Goal: Task Accomplishment & Management: Manage account settings

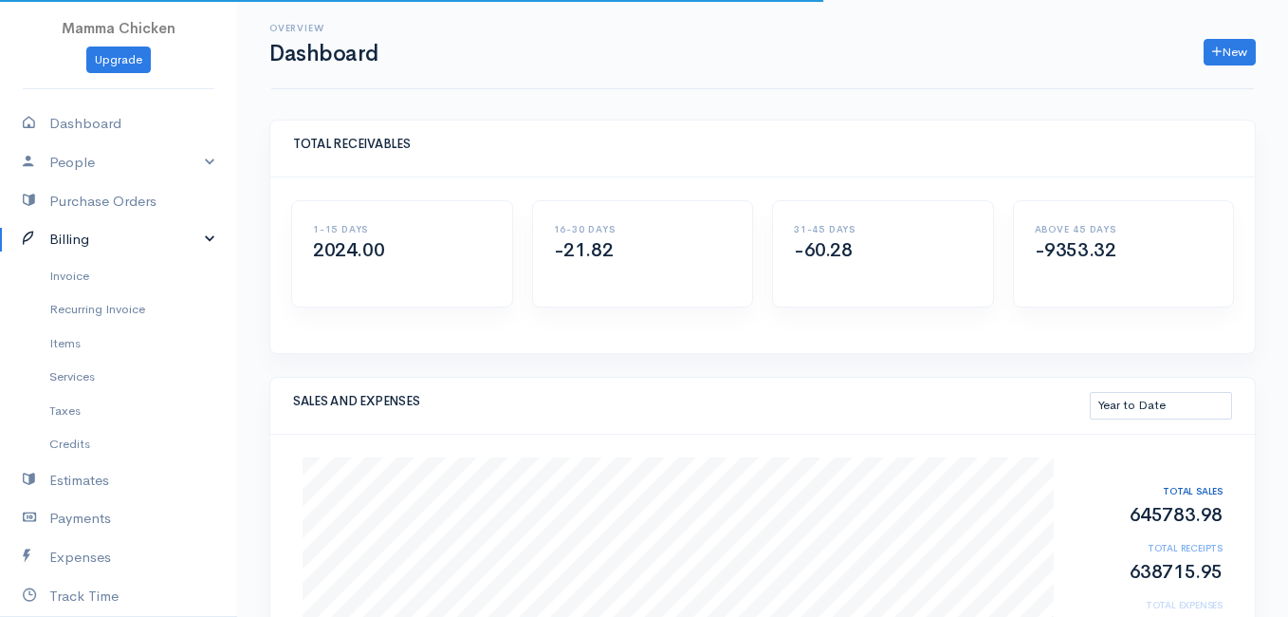
select select "thistoyear"
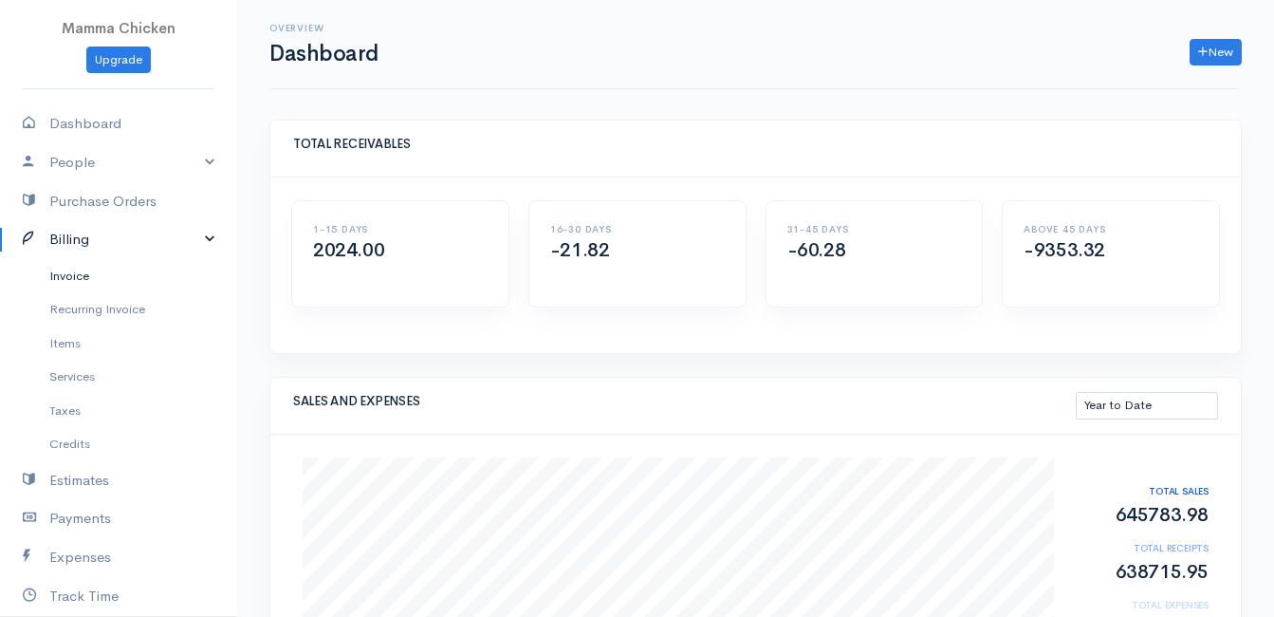
click at [79, 275] on link "Invoice" at bounding box center [118, 276] width 237 height 34
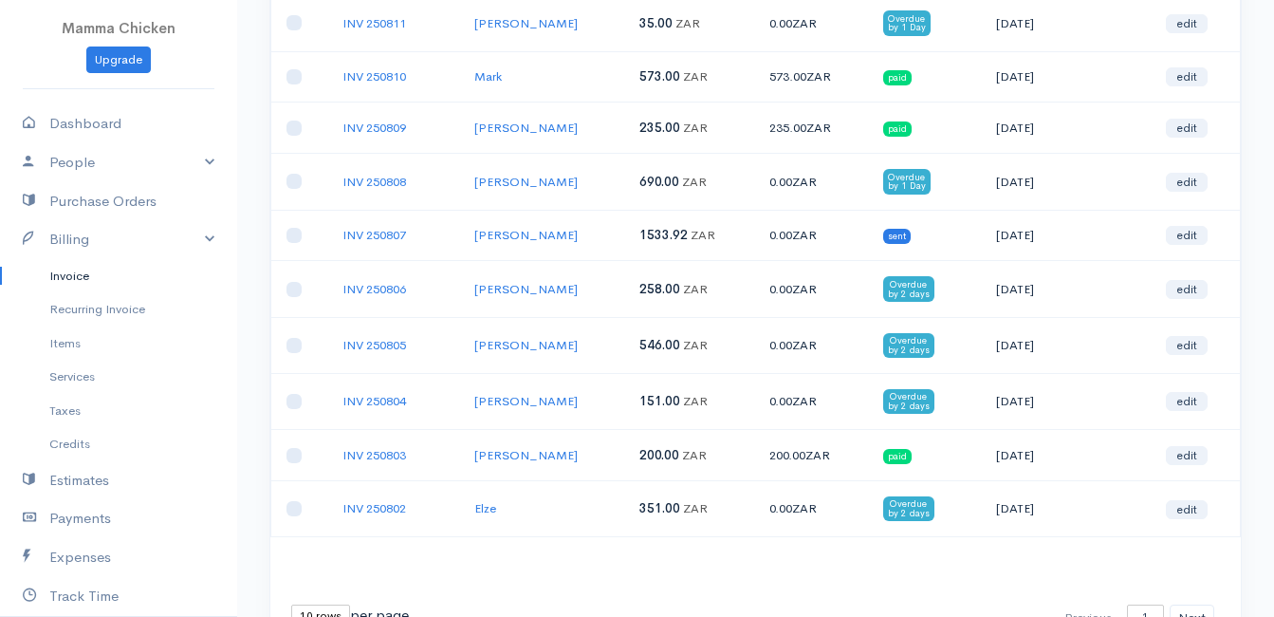
scroll to position [326, 0]
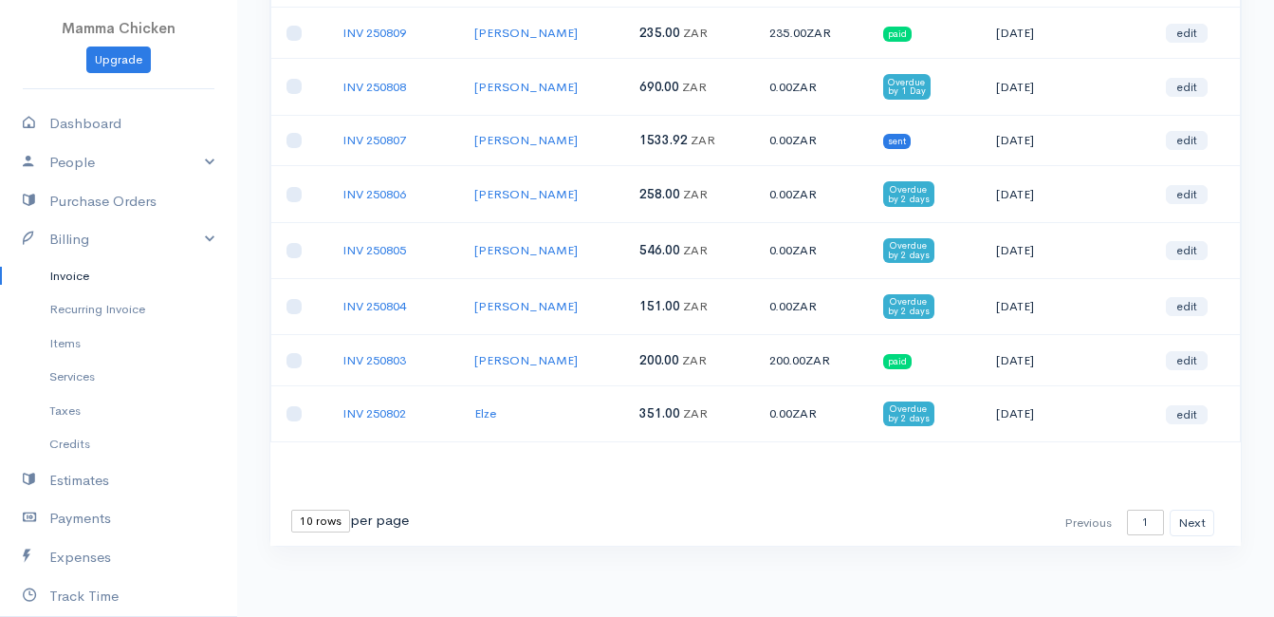
click at [332, 526] on select "10 rows 25 rows 50 rows" at bounding box center [320, 520] width 59 height 23
select select "25"
click at [291, 509] on select "10 rows 25 rows 50 rows" at bounding box center [320, 520] width 59 height 23
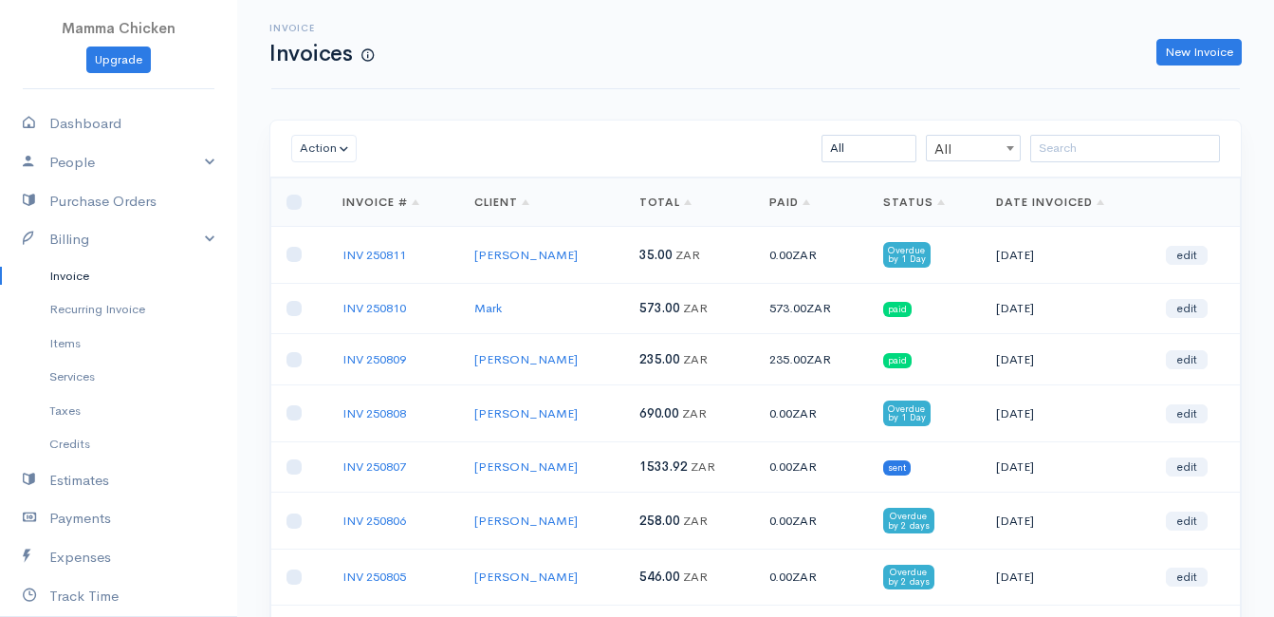
scroll to position [95, 0]
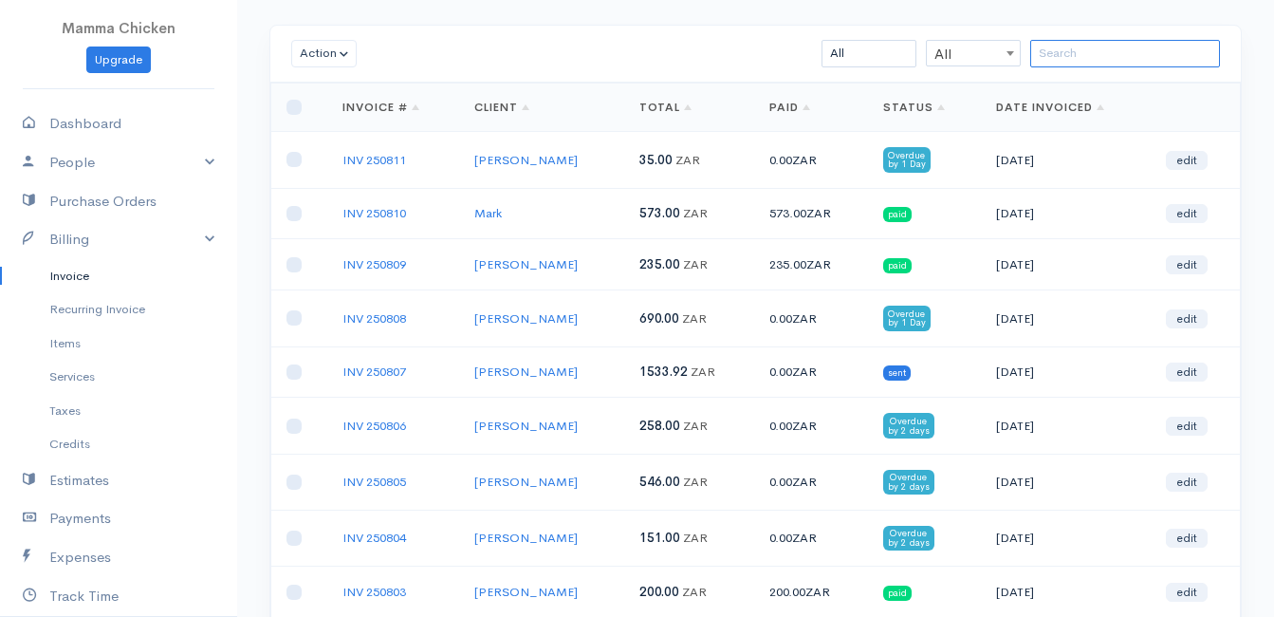
click at [1072, 51] on input "search" at bounding box center [1125, 54] width 190 height 28
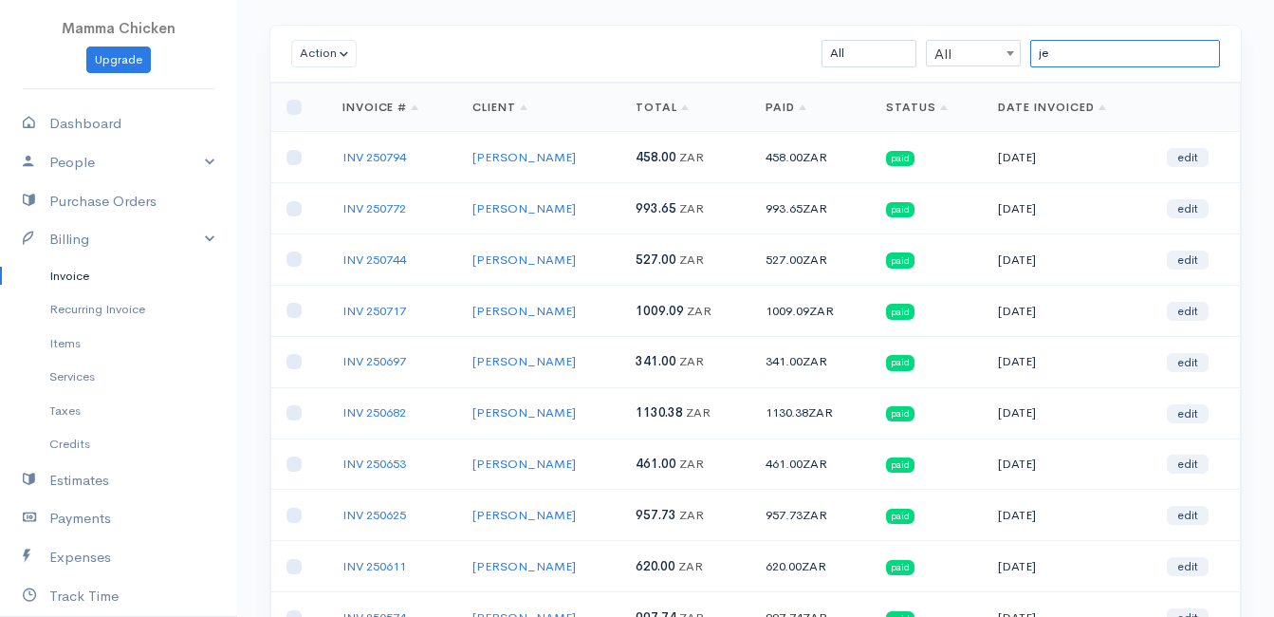
type input "j"
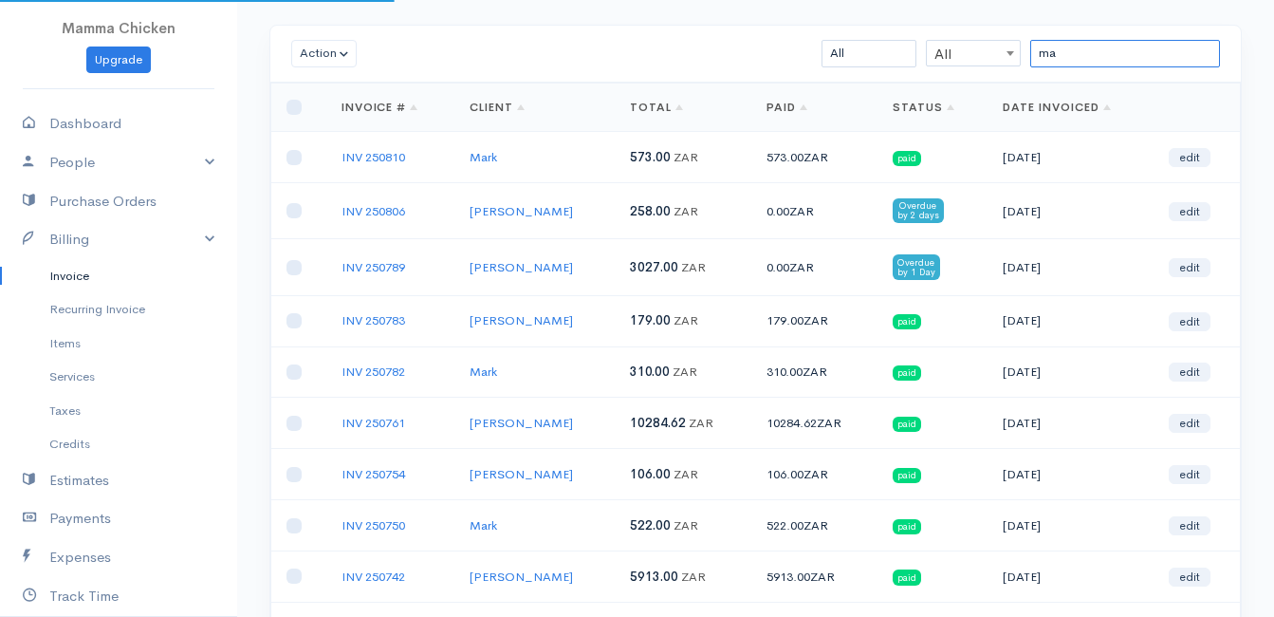
type input "m"
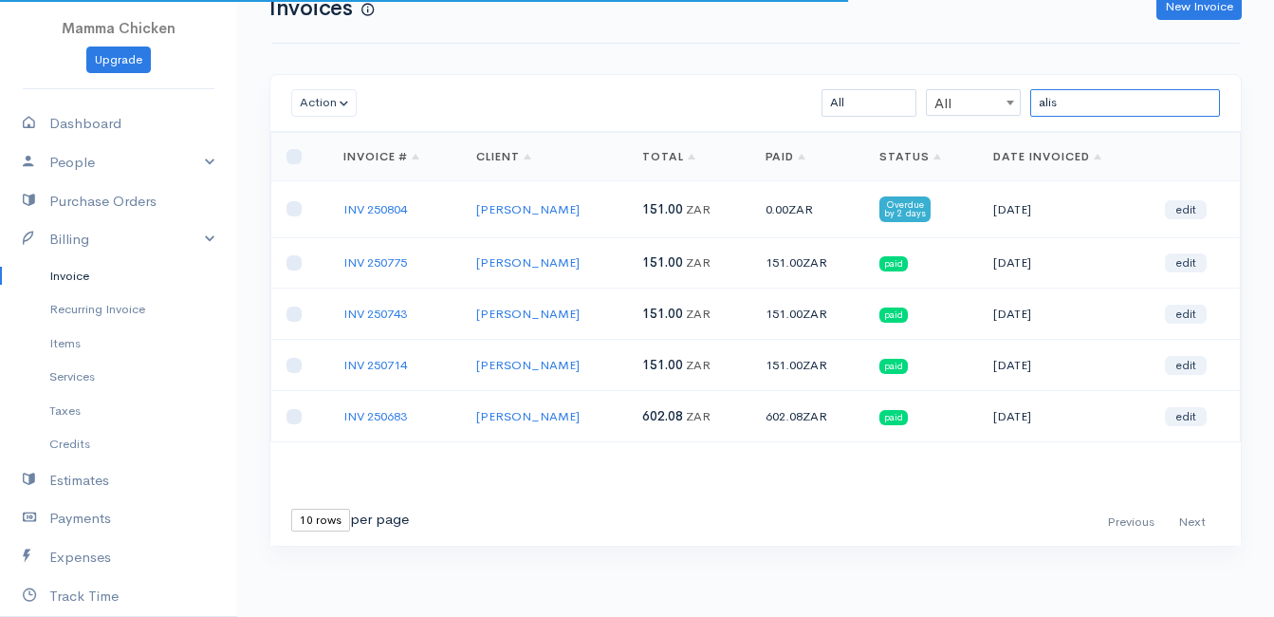
scroll to position [46, 0]
type input "alis"
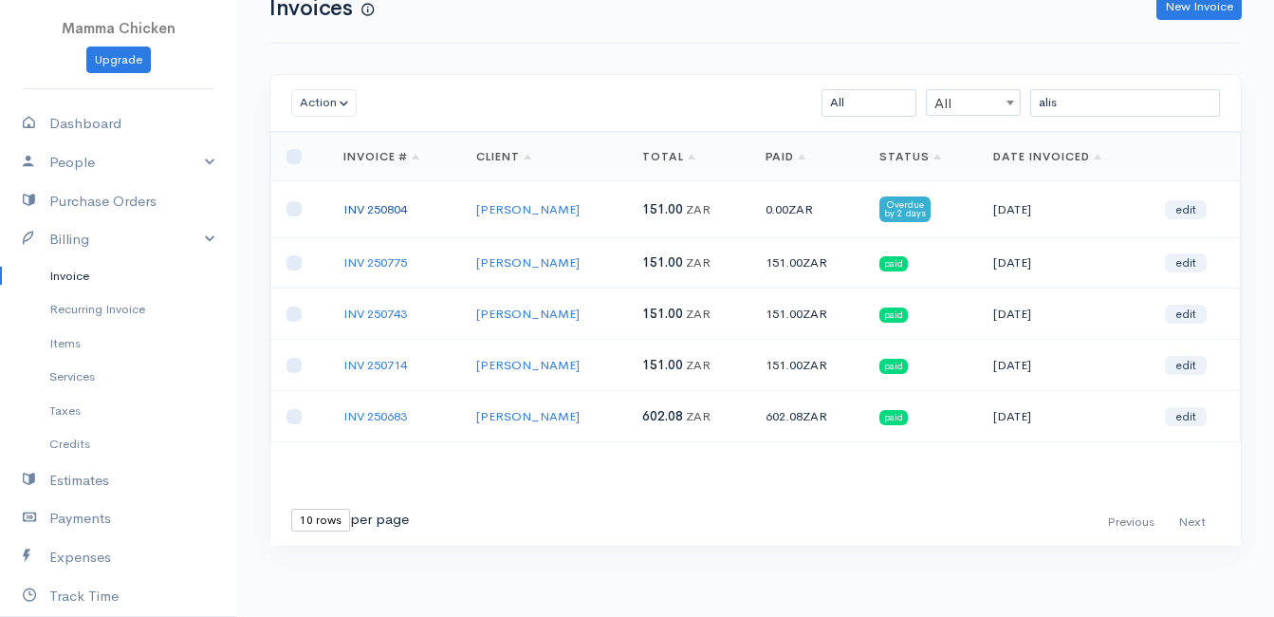
click at [406, 211] on link "INV 250804" at bounding box center [375, 209] width 64 height 16
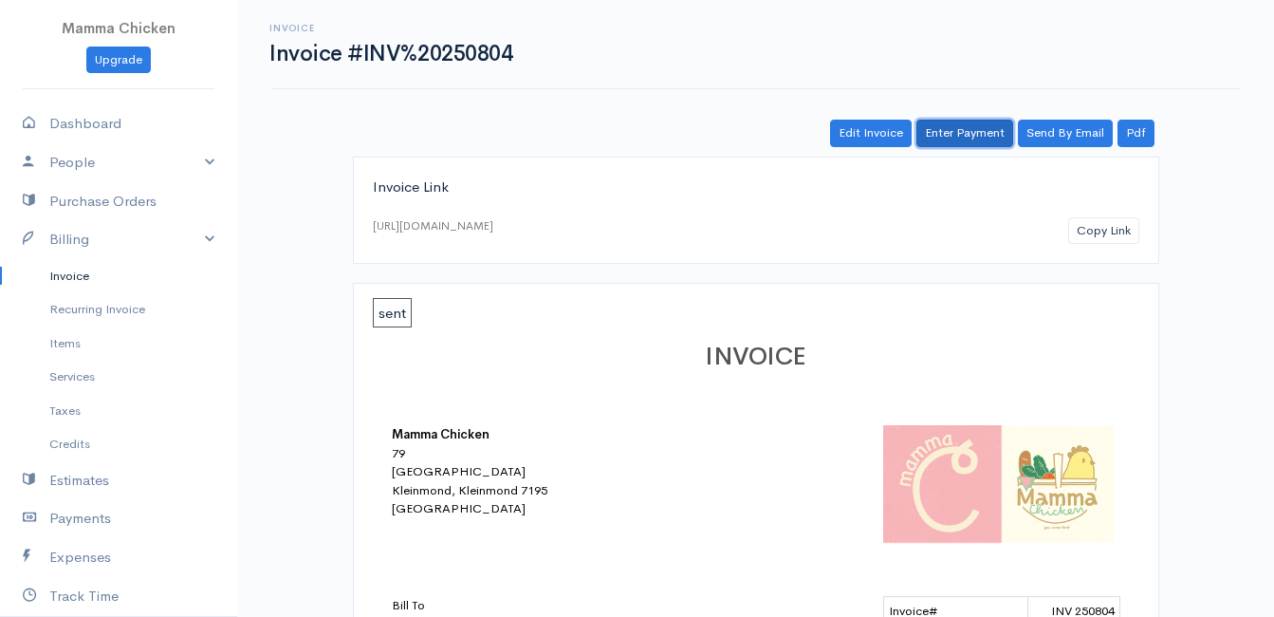
click at [960, 131] on link "Enter Payment" at bounding box center [964, 134] width 97 height 28
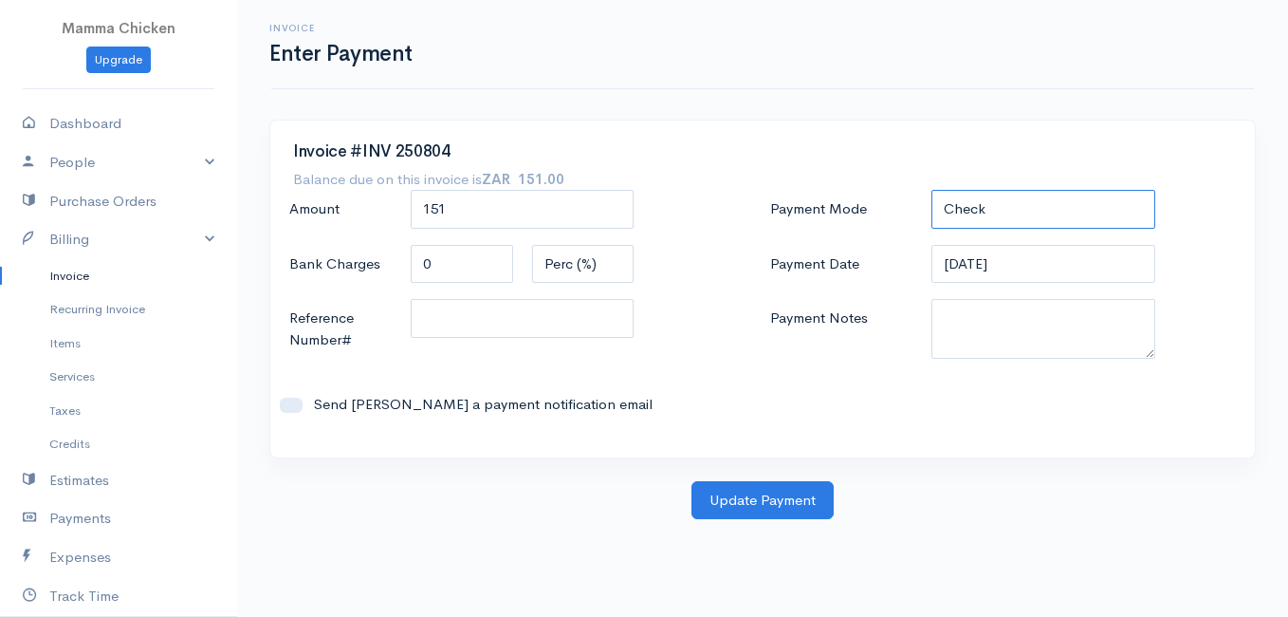
click at [967, 209] on select "Check Bank Transfer Credit Cash Debit ACH VISA MASTERCARD AMEX DISCOVER DINERS …" at bounding box center [1044, 209] width 224 height 39
select select "Bank Transfer"
click at [932, 190] on select "Check Bank Transfer Credit Cash Debit ACH VISA MASTERCARD AMEX DISCOVER DINERS …" at bounding box center [1044, 209] width 224 height 39
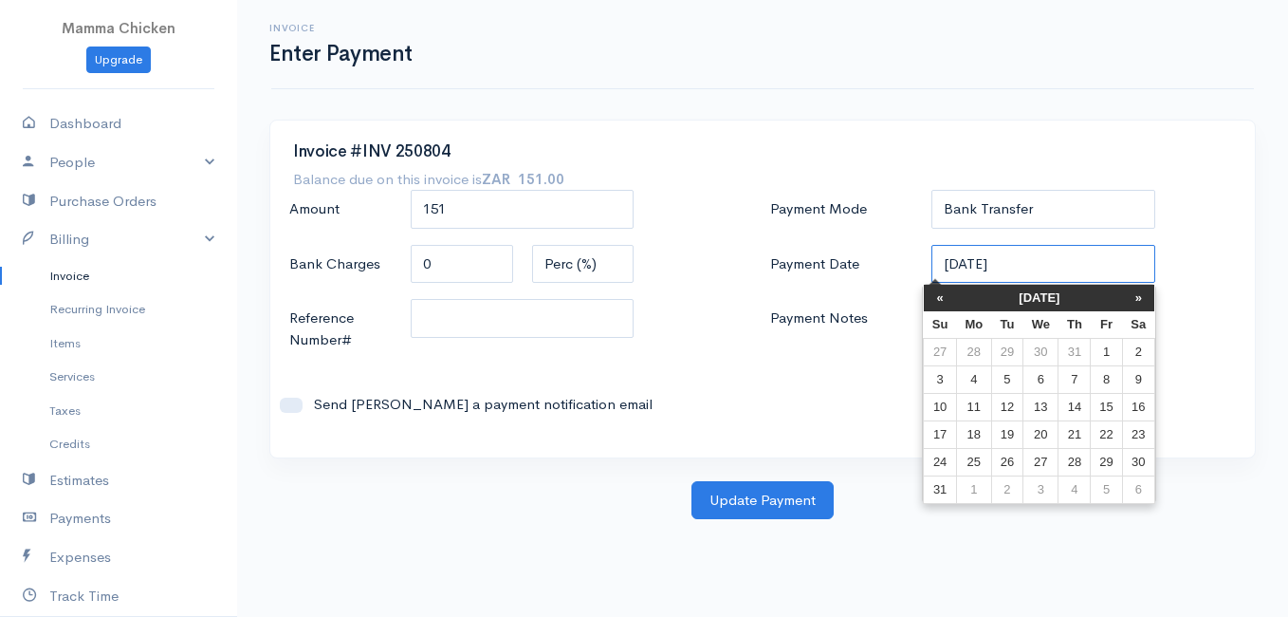
click at [1047, 268] on input "[DATE]" at bounding box center [1044, 264] width 224 height 39
click at [1047, 404] on td "13" at bounding box center [1041, 407] width 35 height 28
type input "[DATE]"
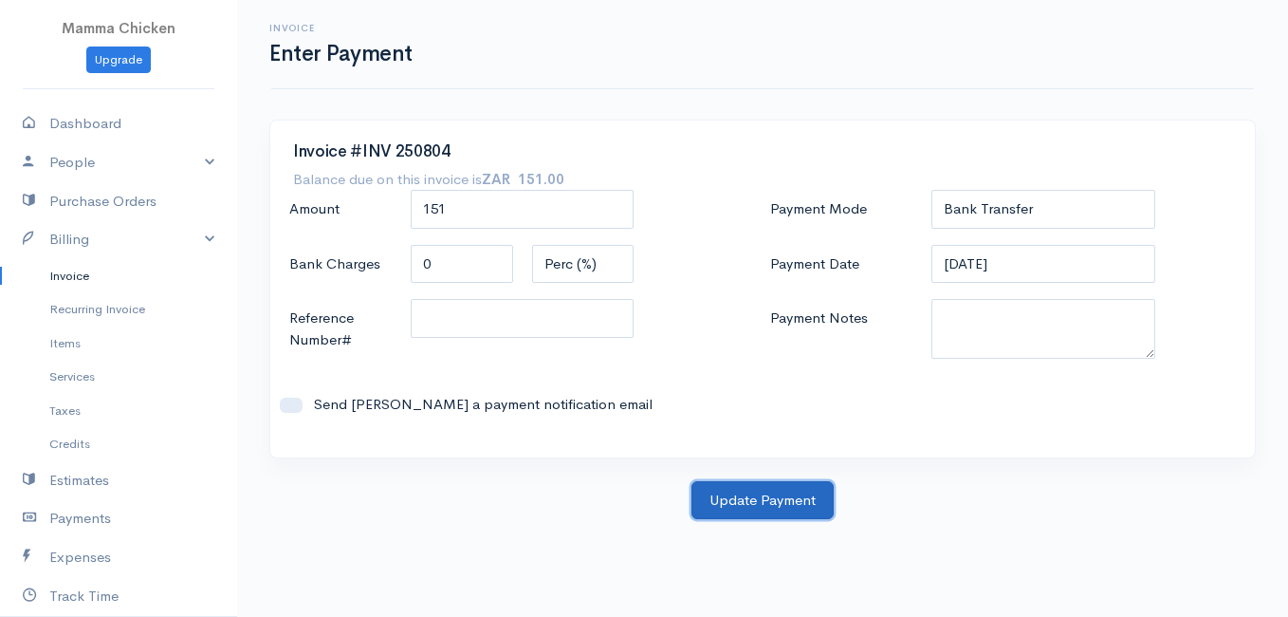
click at [771, 499] on button "Update Payment" at bounding box center [763, 500] width 142 height 39
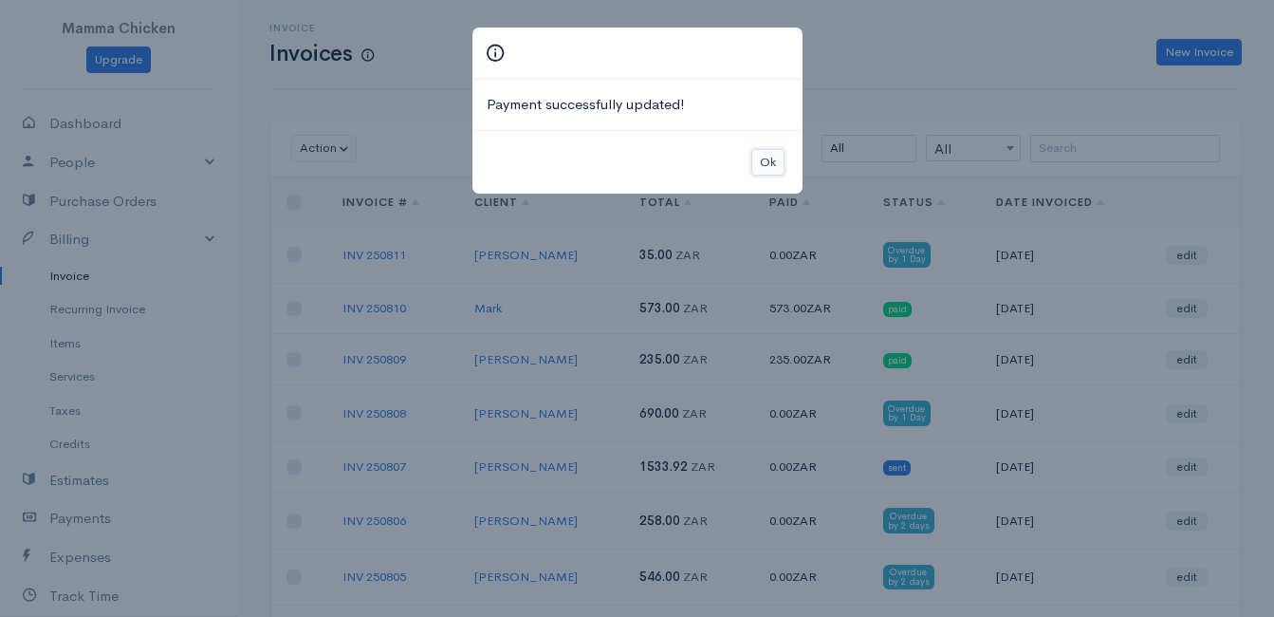
click at [776, 161] on button "Ok" at bounding box center [767, 163] width 33 height 28
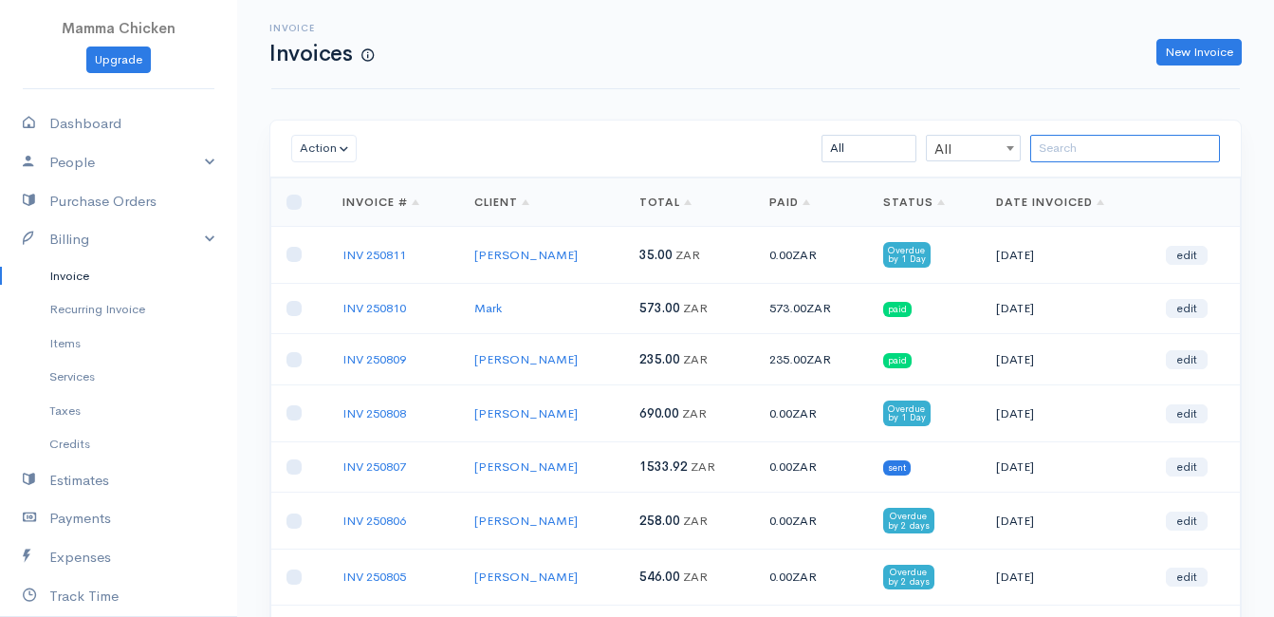
click at [1056, 157] on input "search" at bounding box center [1125, 149] width 190 height 28
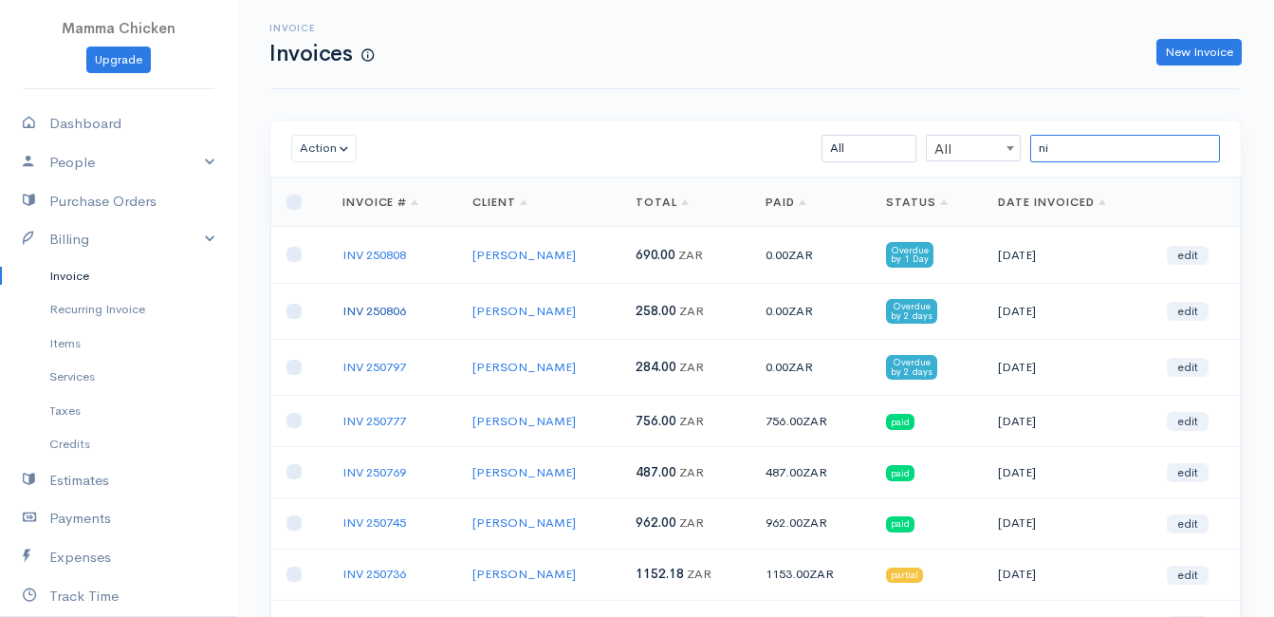
type input "ni"
click at [378, 314] on link "INV 250806" at bounding box center [374, 311] width 64 height 16
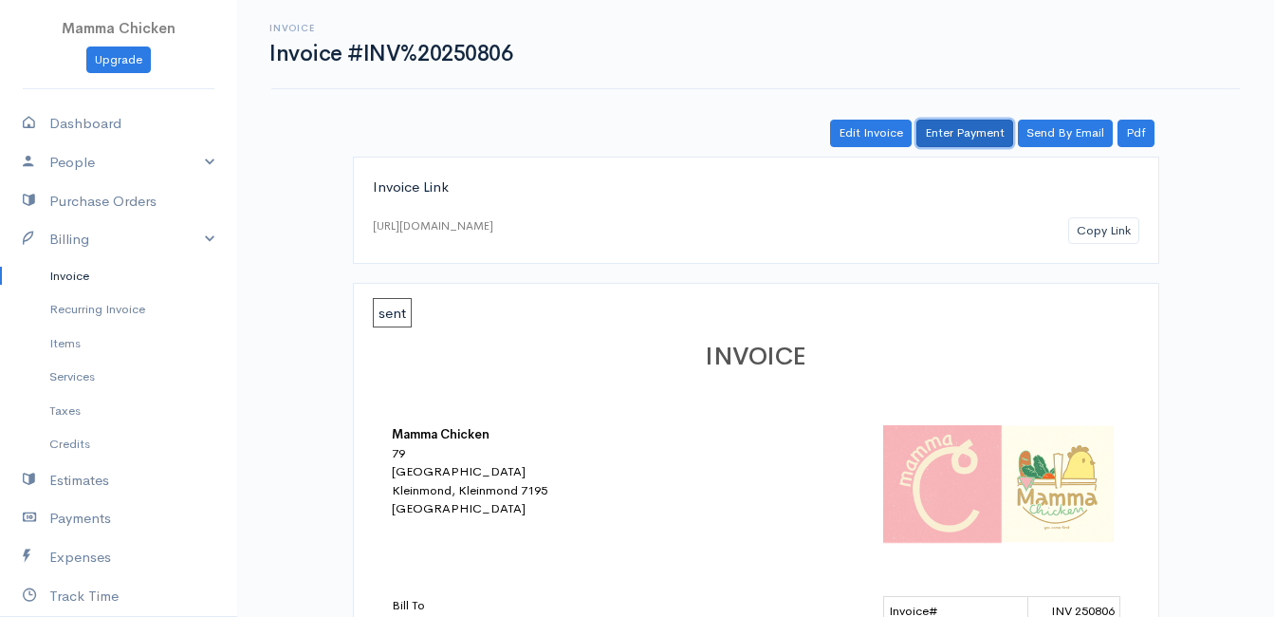
click at [952, 131] on link "Enter Payment" at bounding box center [964, 134] width 97 height 28
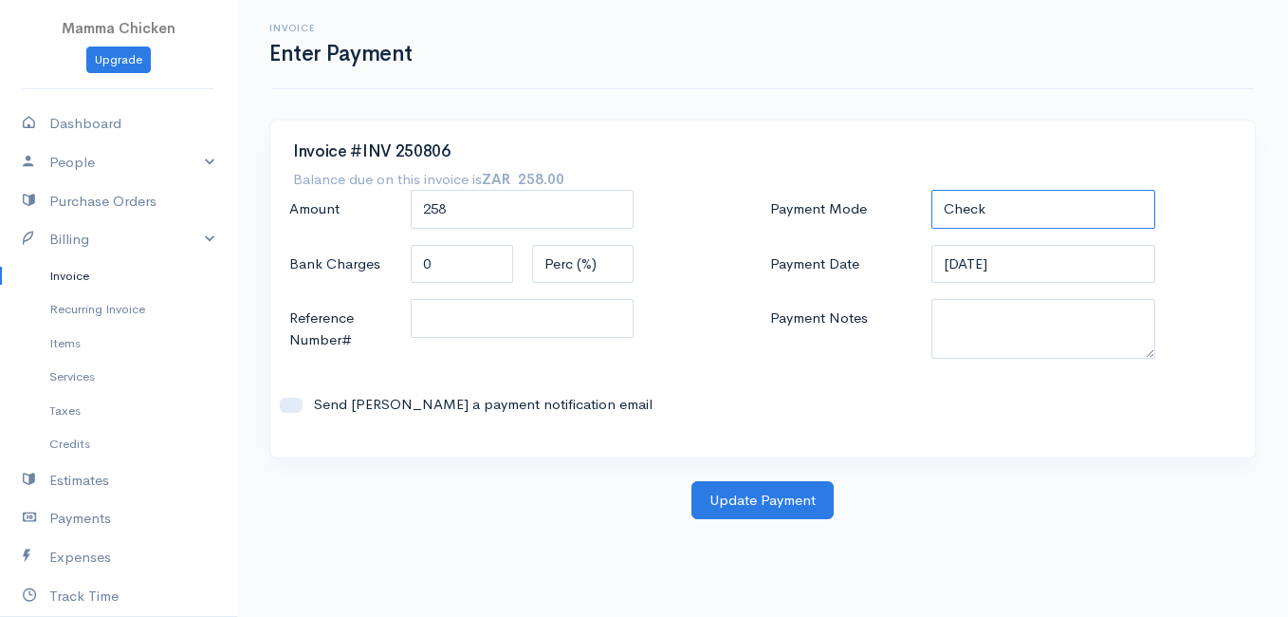
click at [1030, 204] on select "Check Bank Transfer Credit Cash Debit ACH VISA MASTERCARD AMEX DISCOVER DINERS …" at bounding box center [1044, 209] width 224 height 39
select select "Bank Transfer"
click at [932, 190] on select "Check Bank Transfer Credit Cash Debit ACH VISA MASTERCARD AMEX DISCOVER DINERS …" at bounding box center [1044, 209] width 224 height 39
click at [1037, 265] on input "[DATE]" at bounding box center [1044, 264] width 224 height 39
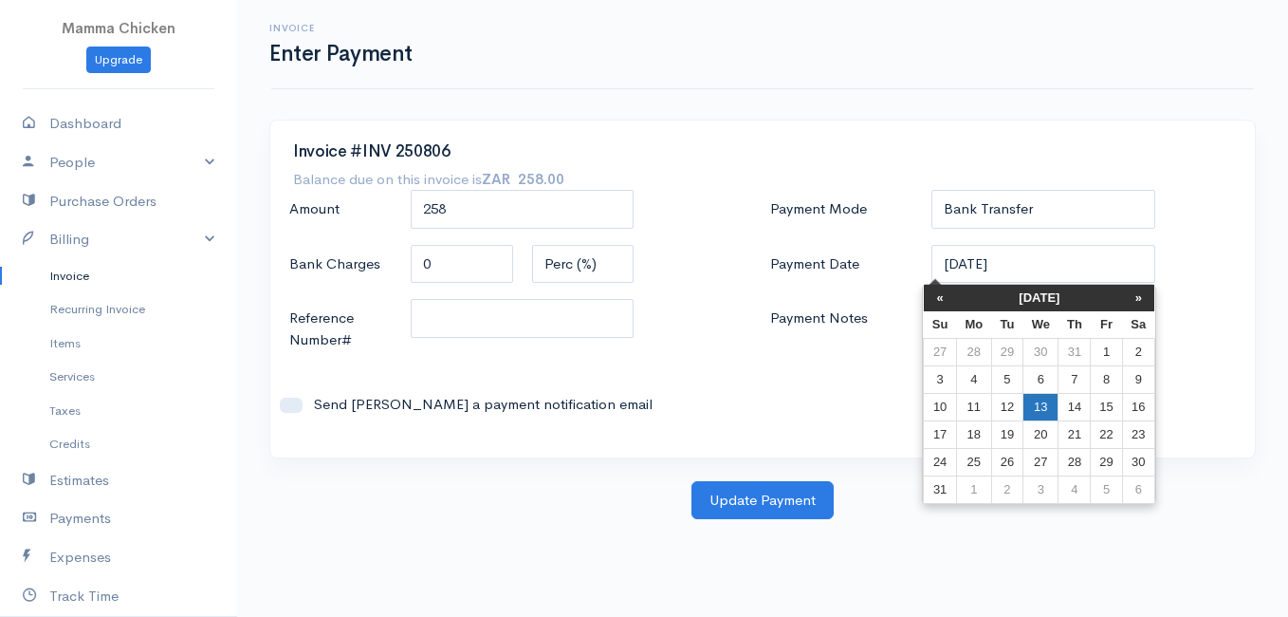
click at [1044, 405] on td "13" at bounding box center [1041, 407] width 35 height 28
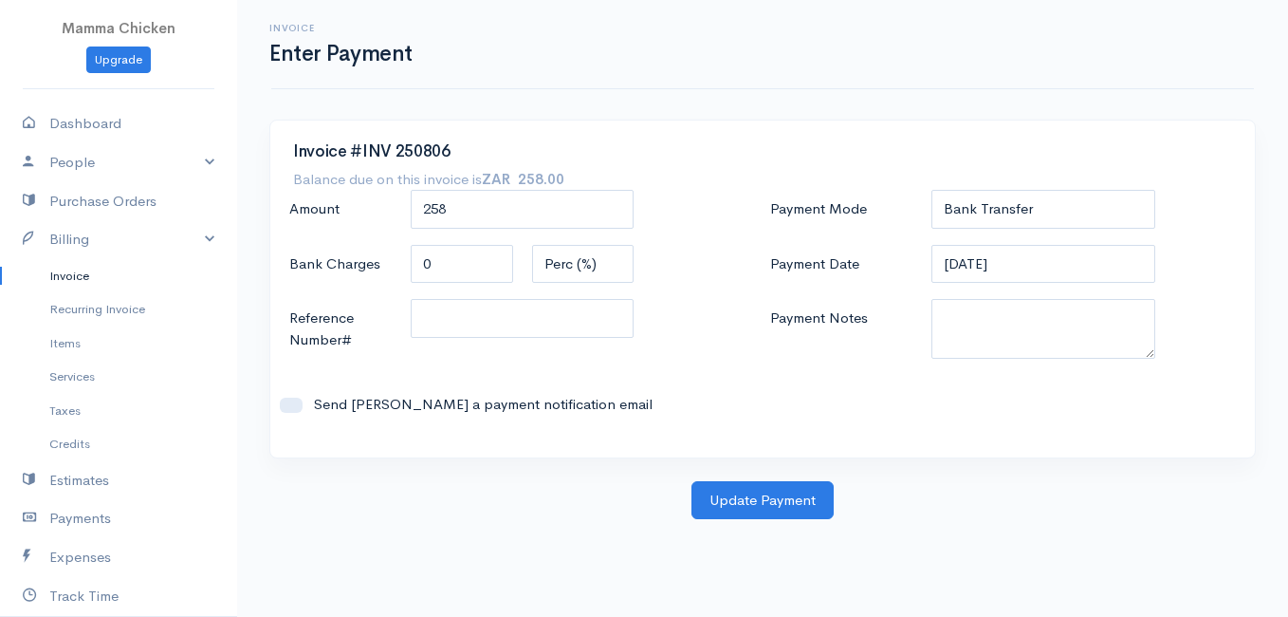
type input "[DATE]"
click at [772, 508] on button "Update Payment" at bounding box center [763, 500] width 142 height 39
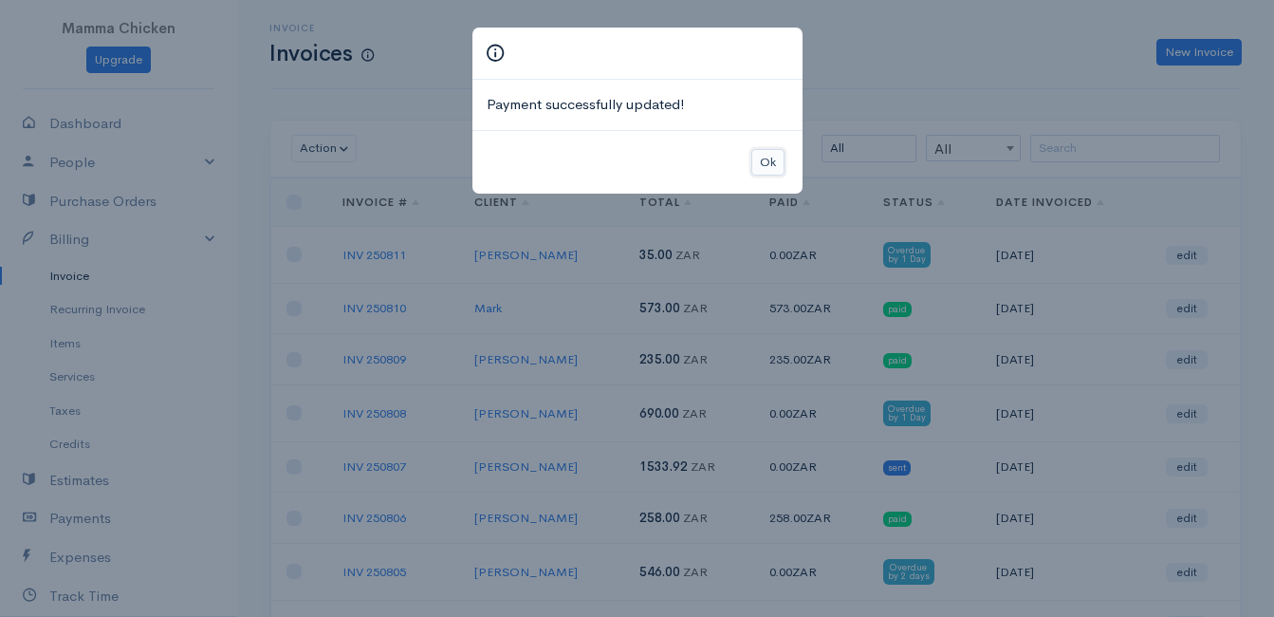
click at [761, 160] on button "Ok" at bounding box center [767, 163] width 33 height 28
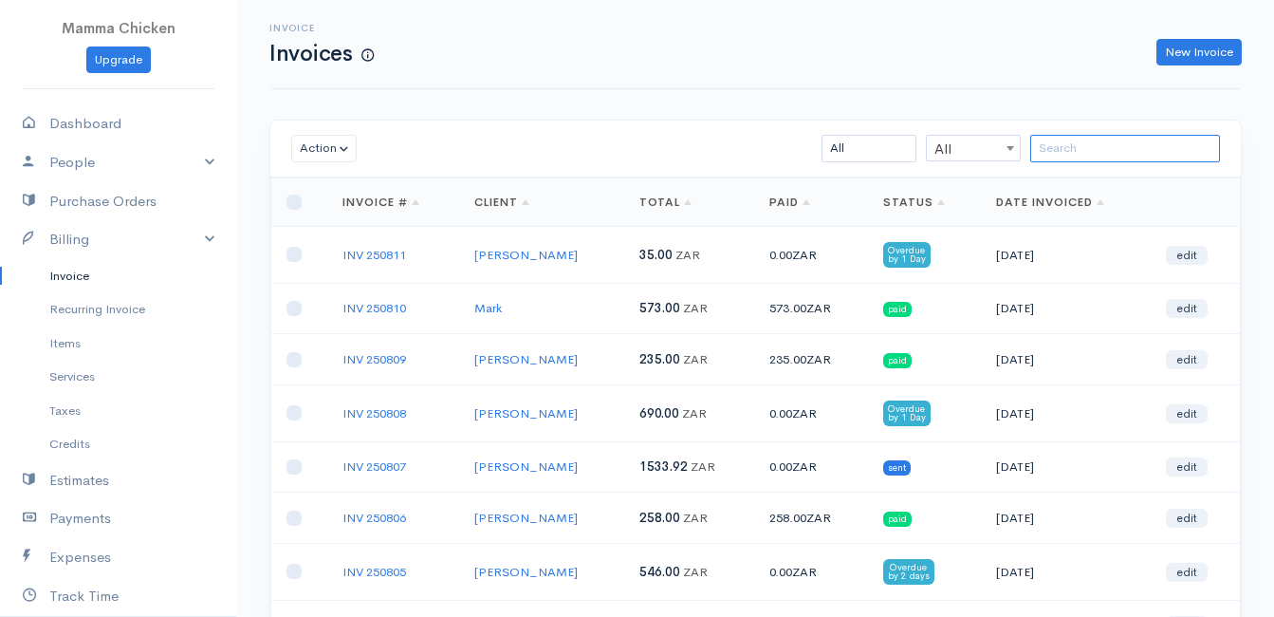
click at [1093, 150] on input "search" at bounding box center [1125, 149] width 190 height 28
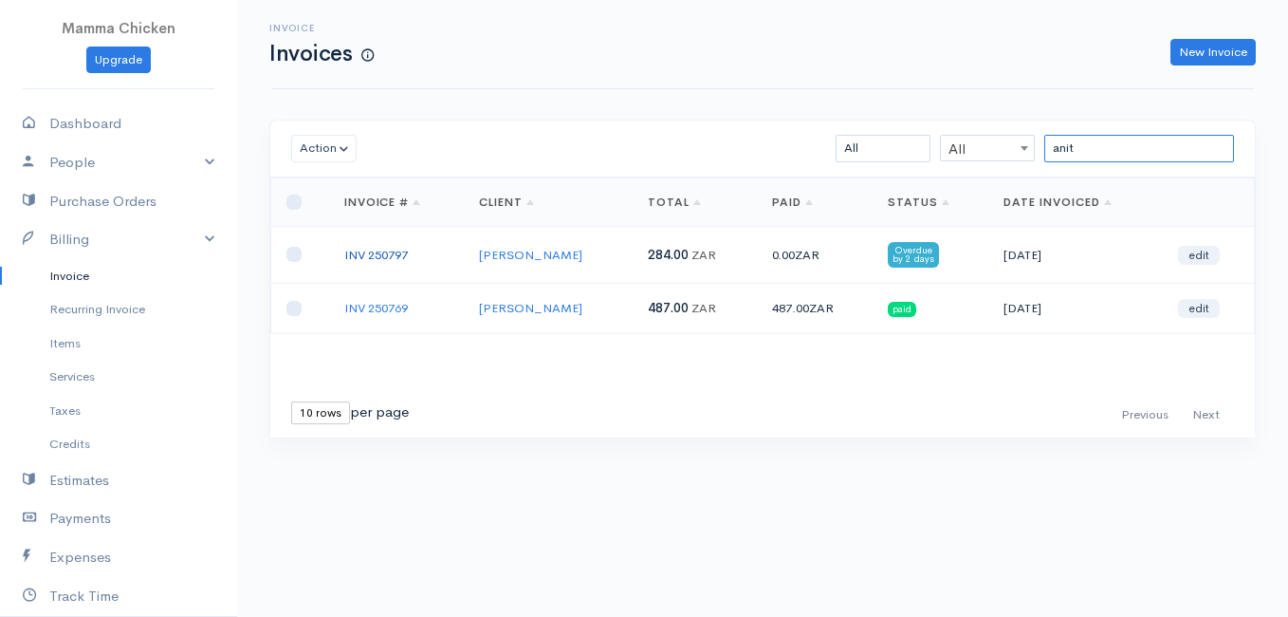
type input "anit"
click at [389, 249] on link "INV 250797" at bounding box center [376, 255] width 64 height 16
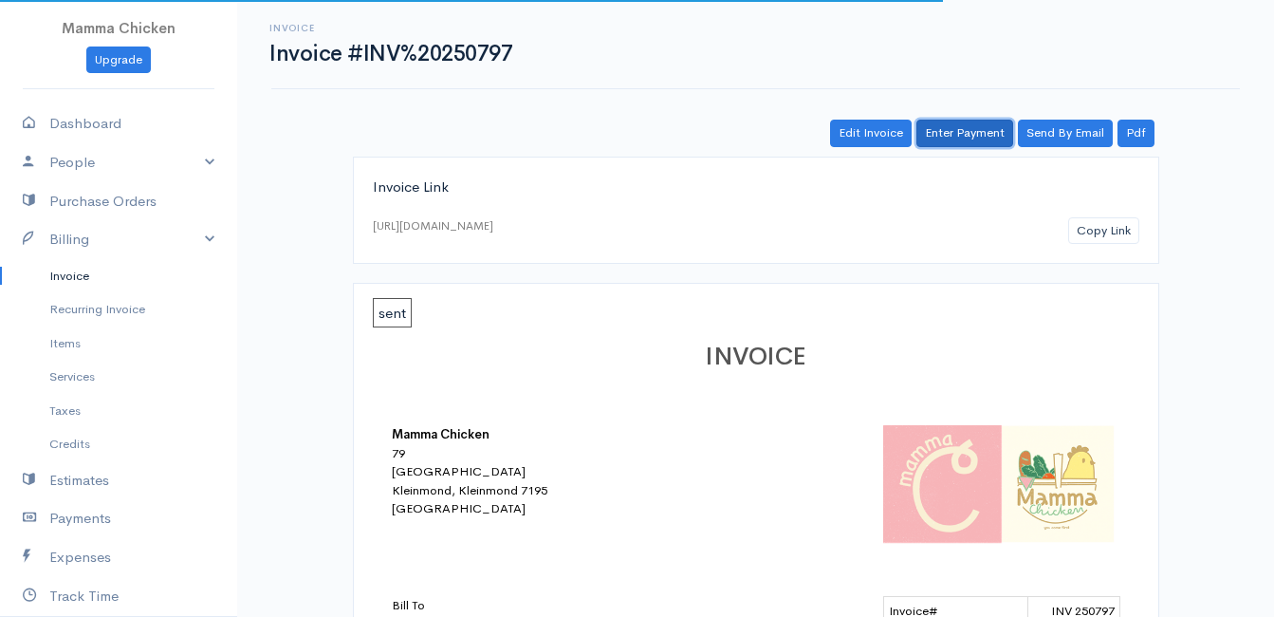
click at [959, 129] on link "Enter Payment" at bounding box center [964, 134] width 97 height 28
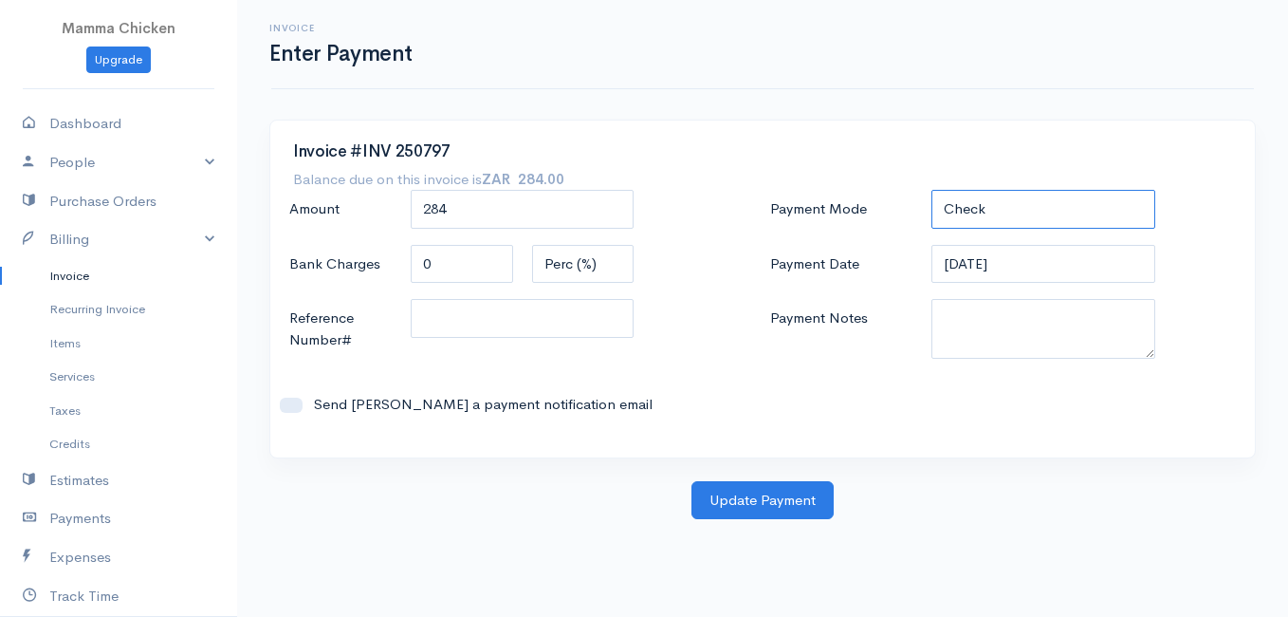
click at [1028, 202] on select "Check Bank Transfer Credit Cash Debit ACH VISA MASTERCARD AMEX DISCOVER DINERS …" at bounding box center [1044, 209] width 224 height 39
select select "Bank Transfer"
click at [932, 190] on select "Check Bank Transfer Credit Cash Debit ACH VISA MASTERCARD AMEX DISCOVER DINERS …" at bounding box center [1044, 209] width 224 height 39
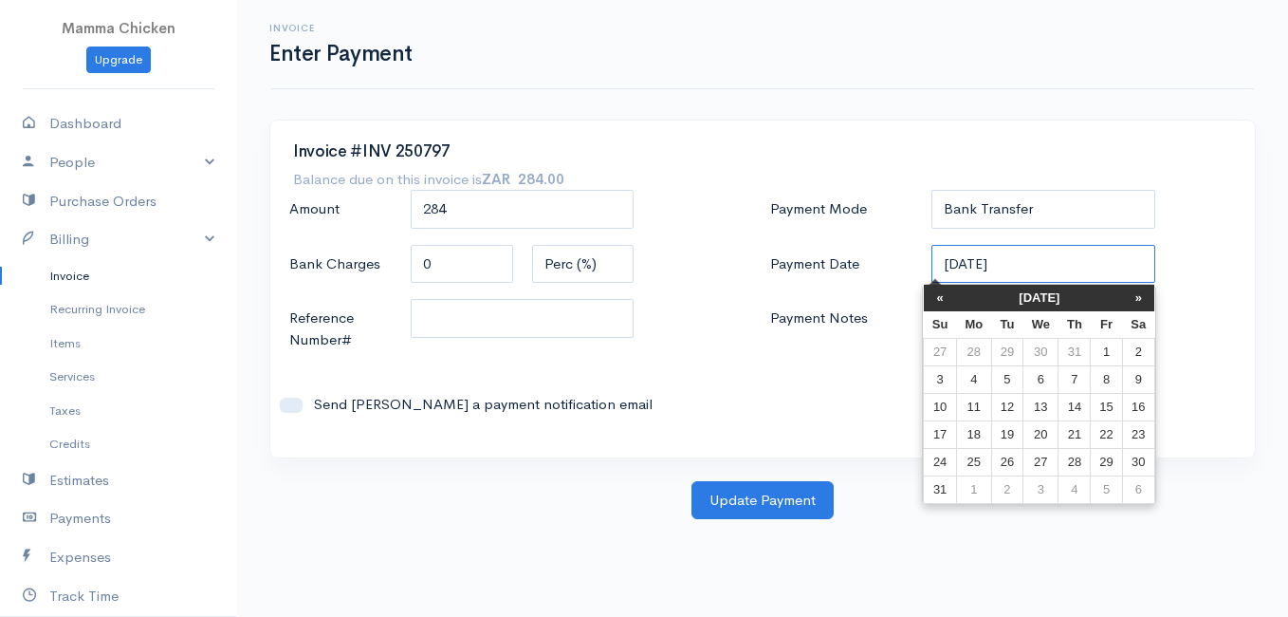
click at [1043, 275] on input "[DATE]" at bounding box center [1044, 264] width 224 height 39
click at [1040, 407] on td "13" at bounding box center [1041, 407] width 35 height 28
type input "[DATE]"
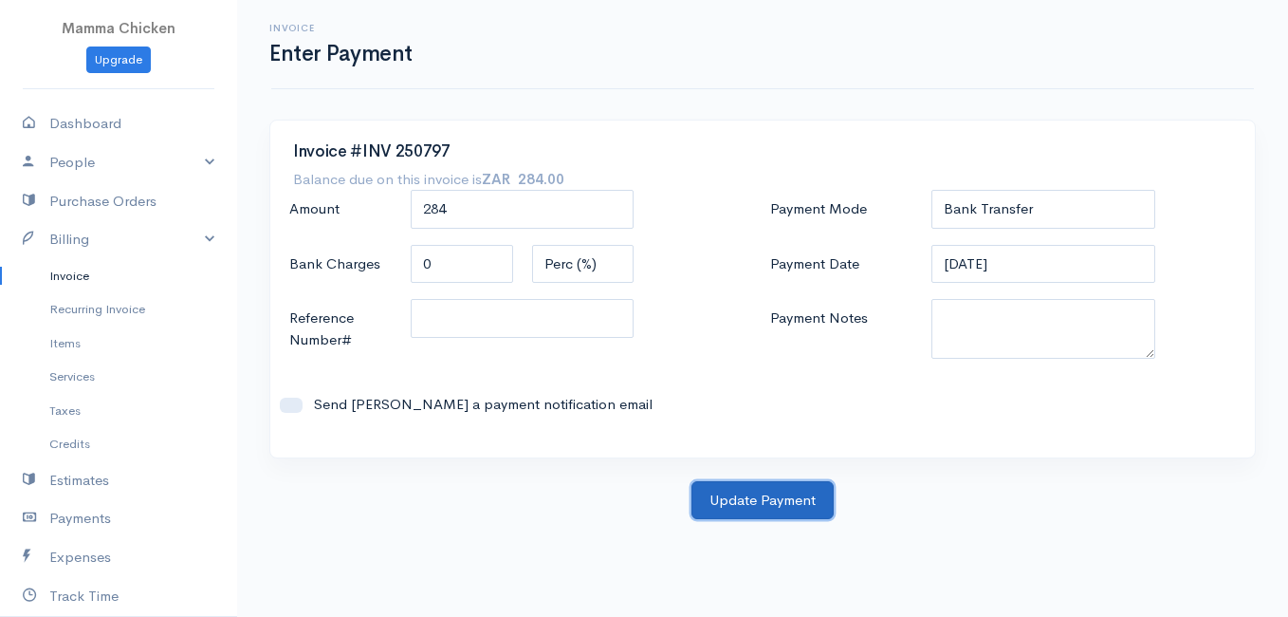
click at [766, 497] on button "Update Payment" at bounding box center [763, 500] width 142 height 39
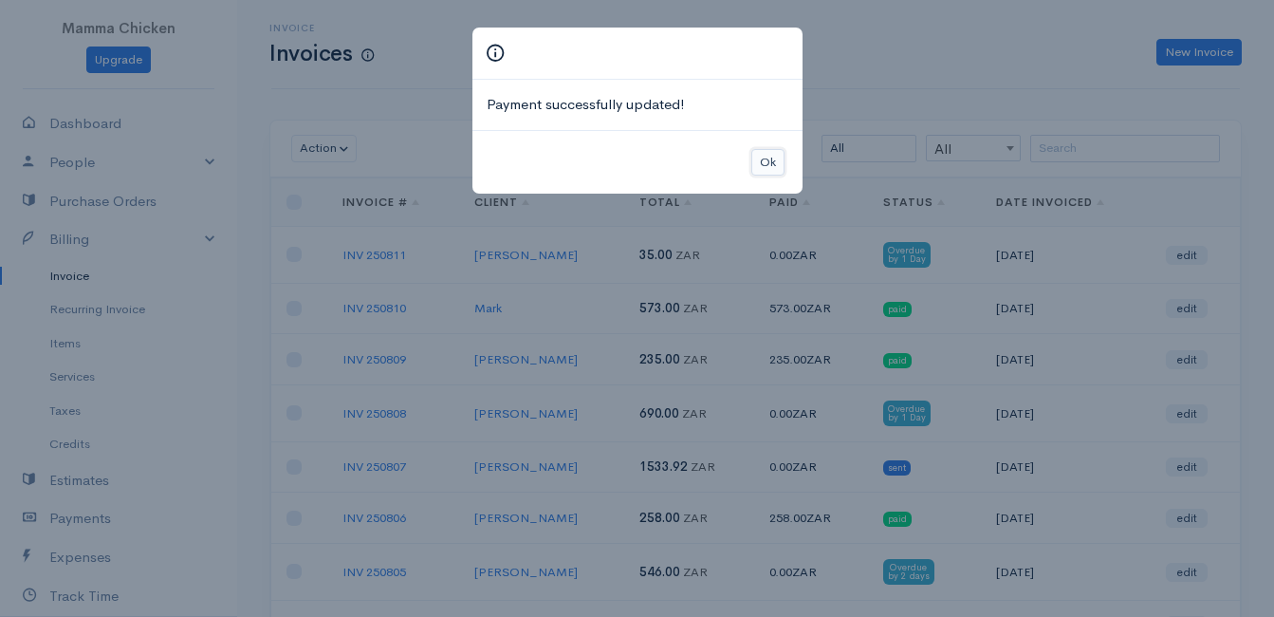
click at [766, 167] on button "Ok" at bounding box center [767, 163] width 33 height 28
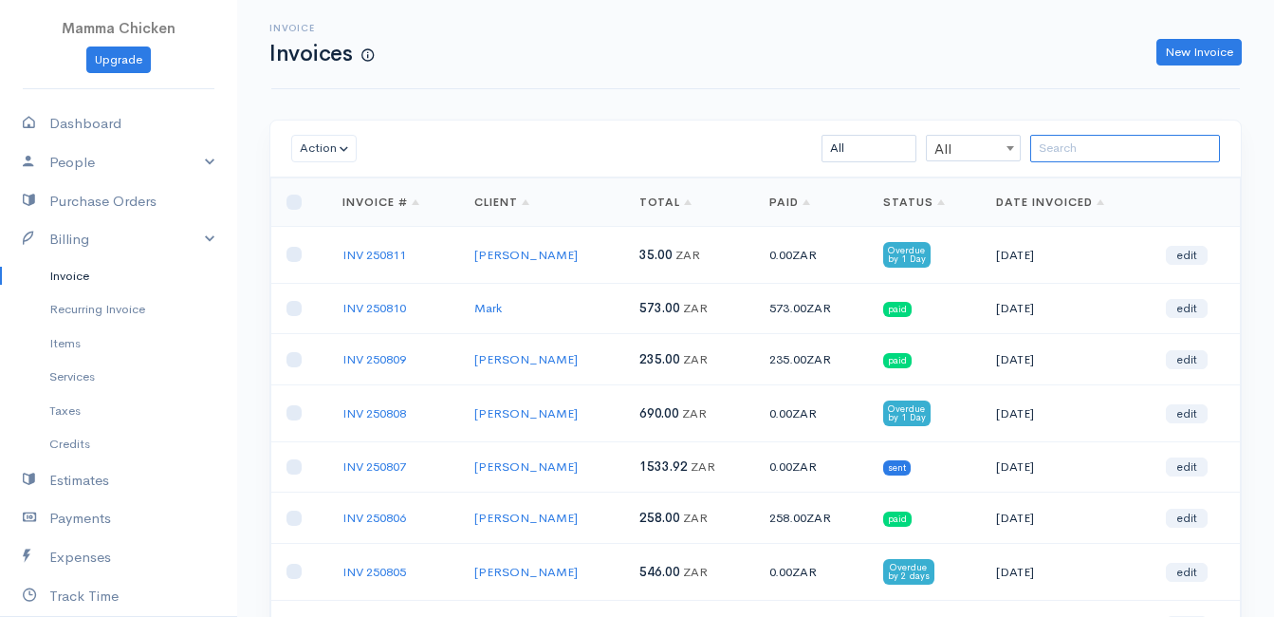
click at [1102, 150] on input "search" at bounding box center [1125, 149] width 190 height 28
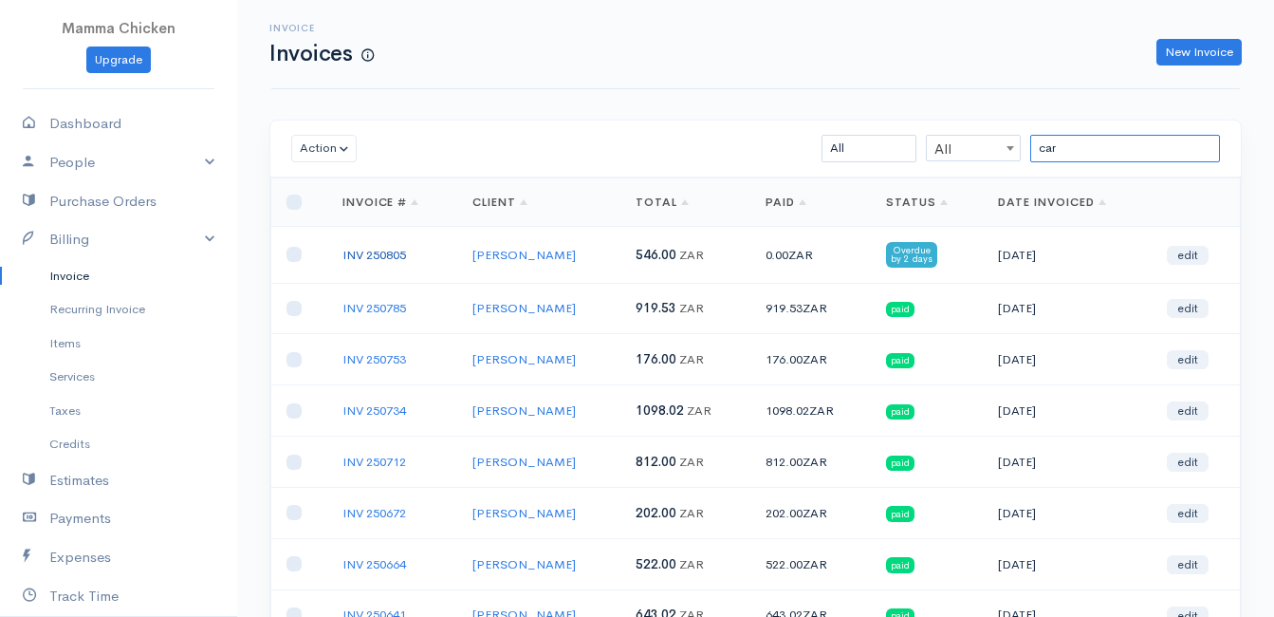
type input "car"
click at [386, 251] on link "INV 250805" at bounding box center [374, 255] width 64 height 16
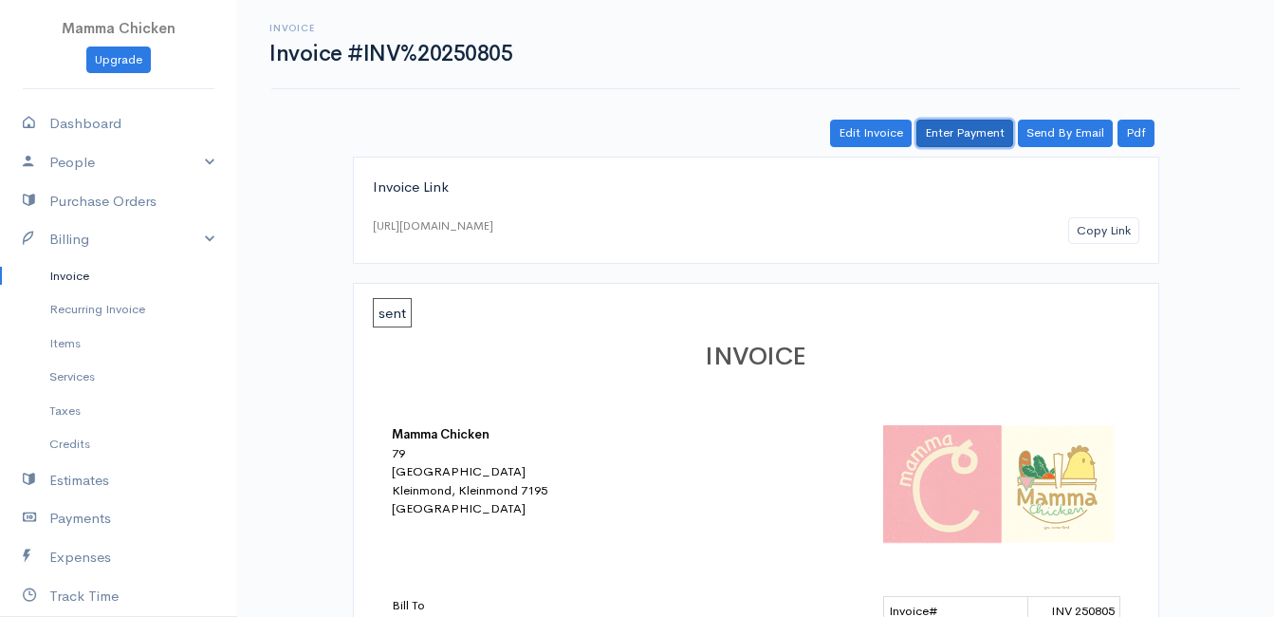
click at [979, 134] on link "Enter Payment" at bounding box center [964, 134] width 97 height 28
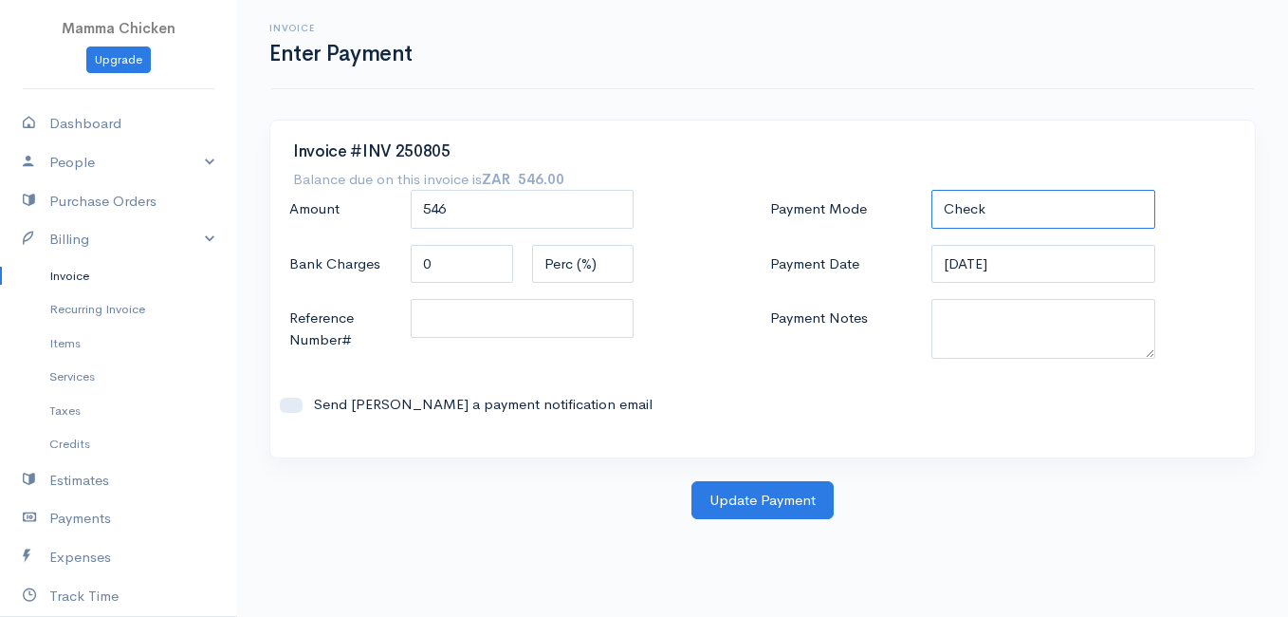
click at [1048, 208] on select "Check Bank Transfer Credit Cash Debit ACH VISA MASTERCARD AMEX DISCOVER DINERS …" at bounding box center [1044, 209] width 224 height 39
select select "Bank Transfer"
click at [932, 190] on select "Check Bank Transfer Credit Cash Debit ACH VISA MASTERCARD AMEX DISCOVER DINERS …" at bounding box center [1044, 209] width 224 height 39
click at [1046, 265] on input "[DATE]" at bounding box center [1044, 264] width 224 height 39
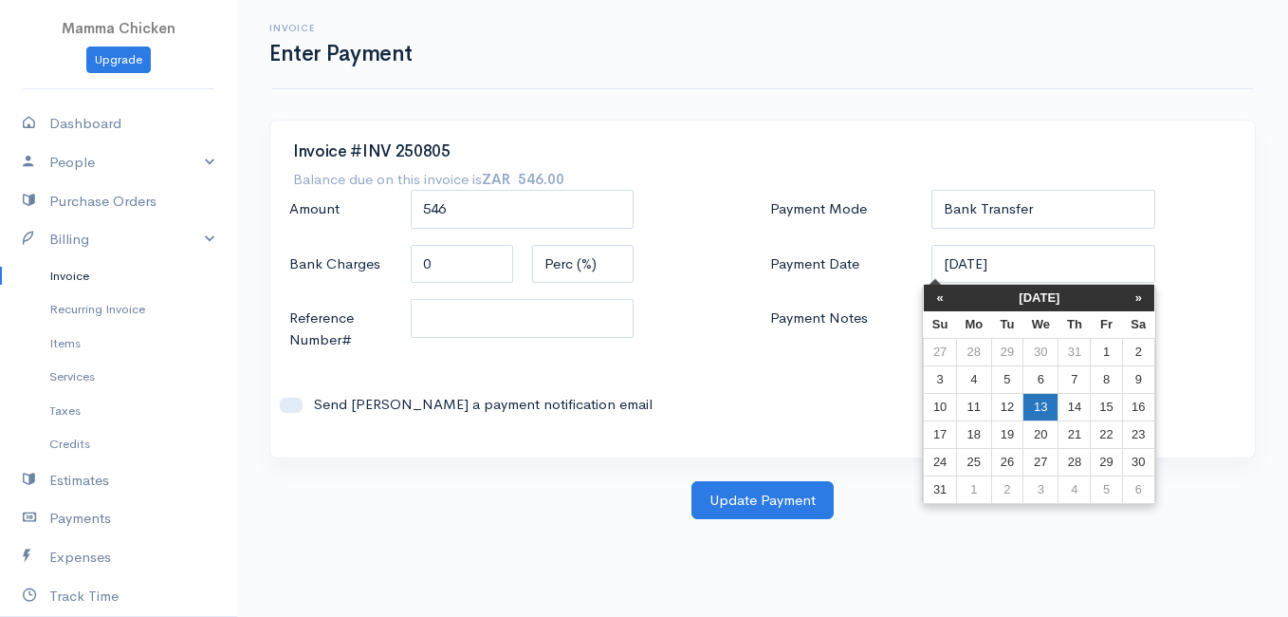
click at [1038, 397] on td "13" at bounding box center [1041, 407] width 35 height 28
type input "[DATE]"
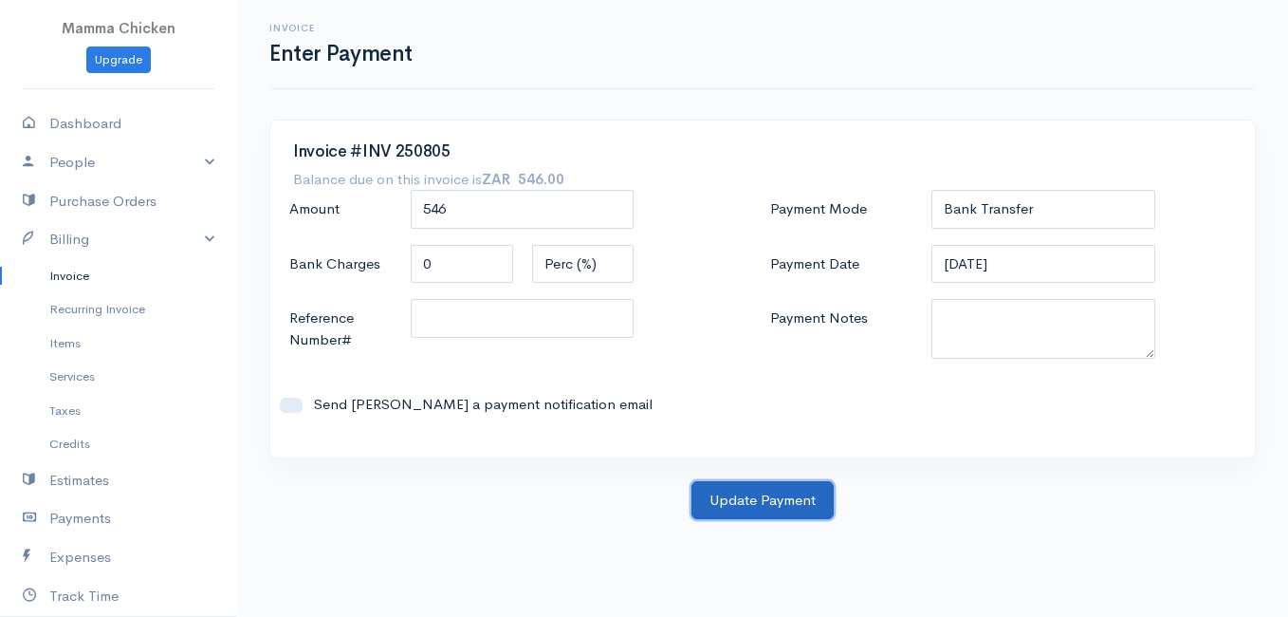
click at [779, 503] on button "Update Payment" at bounding box center [763, 500] width 142 height 39
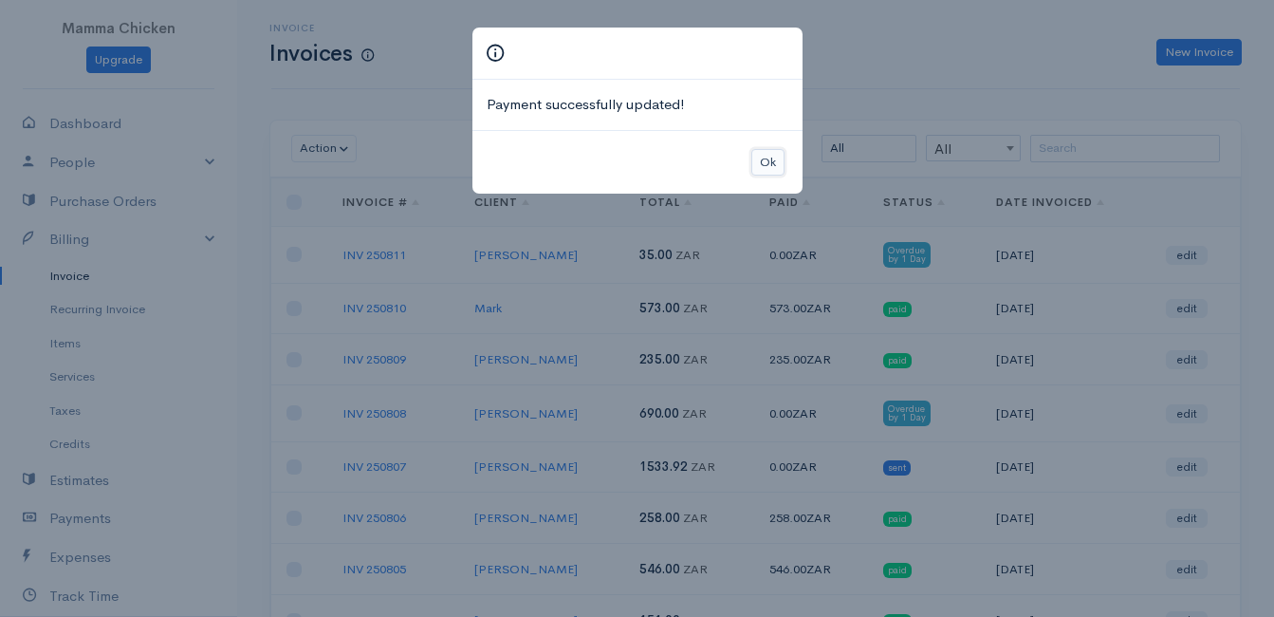
click at [772, 171] on button "Ok" at bounding box center [767, 163] width 33 height 28
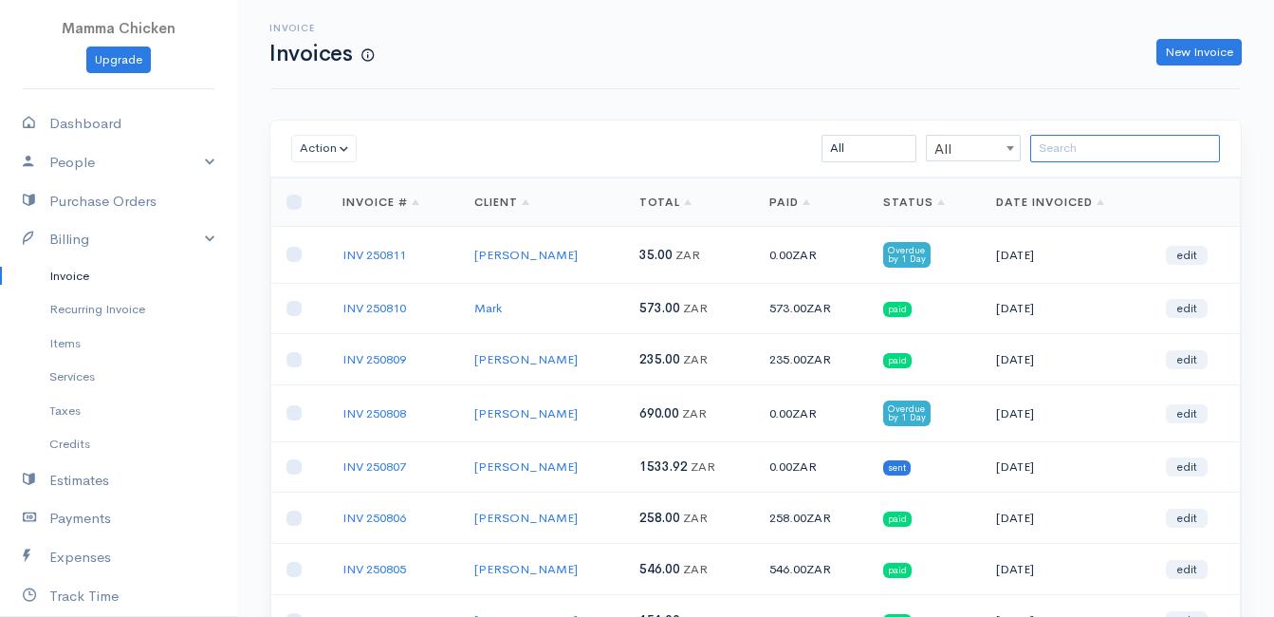
click at [1073, 153] on input "search" at bounding box center [1125, 149] width 190 height 28
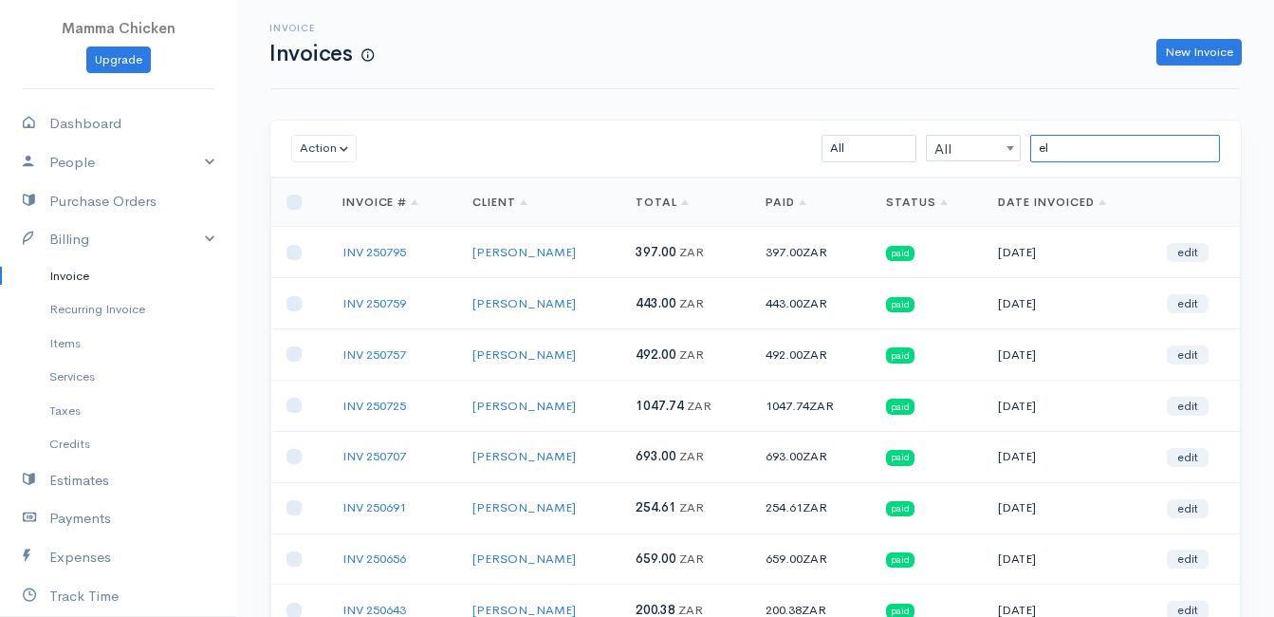
type input "e"
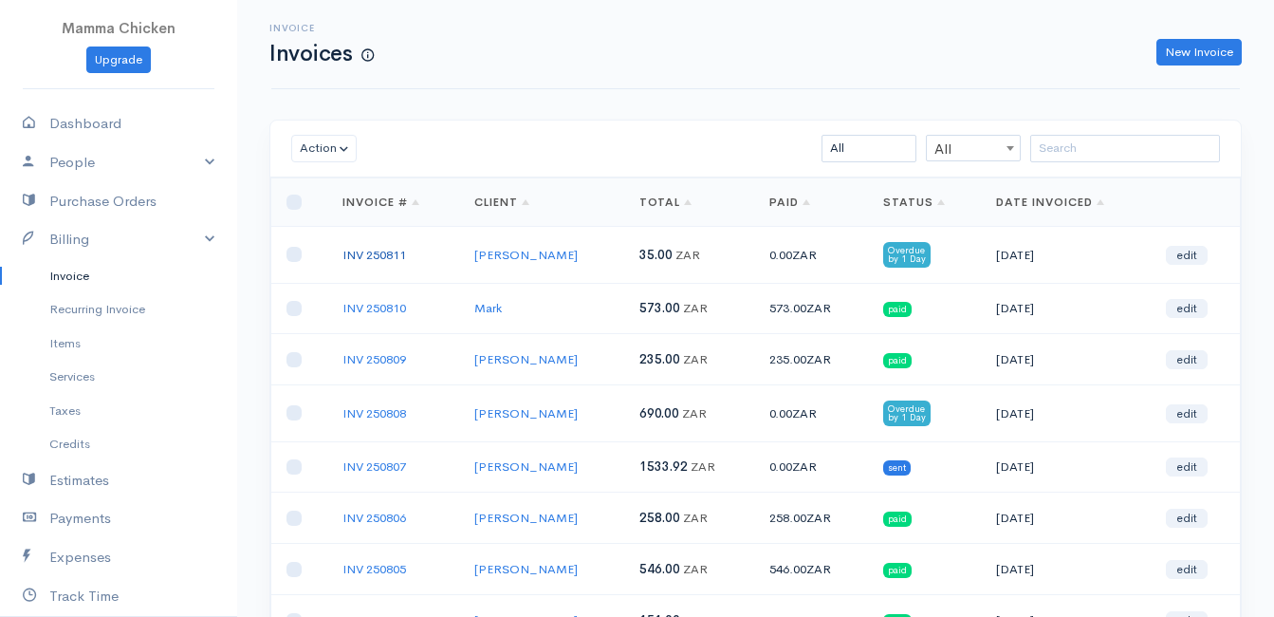
click at [371, 249] on link "INV 250811" at bounding box center [374, 255] width 64 height 16
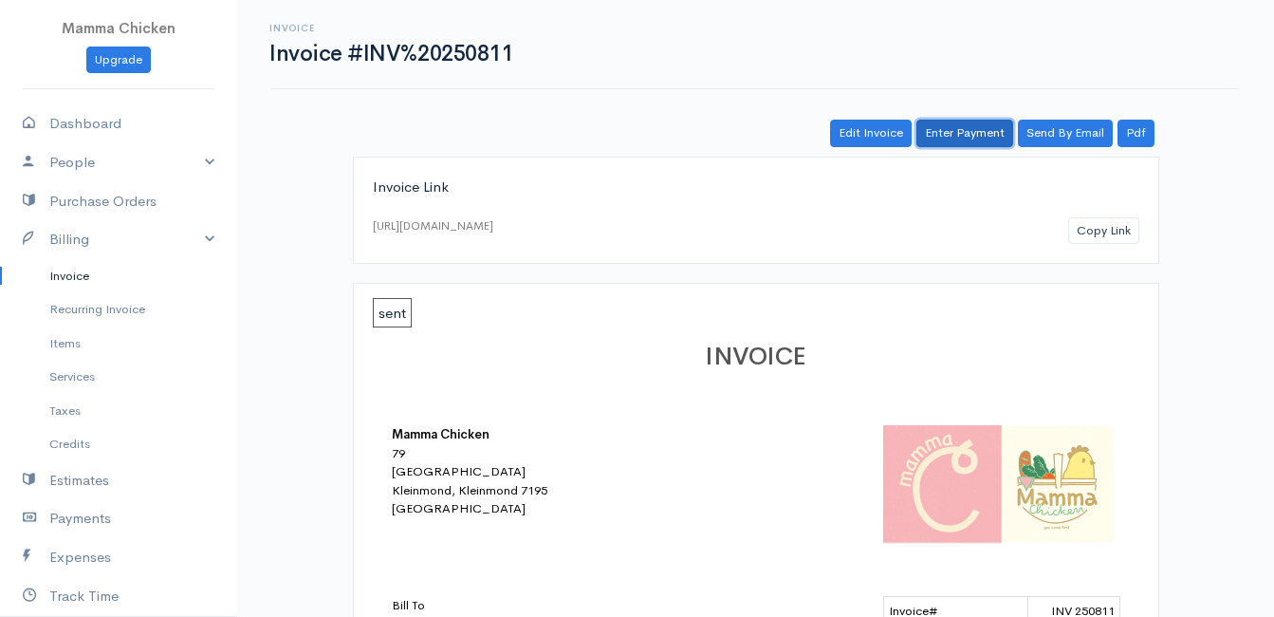
click at [963, 125] on link "Enter Payment" at bounding box center [964, 134] width 97 height 28
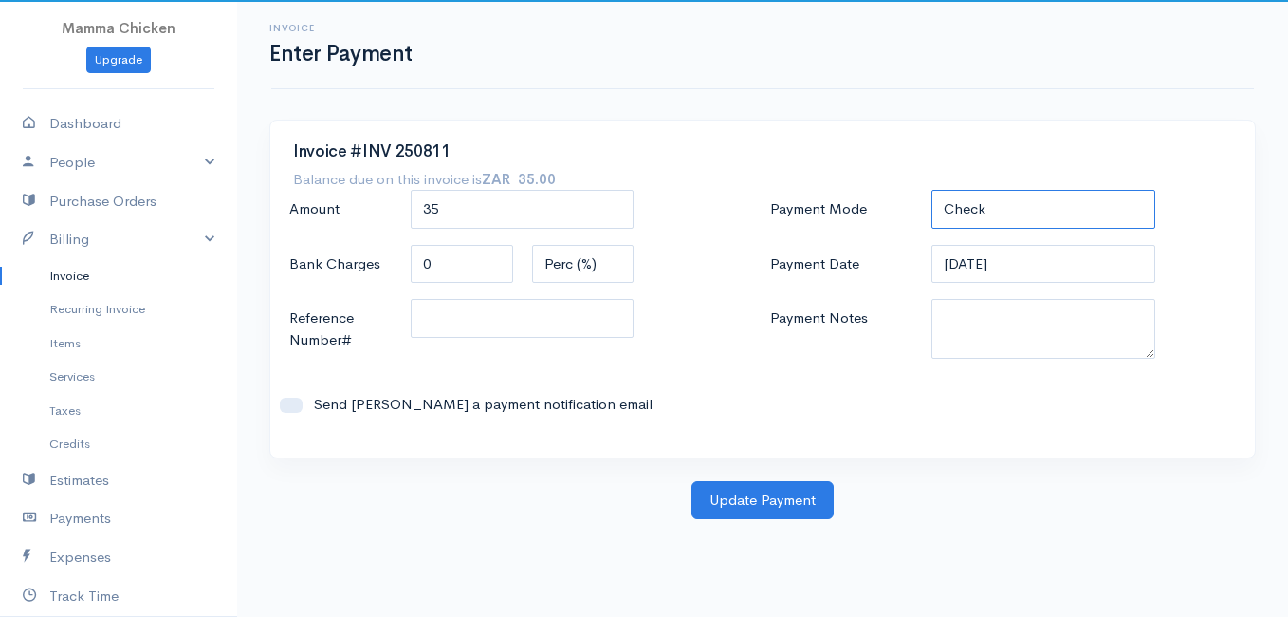
click at [994, 212] on select "Check Bank Transfer Credit Cash Debit ACH VISA MASTERCARD AMEX DISCOVER DINERS …" at bounding box center [1044, 209] width 224 height 39
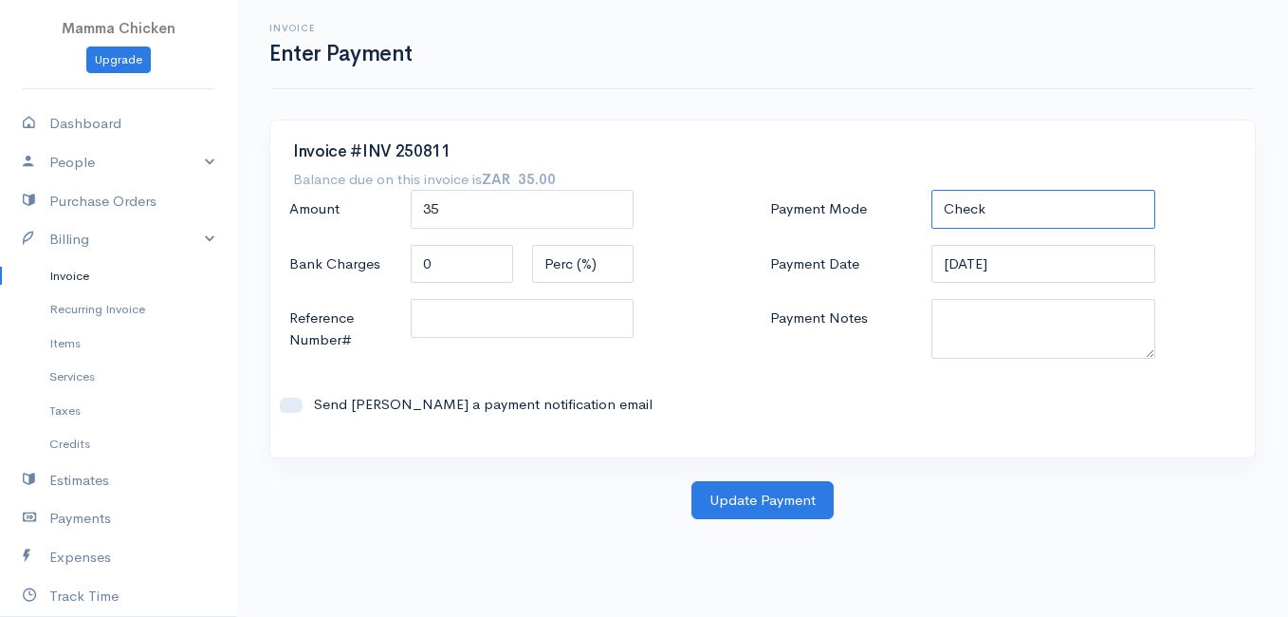
select select "Bank Transfer"
click at [932, 190] on select "Check Bank Transfer Credit Cash Debit ACH VISA MASTERCARD AMEX DISCOVER DINERS …" at bounding box center [1044, 209] width 224 height 39
click at [754, 505] on button "Update Payment" at bounding box center [763, 500] width 142 height 39
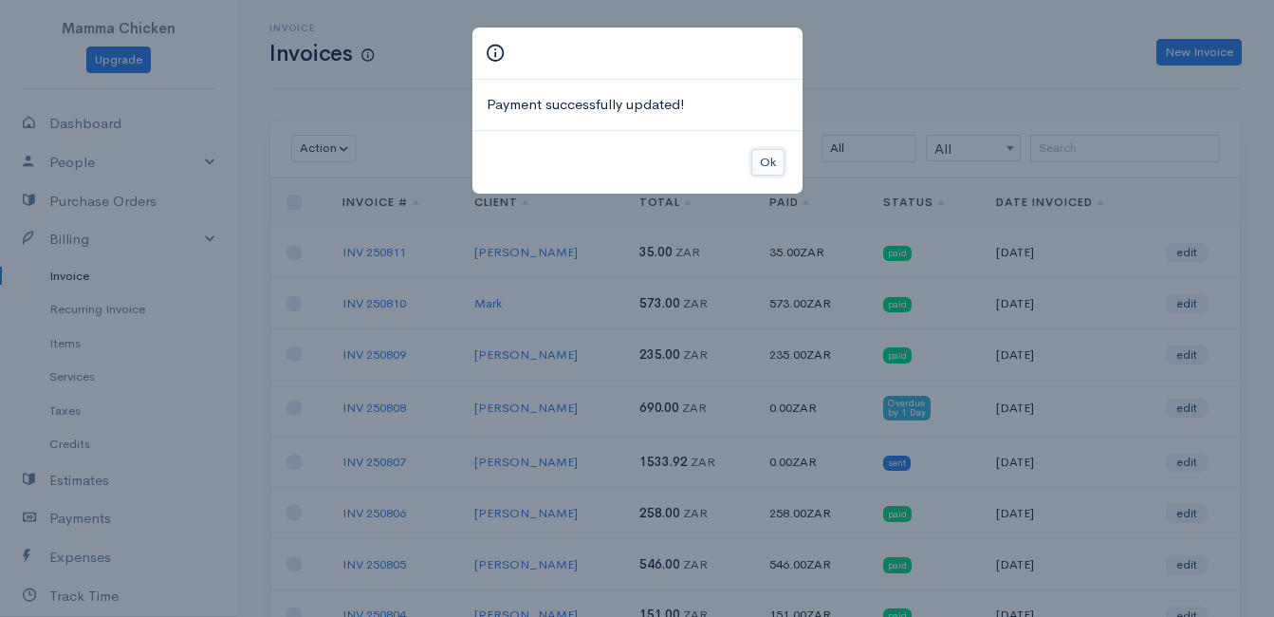
click at [776, 159] on button "Ok" at bounding box center [767, 163] width 33 height 28
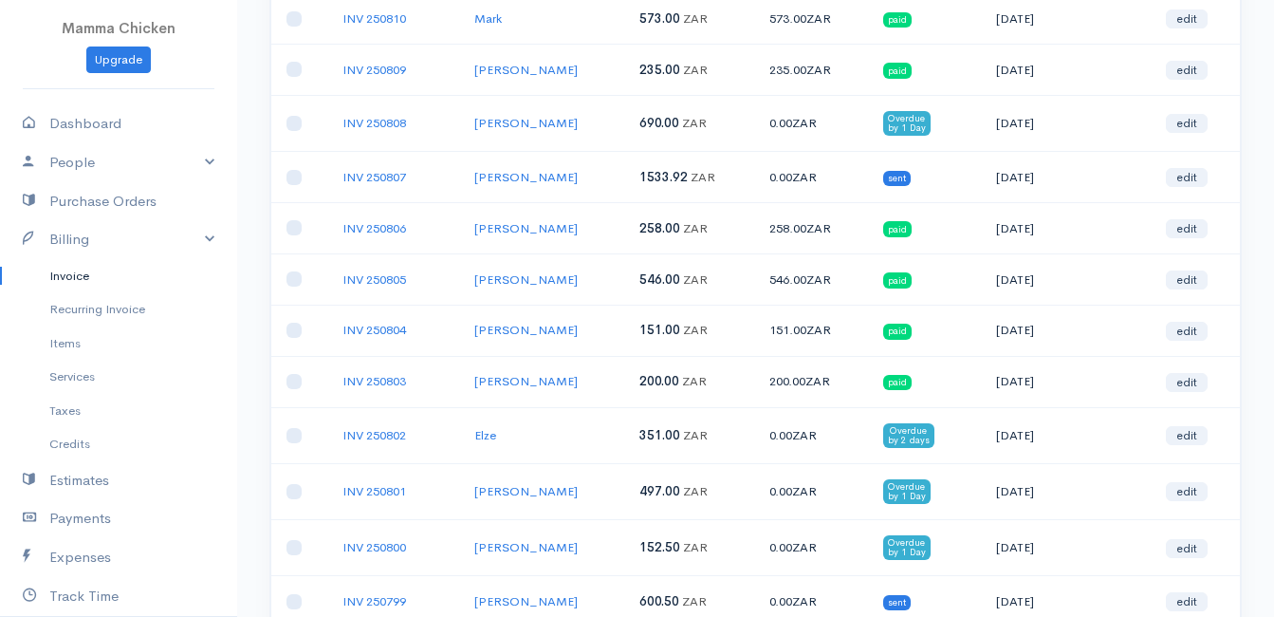
scroll to position [379, 0]
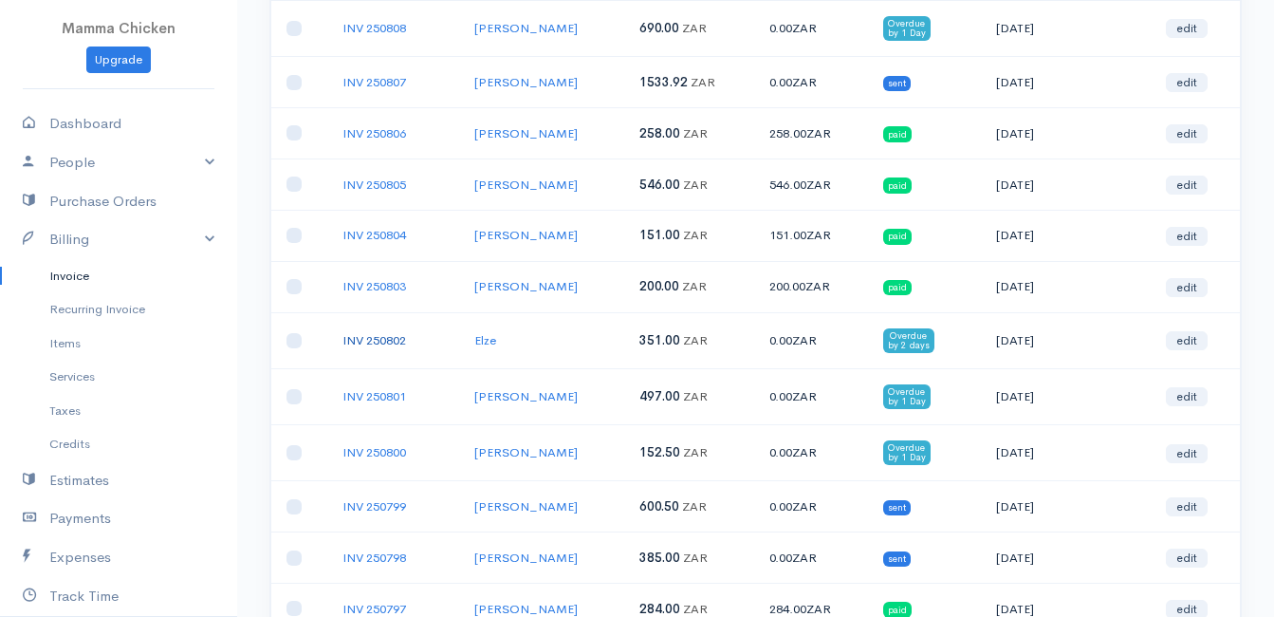
click at [388, 335] on link "INV 250802" at bounding box center [374, 340] width 64 height 16
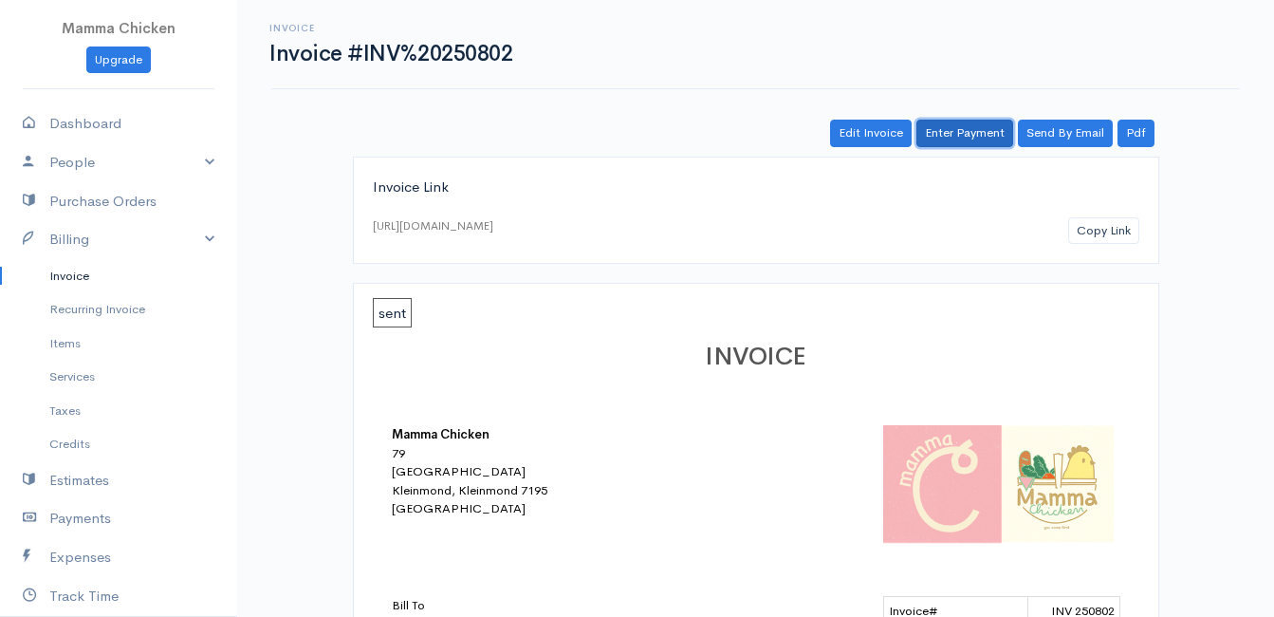
click at [970, 136] on link "Enter Payment" at bounding box center [964, 134] width 97 height 28
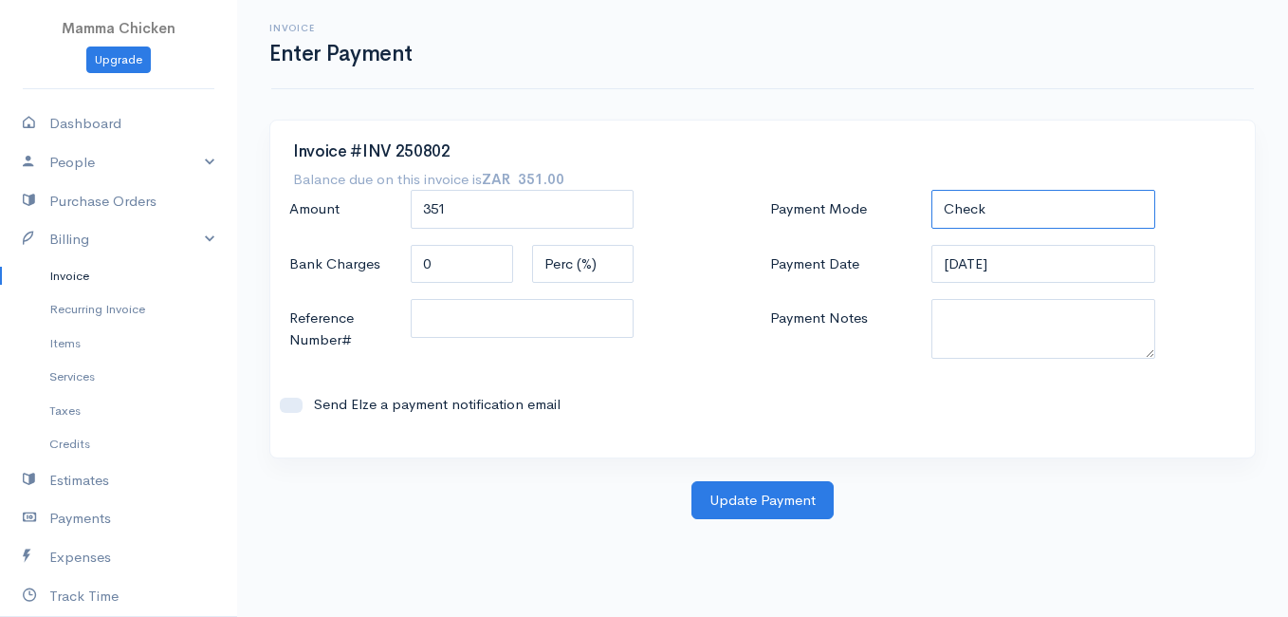
click at [1044, 216] on select "Check Bank Transfer Credit Cash Debit ACH VISA MASTERCARD AMEX DISCOVER DINERS …" at bounding box center [1044, 209] width 224 height 39
select select "Cash"
click at [932, 190] on select "Check Bank Transfer Credit Cash Debit ACH VISA MASTERCARD AMEX DISCOVER DINERS …" at bounding box center [1044, 209] width 224 height 39
click at [508, 212] on input "351" at bounding box center [523, 209] width 224 height 39
type input "352"
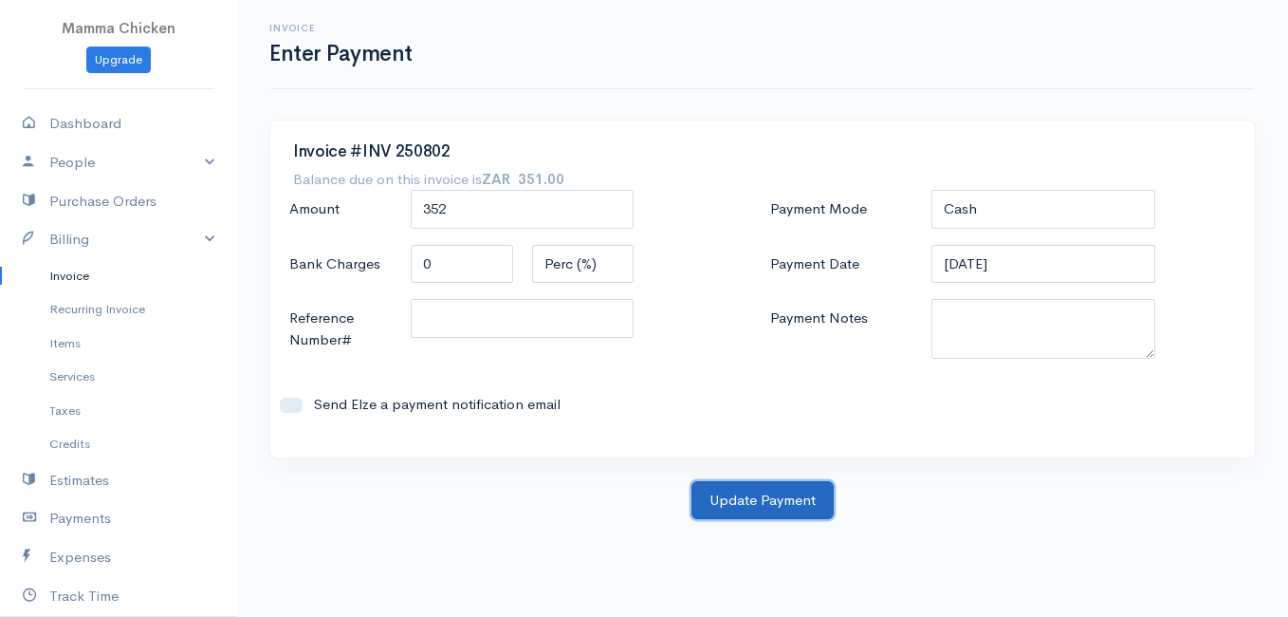
click at [764, 491] on button "Update Payment" at bounding box center [763, 500] width 142 height 39
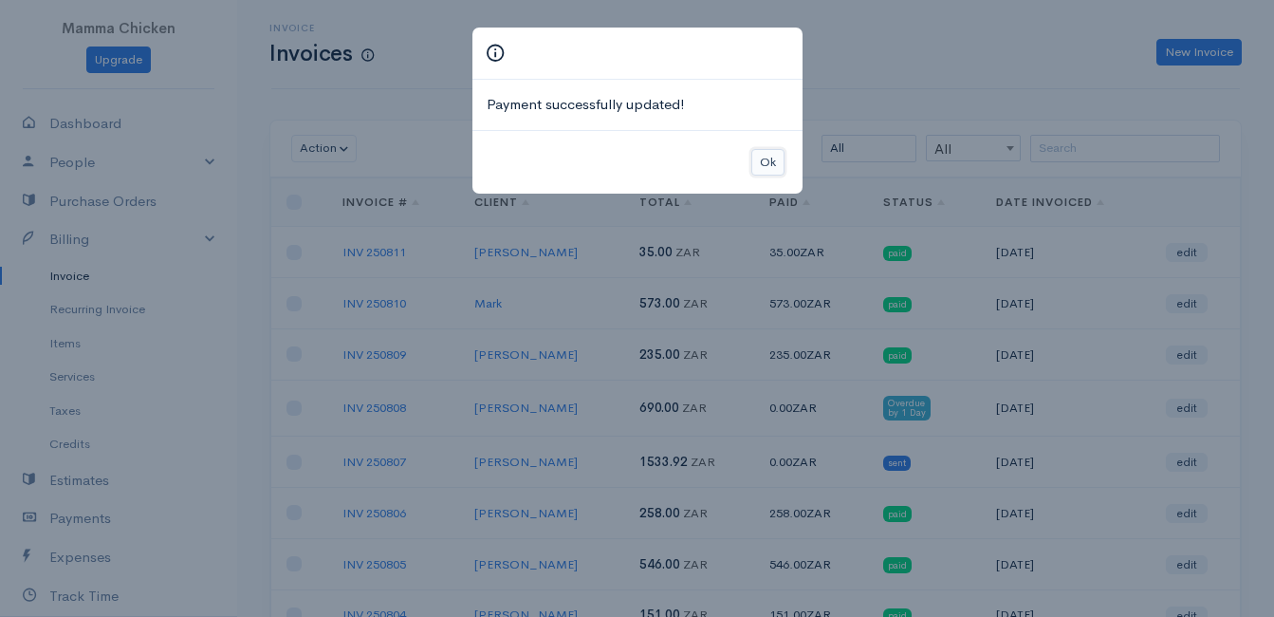
click at [777, 164] on button "Ok" at bounding box center [767, 163] width 33 height 28
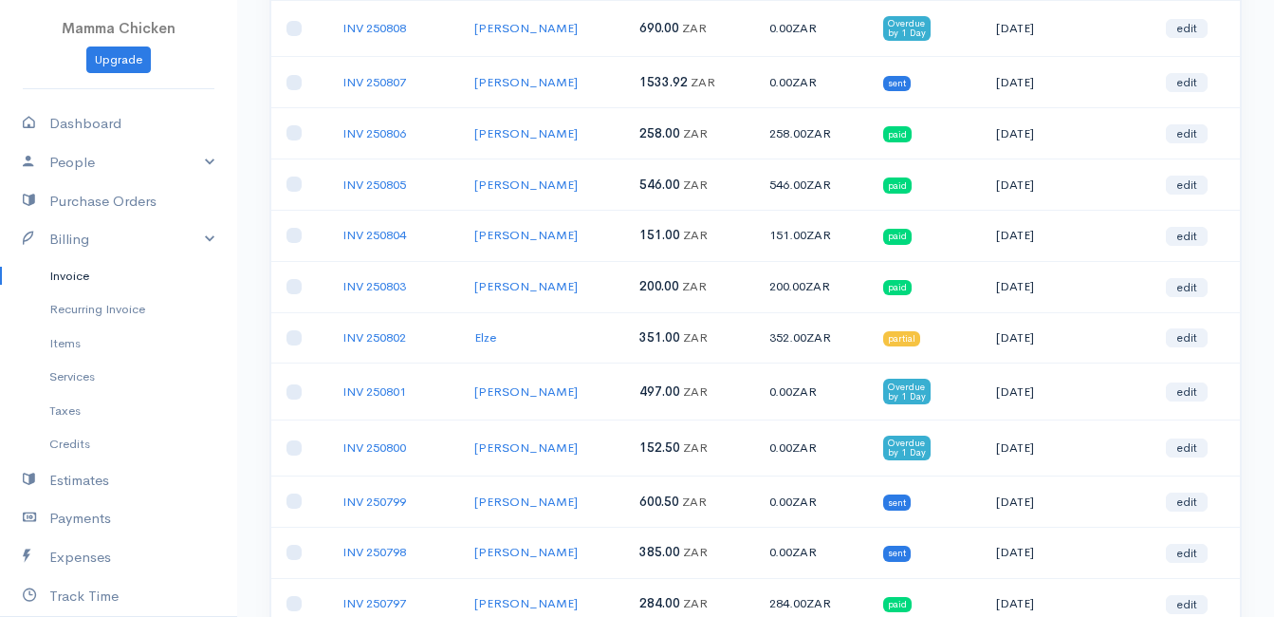
scroll to position [474, 0]
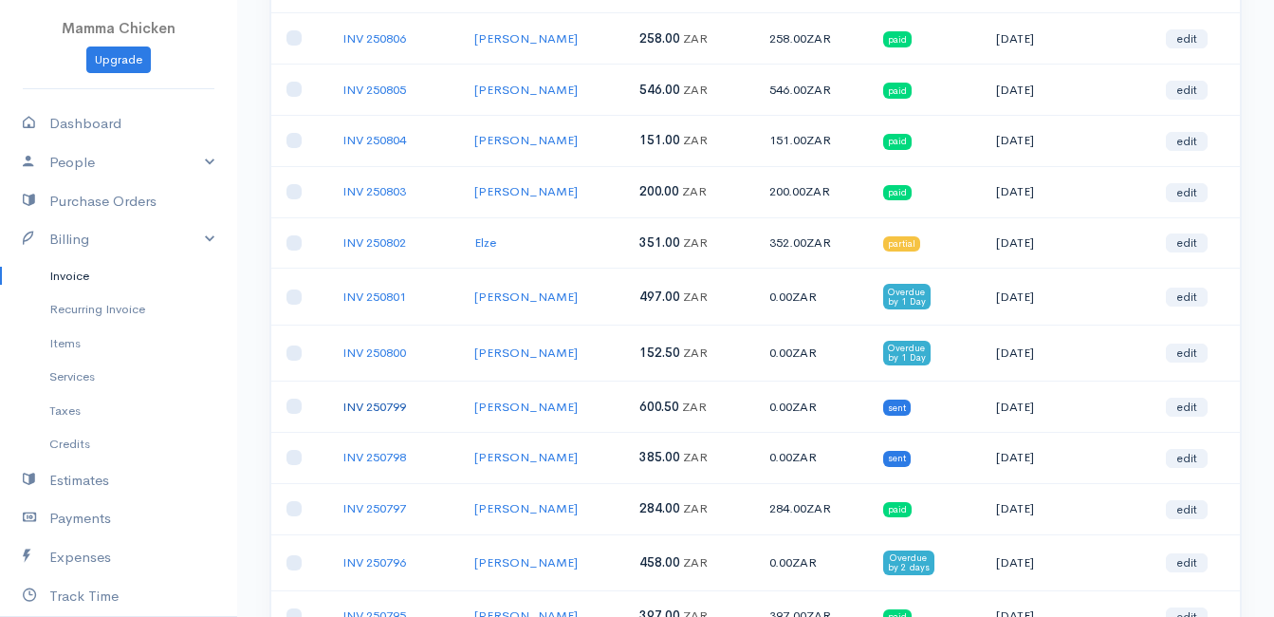
click at [369, 404] on link "INV 250799" at bounding box center [374, 406] width 64 height 16
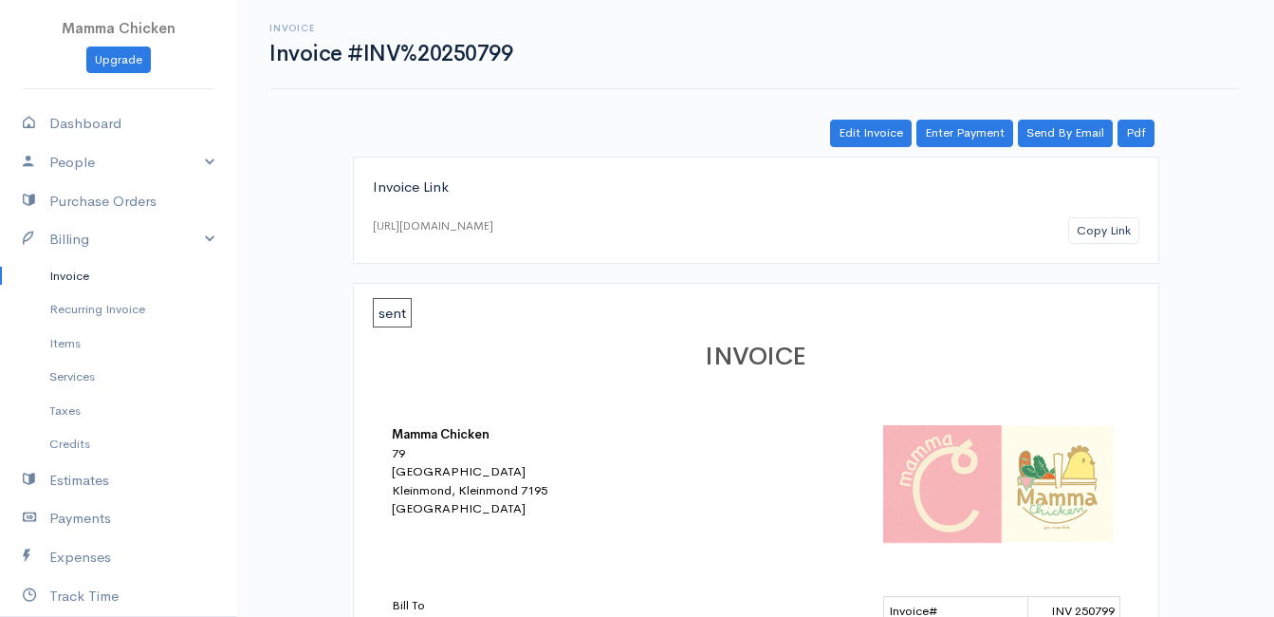
click at [79, 275] on link "Invoice" at bounding box center [118, 276] width 237 height 34
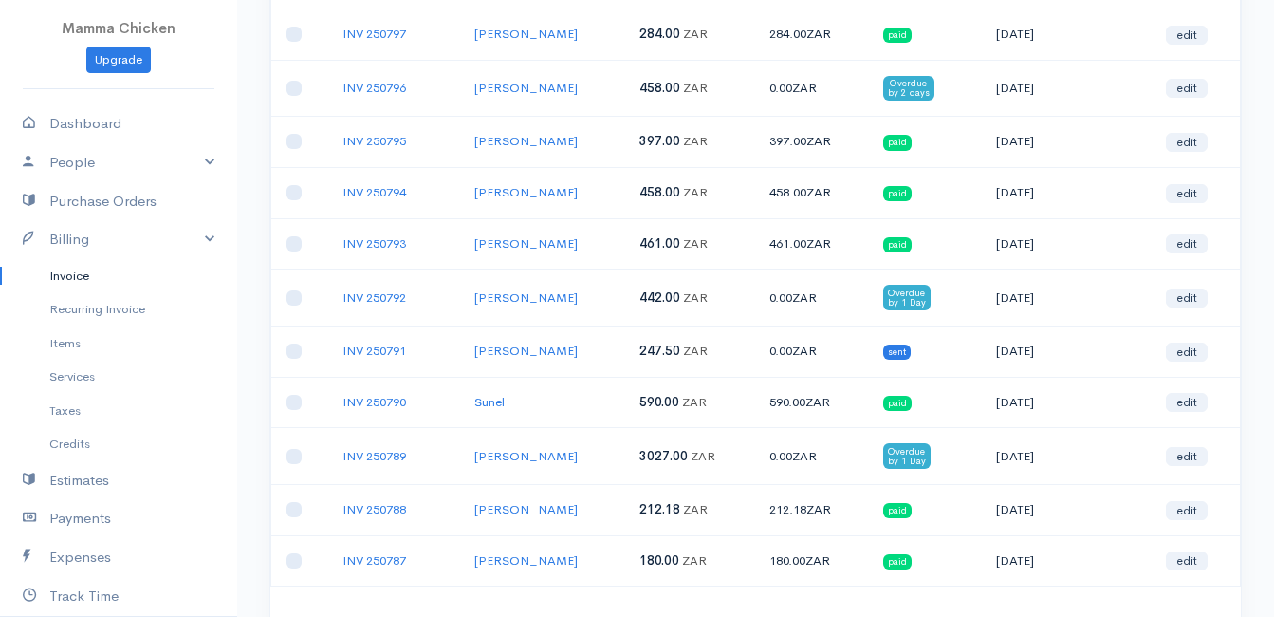
scroll to position [1043, 0]
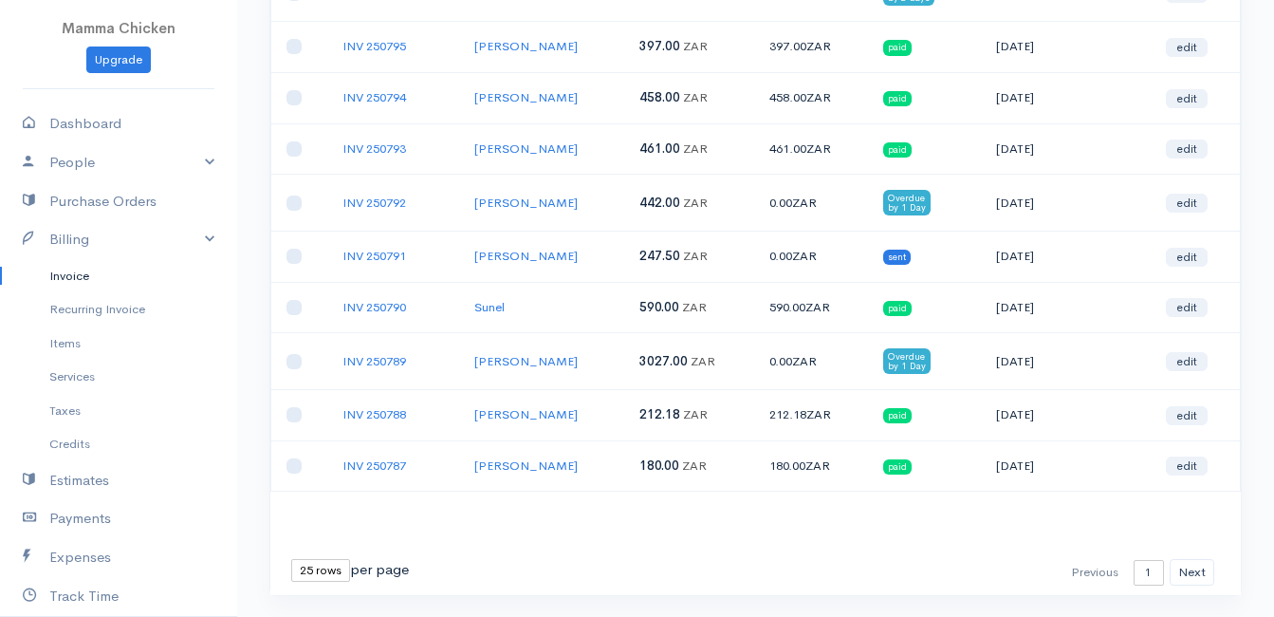
click at [335, 578] on select "10 rows 25 rows 50 rows" at bounding box center [320, 570] width 59 height 23
select select "50"
click at [291, 559] on select "10 rows 25 rows 50 rows" at bounding box center [320, 570] width 59 height 23
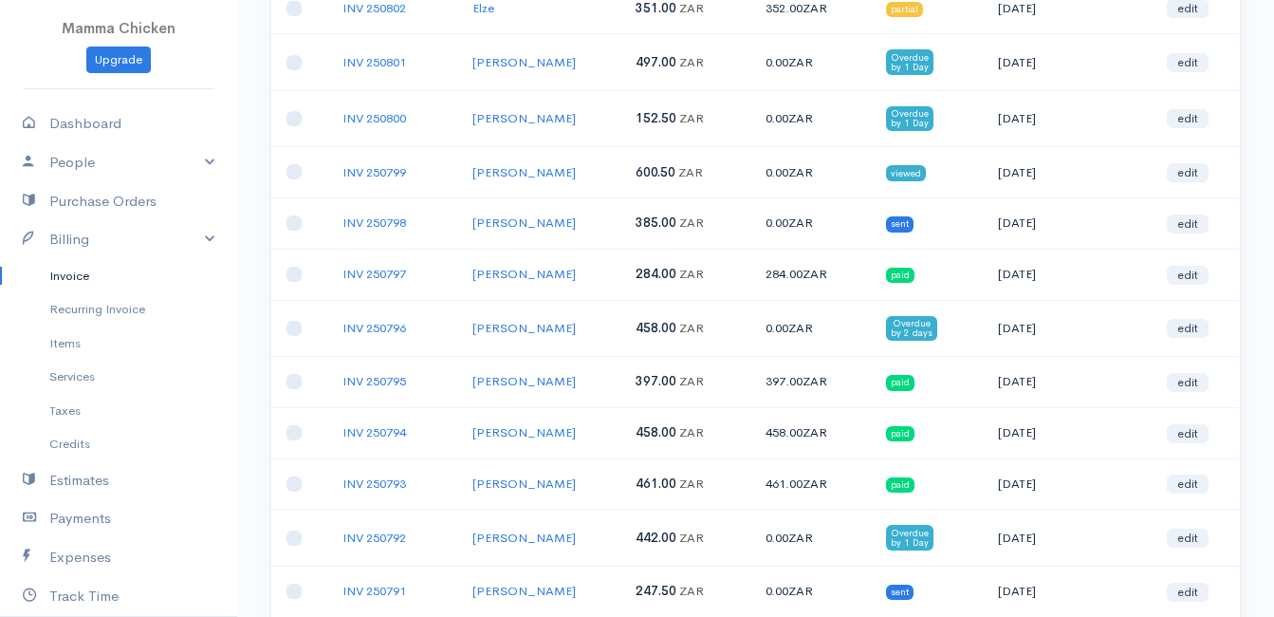
scroll to position [614, 0]
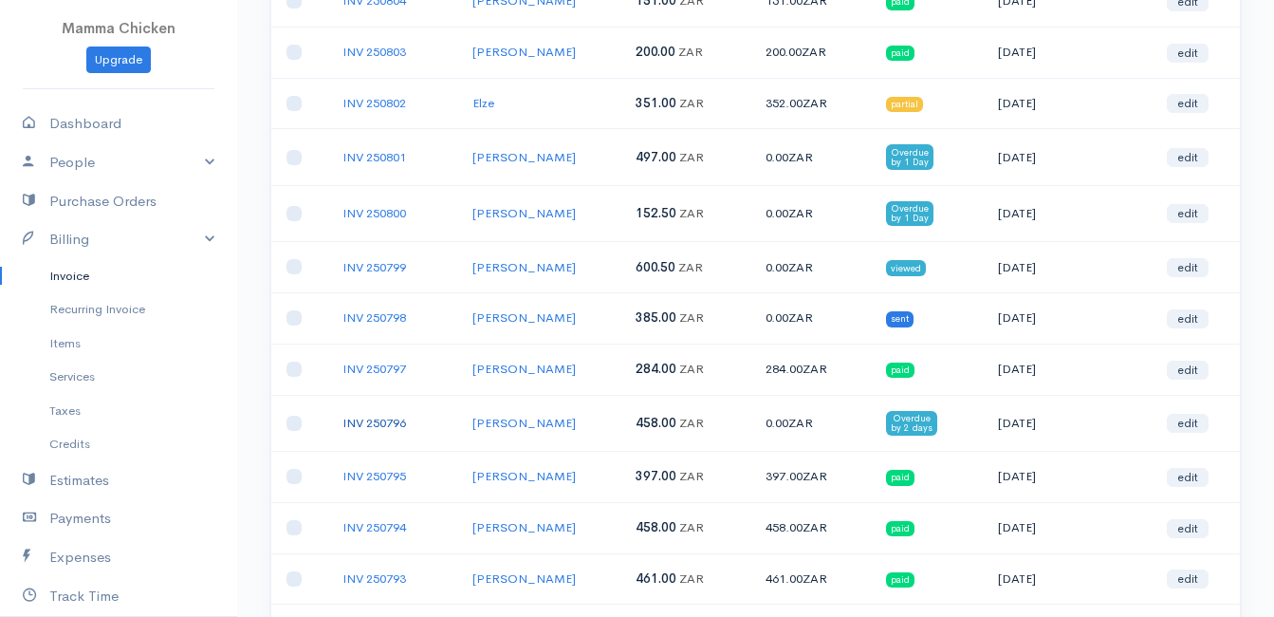
click at [381, 415] on link "INV 250796" at bounding box center [374, 423] width 64 height 16
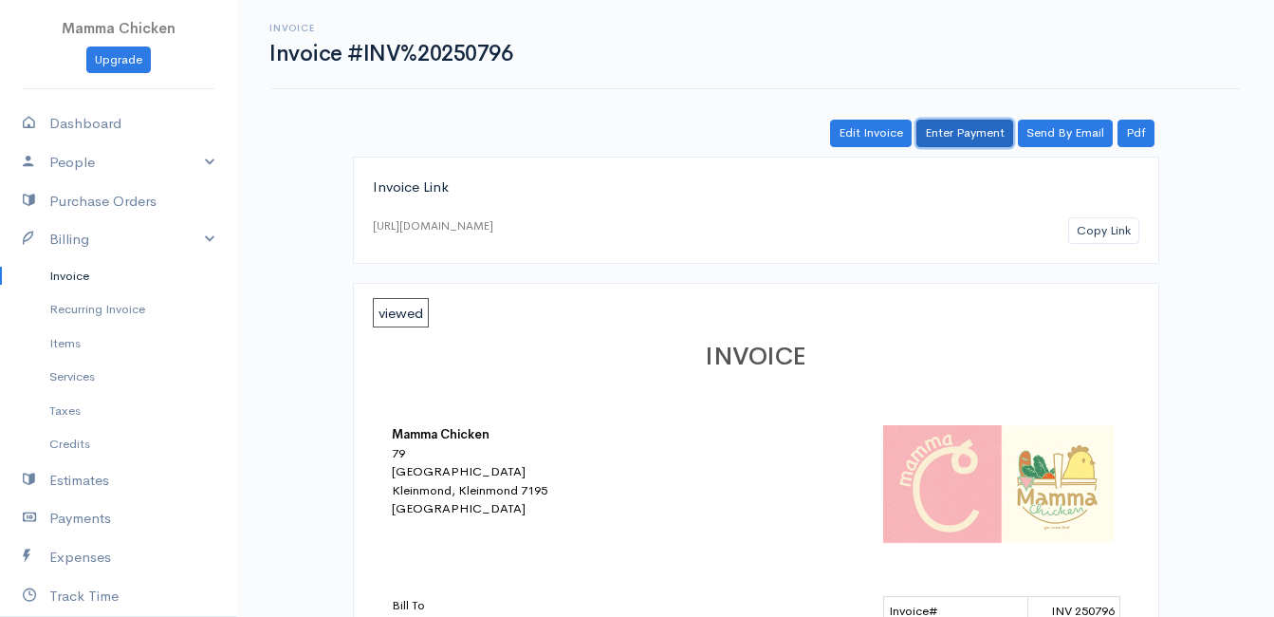
click at [962, 130] on link "Enter Payment" at bounding box center [964, 134] width 97 height 28
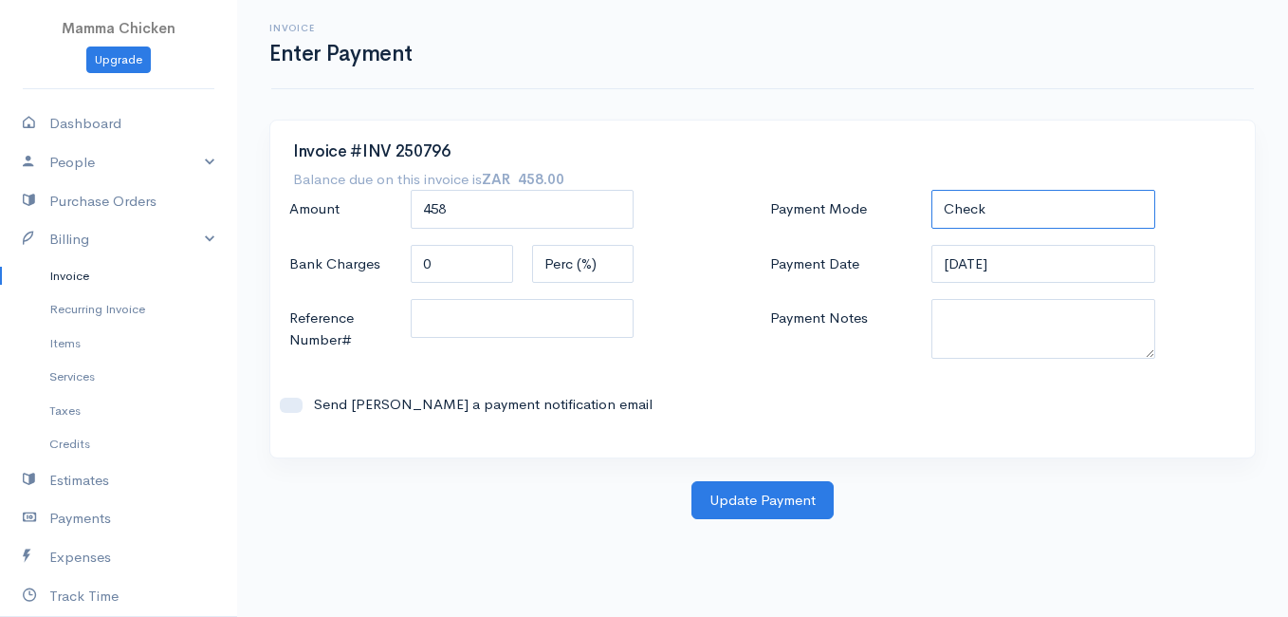
click at [985, 202] on select "Check Bank Transfer Credit Cash Debit ACH VISA MASTERCARD AMEX DISCOVER DINERS …" at bounding box center [1044, 209] width 224 height 39
select select "Bank Transfer"
click at [932, 190] on select "Check Bank Transfer Credit Cash Debit ACH VISA MASTERCARD AMEX DISCOVER DINERS …" at bounding box center [1044, 209] width 224 height 39
click at [776, 493] on button "Update Payment" at bounding box center [763, 500] width 142 height 39
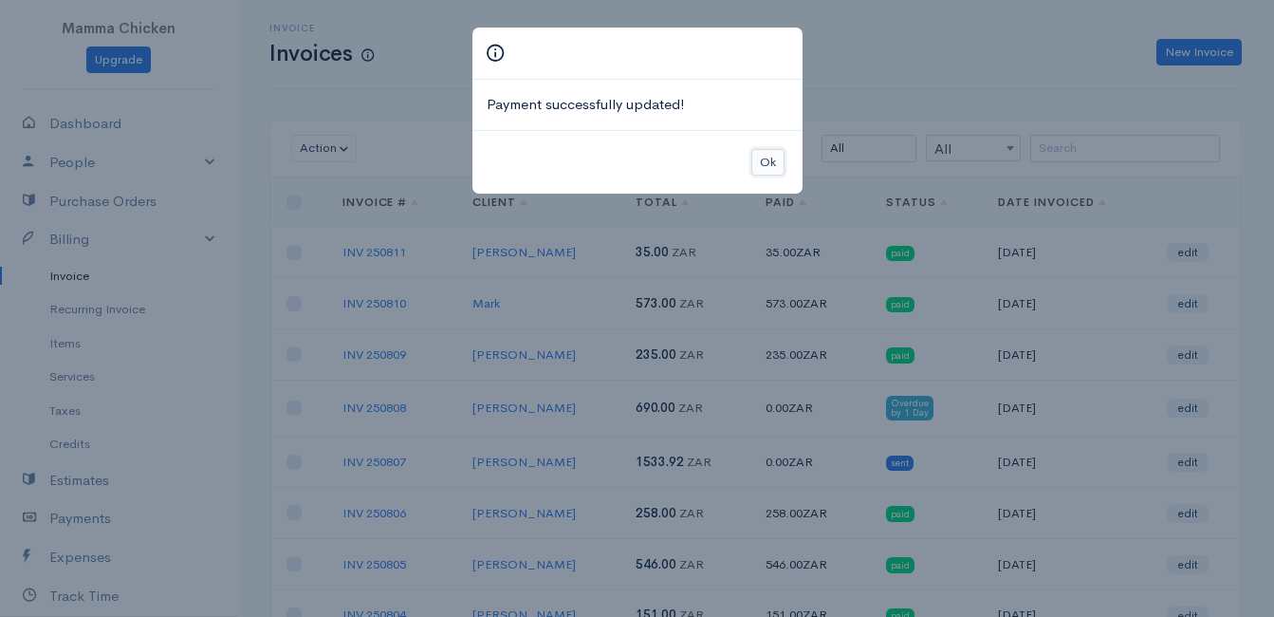
click at [779, 156] on button "Ok" at bounding box center [767, 163] width 33 height 28
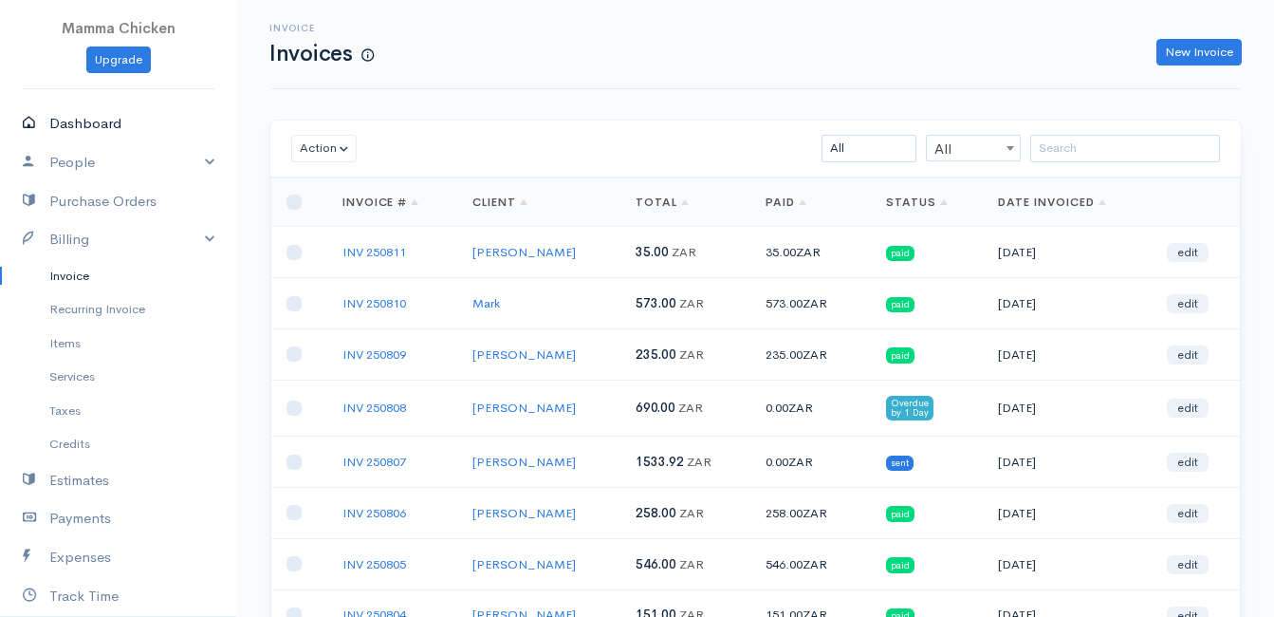
click at [97, 119] on link "Dashboard" at bounding box center [118, 123] width 237 height 39
select select "thistoyear"
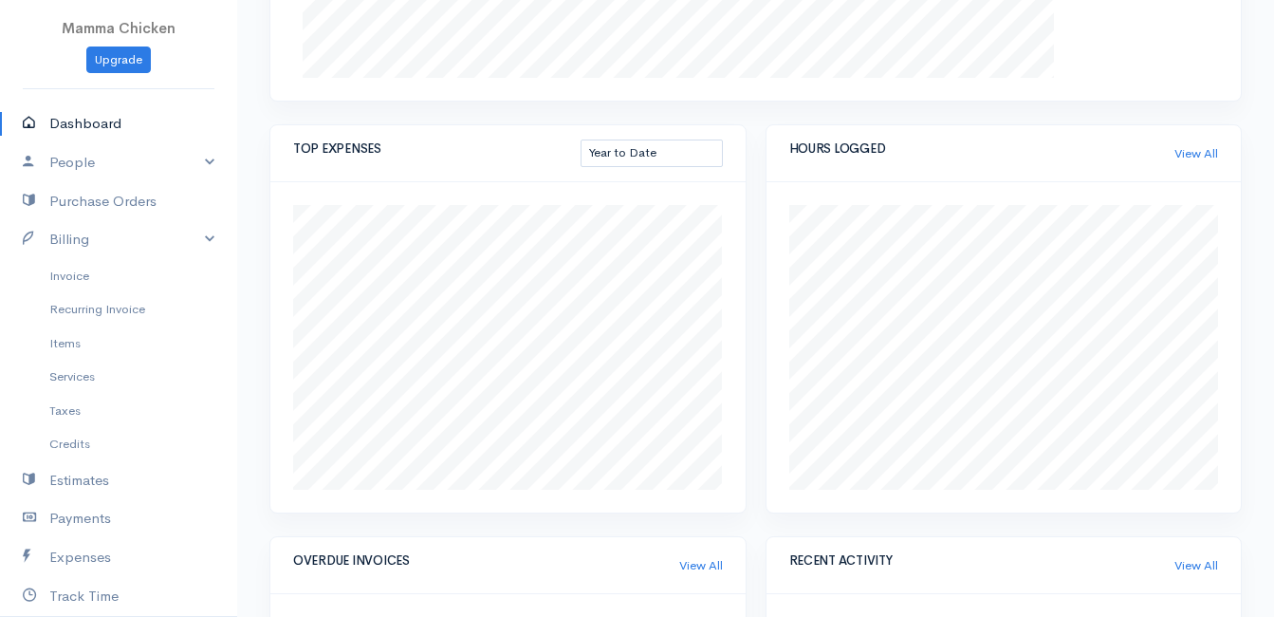
scroll to position [285, 0]
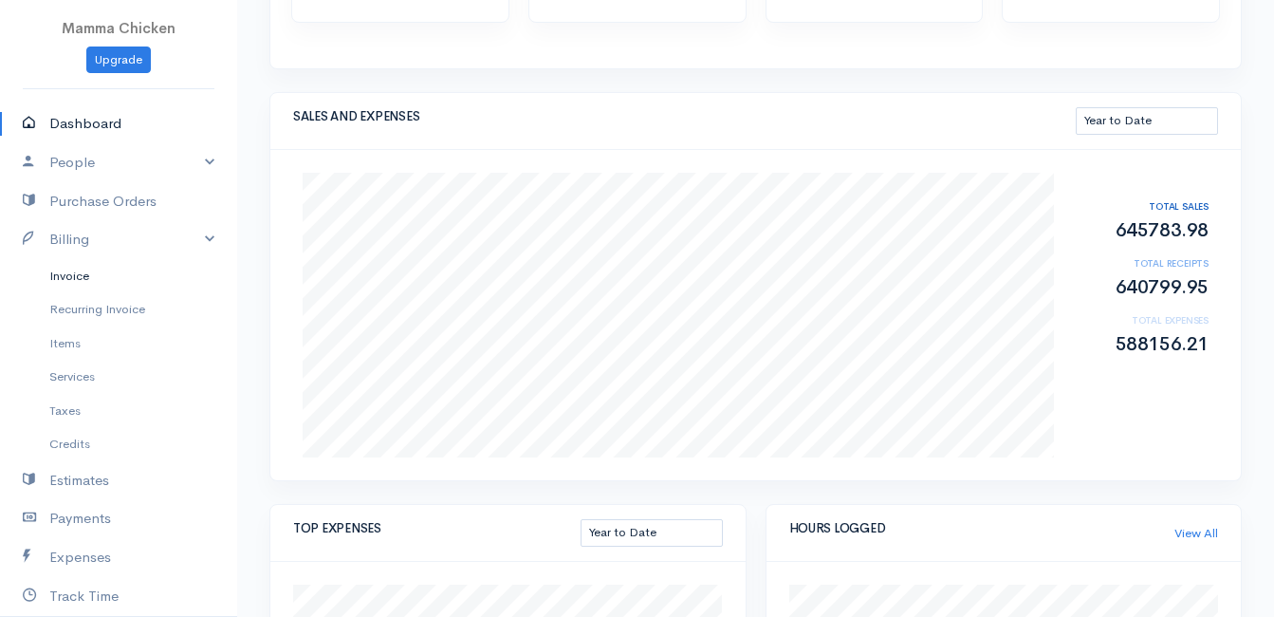
click at [94, 276] on link "Invoice" at bounding box center [118, 276] width 237 height 34
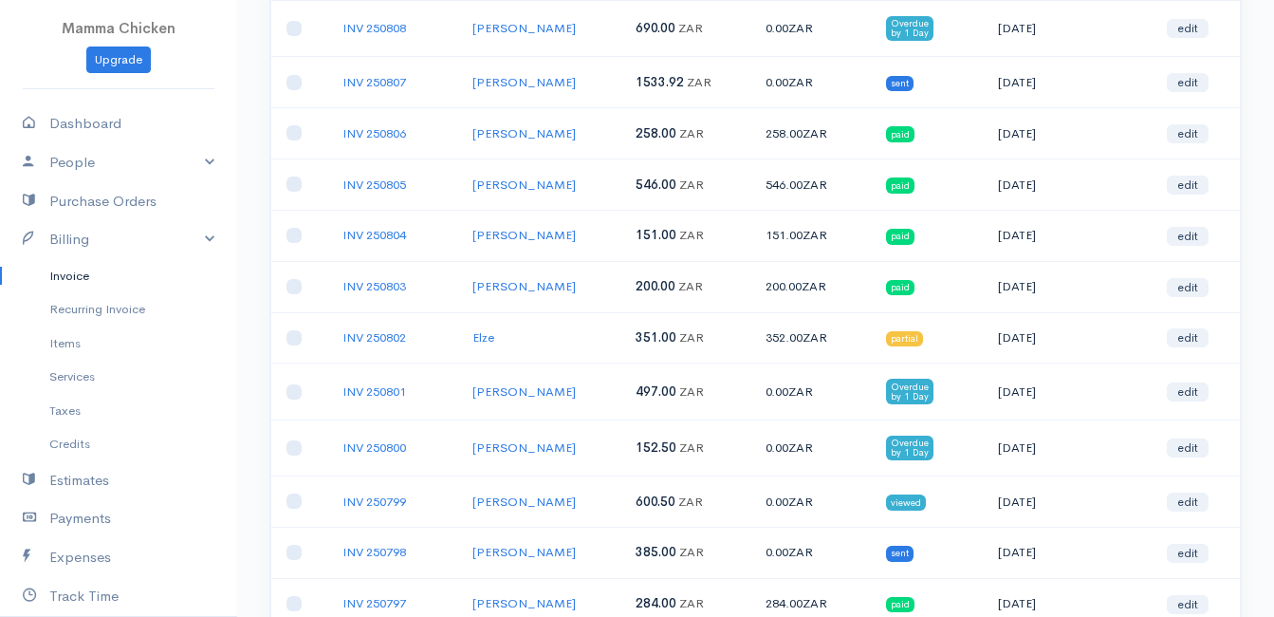
scroll to position [474, 0]
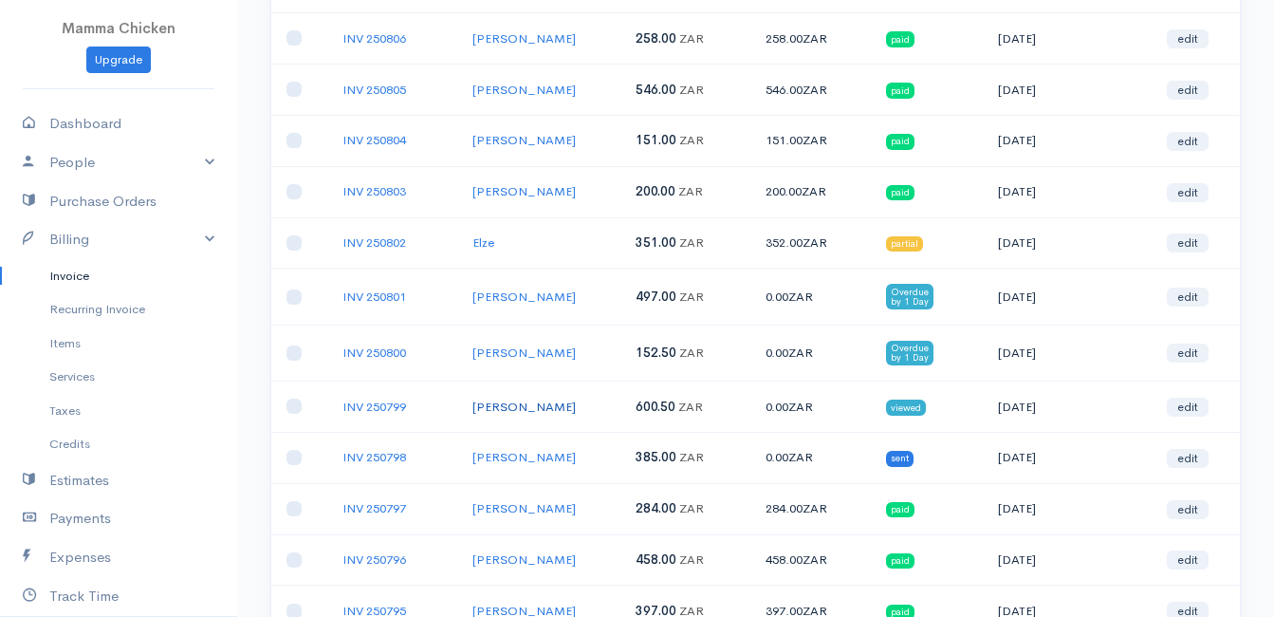
click at [506, 405] on link "[PERSON_NAME]" at bounding box center [523, 406] width 103 height 16
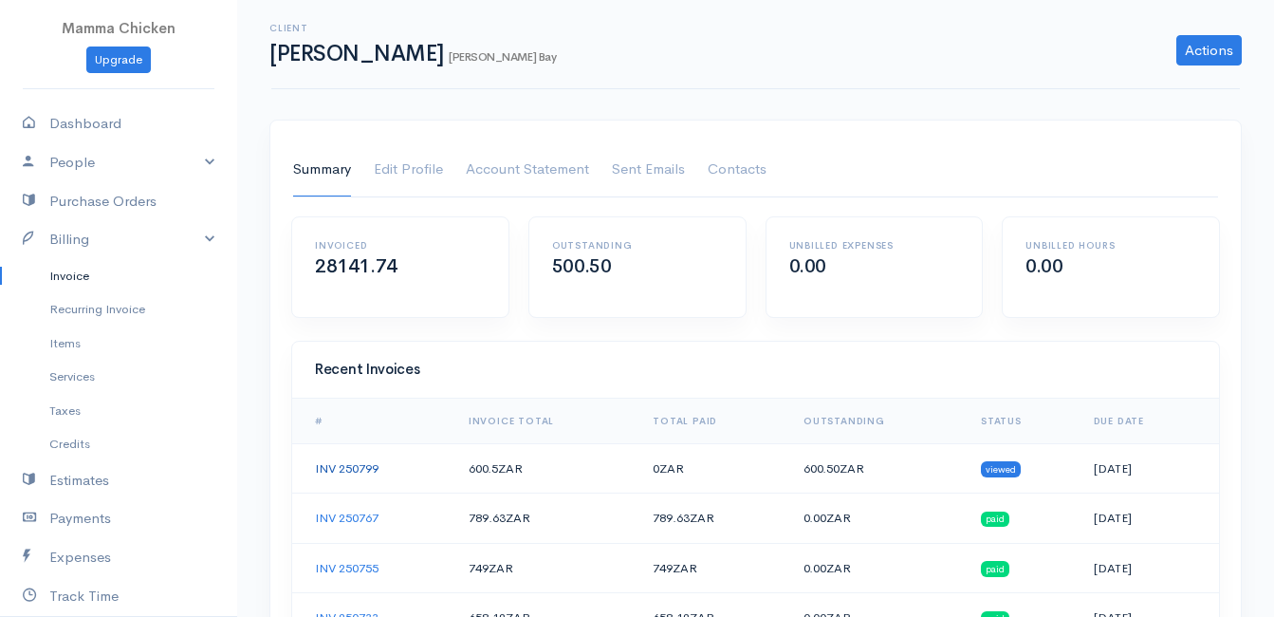
click at [365, 466] on link "INV 250799" at bounding box center [347, 468] width 64 height 16
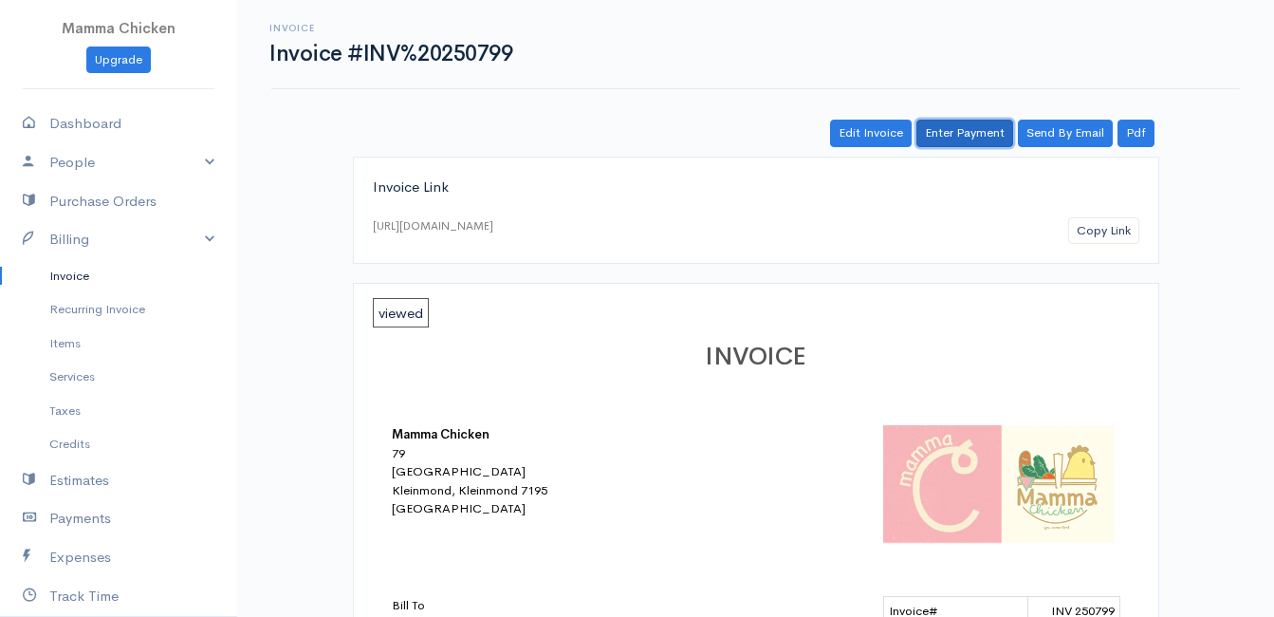
click at [977, 129] on link "Enter Payment" at bounding box center [964, 134] width 97 height 28
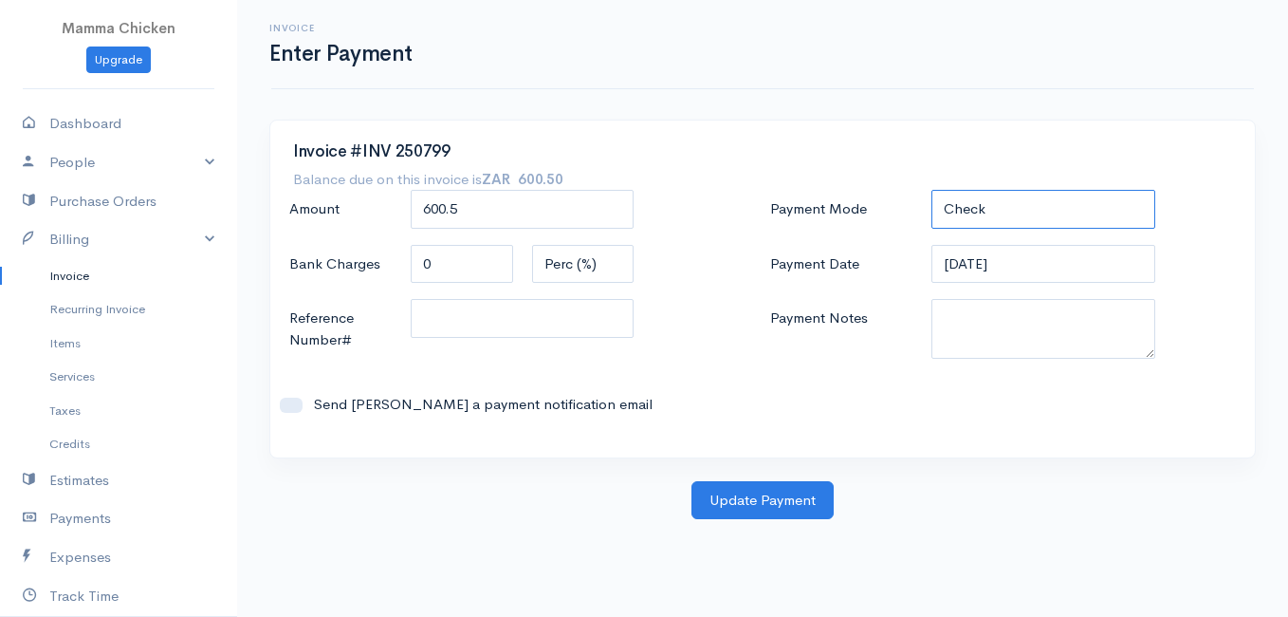
click at [1024, 209] on select "Check Bank Transfer Credit Cash Debit ACH VISA MASTERCARD AMEX DISCOVER DINERS …" at bounding box center [1044, 209] width 224 height 39
select select "Cash"
click at [932, 190] on select "Check Bank Transfer Credit Cash Debit ACH VISA MASTERCARD AMEX DISCOVER DINERS …" at bounding box center [1044, 209] width 224 height 39
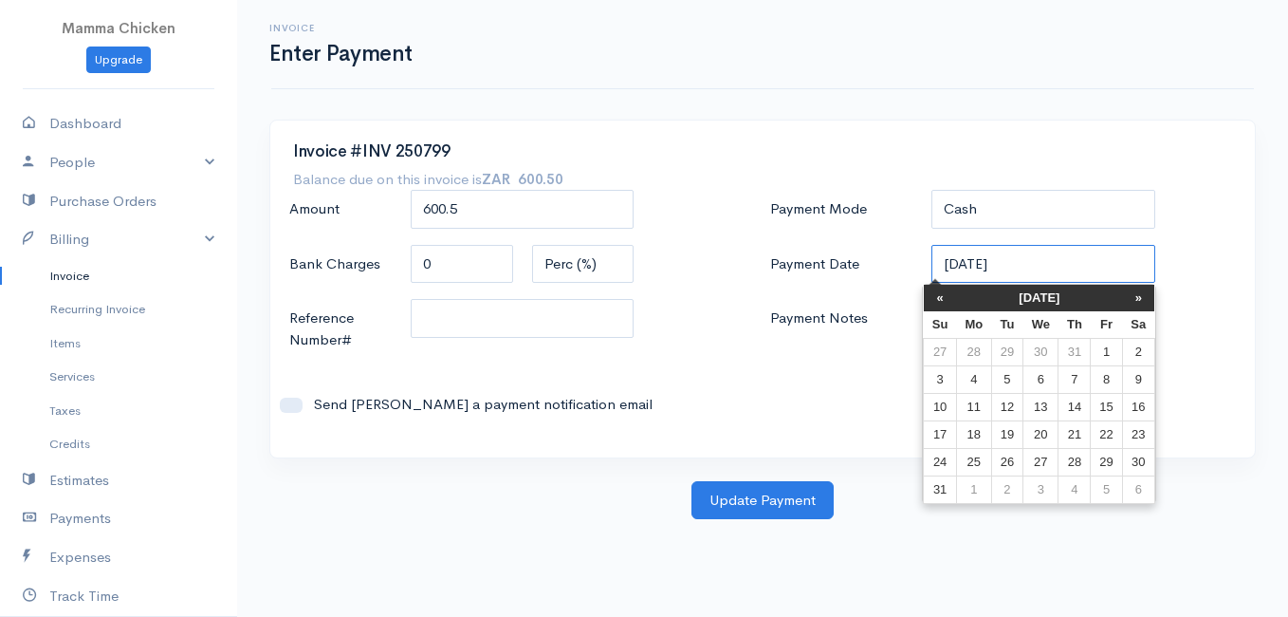
click at [1042, 249] on input "[DATE]" at bounding box center [1044, 264] width 224 height 39
click at [788, 173] on div "Invoice #INV 250799 Balance due on this invoice is ZAR 600.50 Amount 600.5 Bank…" at bounding box center [762, 288] width 985 height 337
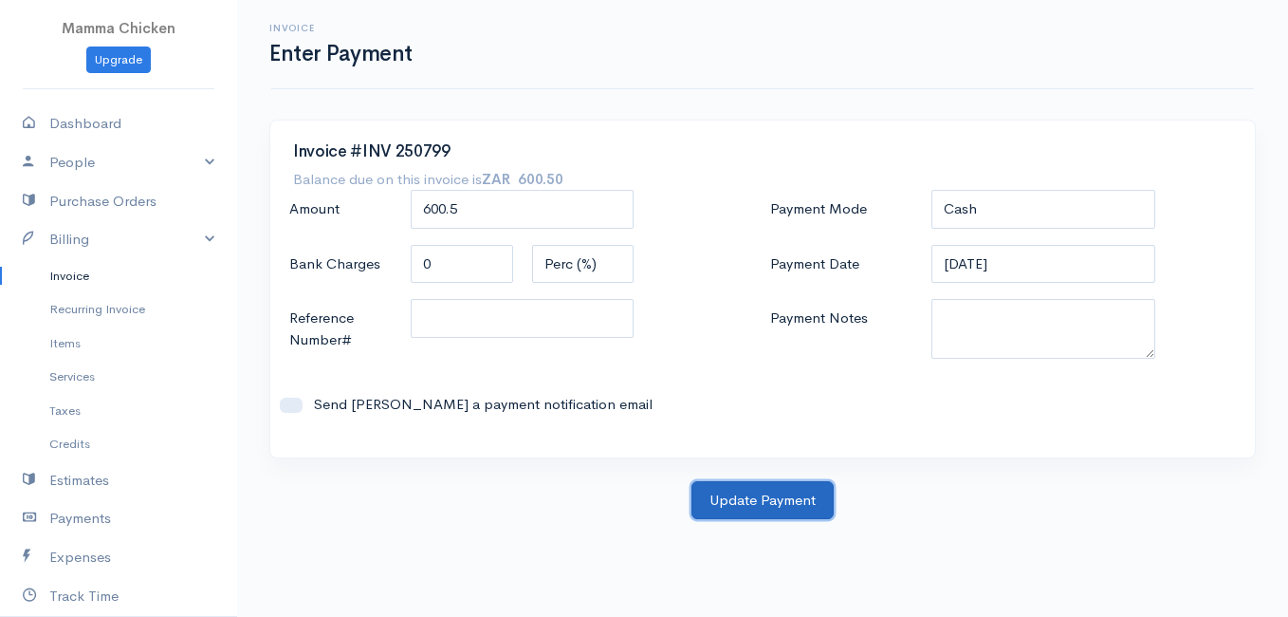
click at [744, 493] on button "Update Payment" at bounding box center [763, 500] width 142 height 39
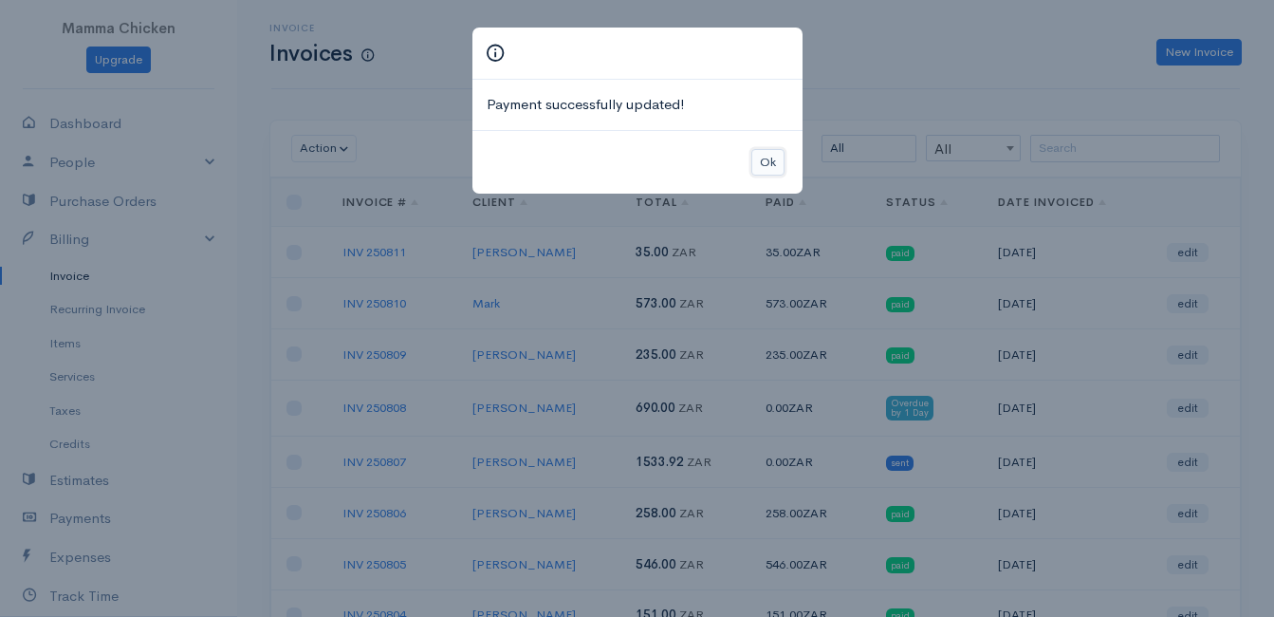
click at [766, 159] on button "Ok" at bounding box center [767, 163] width 33 height 28
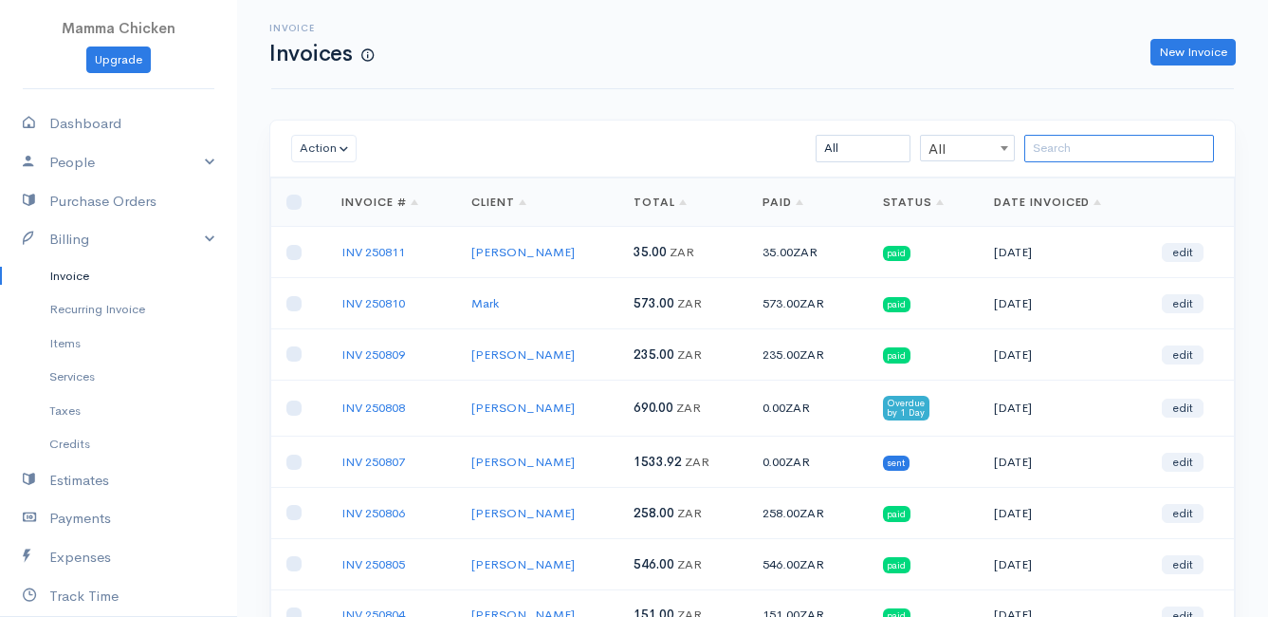
click at [1095, 149] on input "search" at bounding box center [1119, 149] width 190 height 28
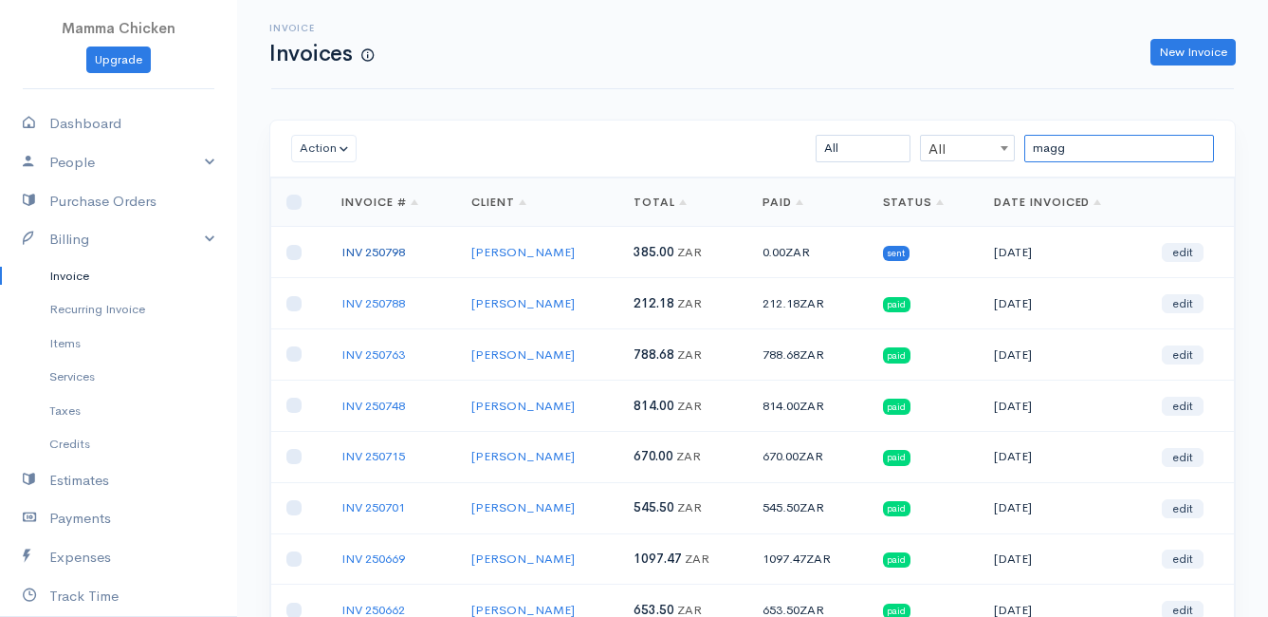
type input "magg"
click at [391, 247] on link "INV 250798" at bounding box center [373, 252] width 64 height 16
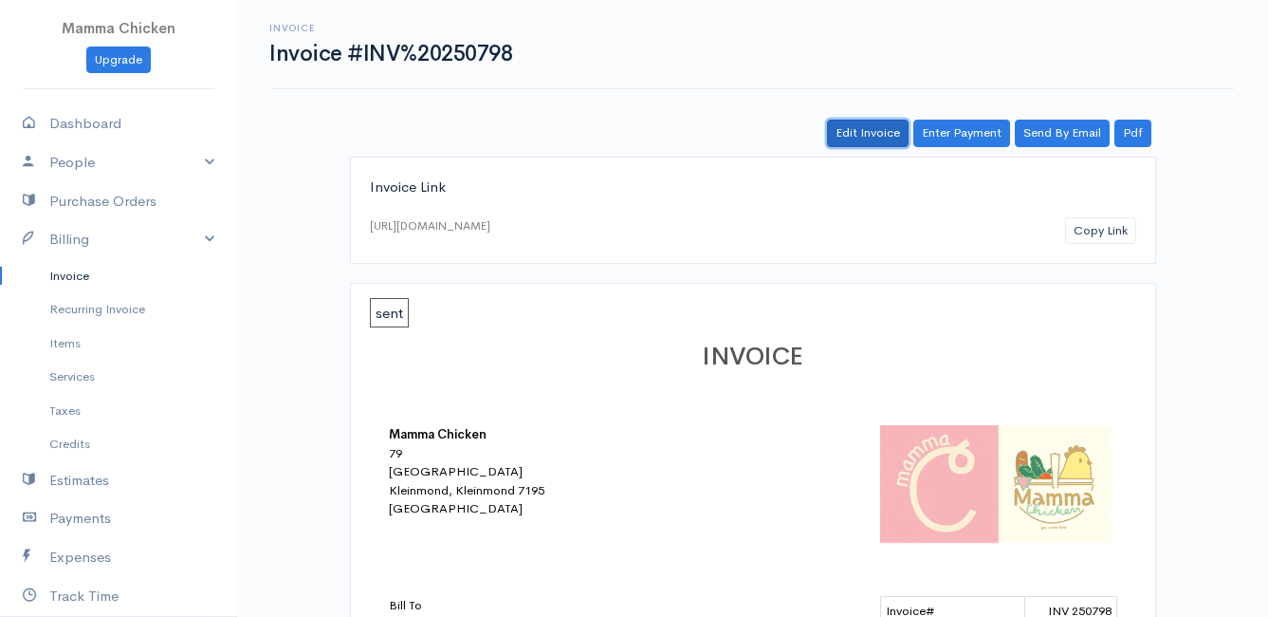
click at [882, 129] on link "Edit Invoice" at bounding box center [868, 134] width 82 height 28
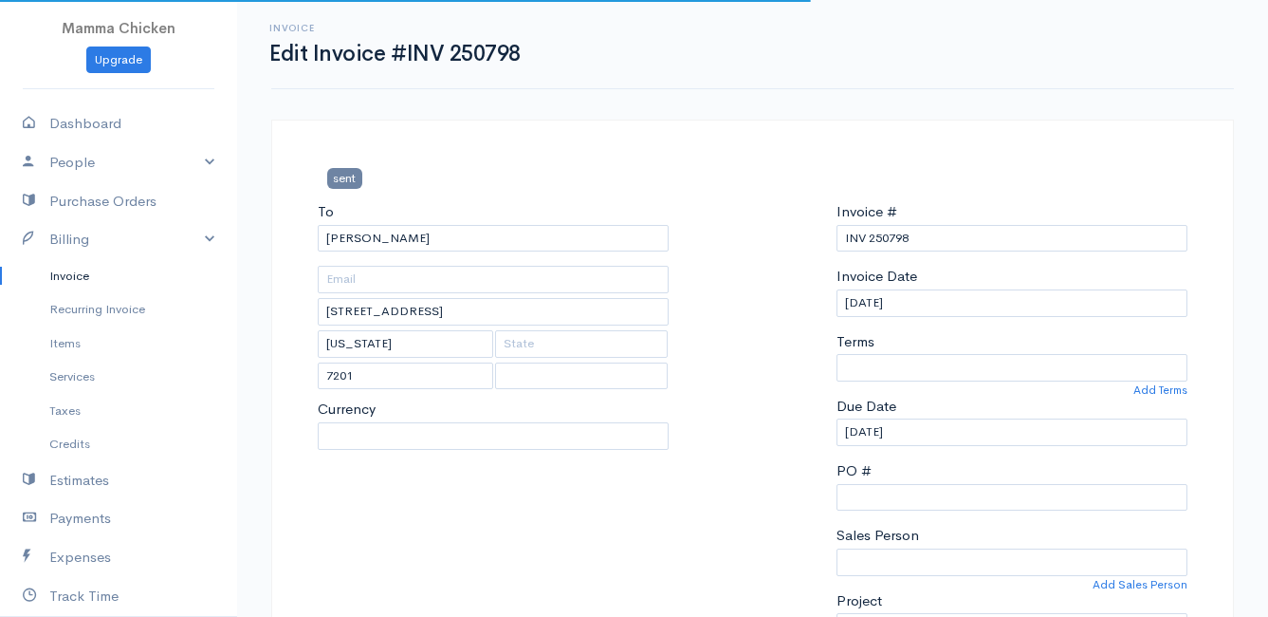
select select
select select "[GEOGRAPHIC_DATA]"
select select "0"
select select "ZAR"
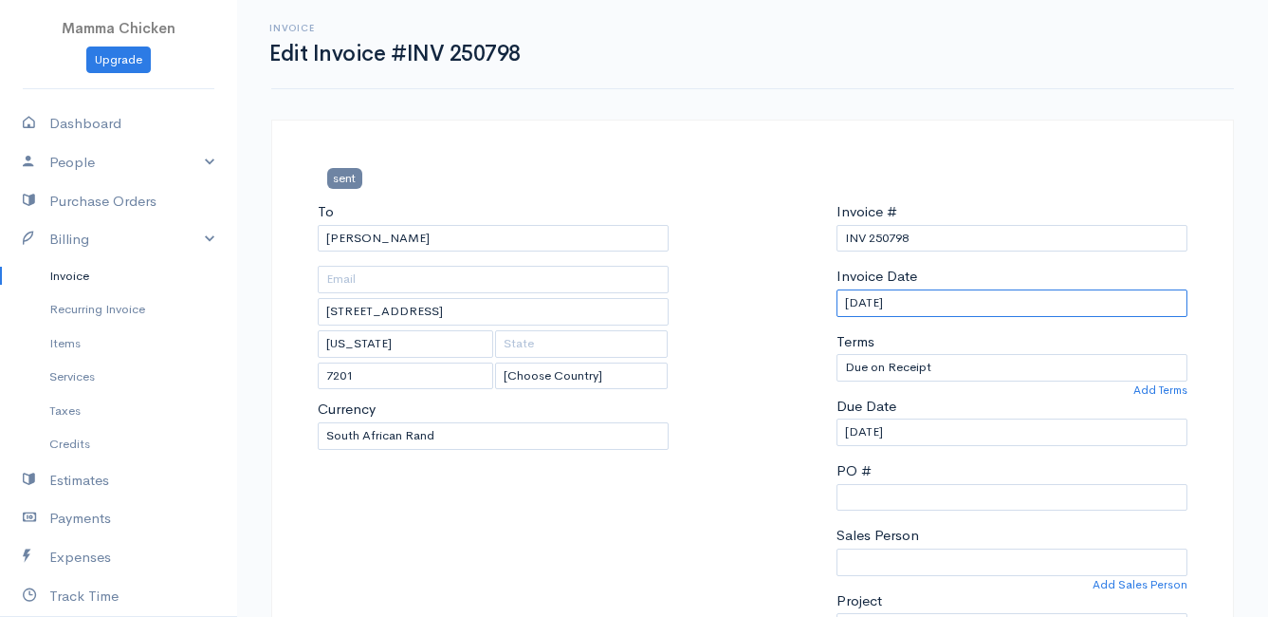
click at [968, 301] on input "[DATE]" at bounding box center [1012, 303] width 351 height 28
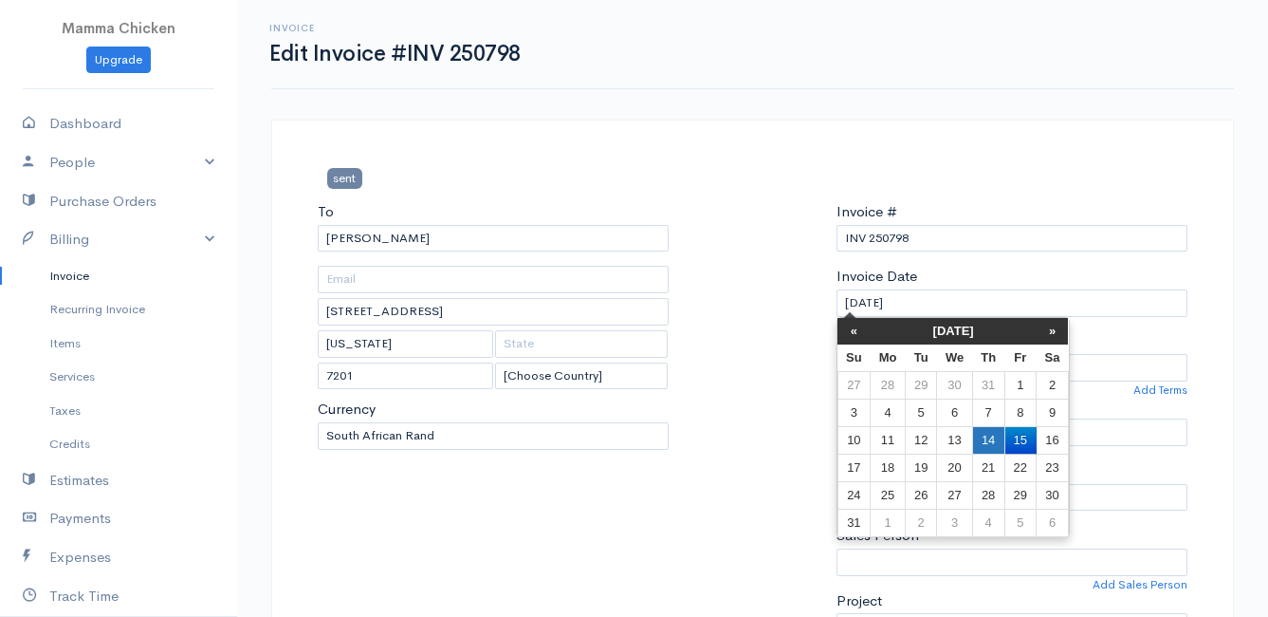
click at [986, 436] on td "14" at bounding box center [988, 440] width 32 height 28
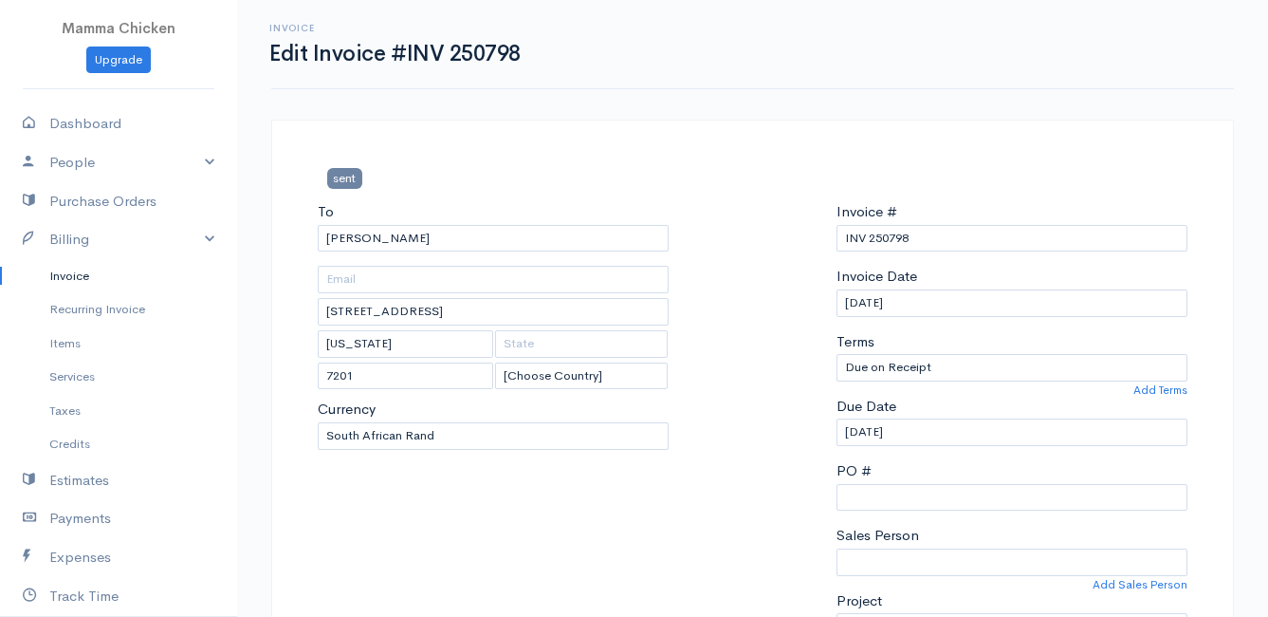
type input "[DATE]"
click at [943, 427] on input "[DATE]" at bounding box center [1012, 432] width 351 height 28
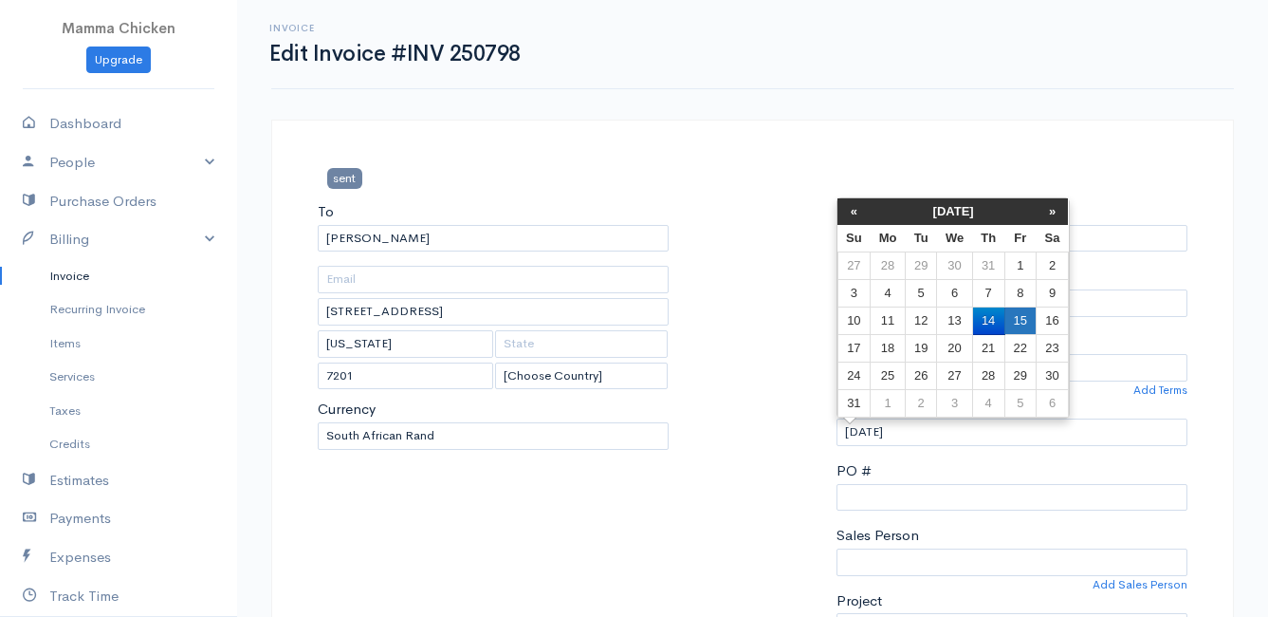
click at [1024, 320] on td "15" at bounding box center [1020, 321] width 31 height 28
type input "[DATE]"
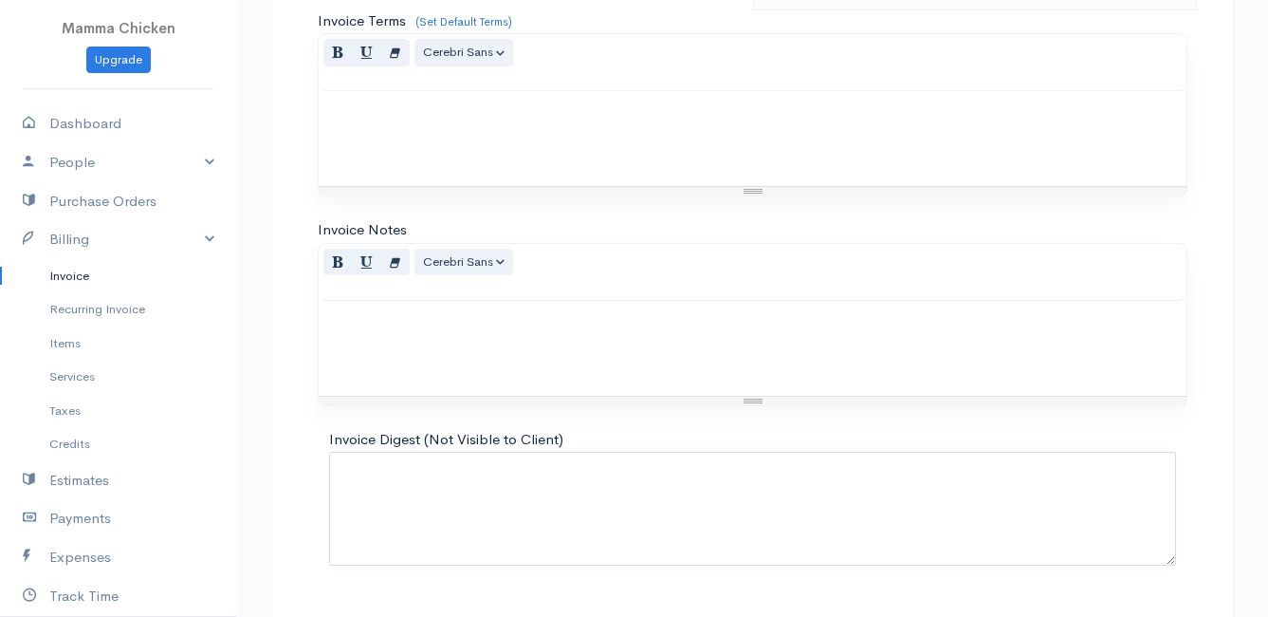
scroll to position [1662, 0]
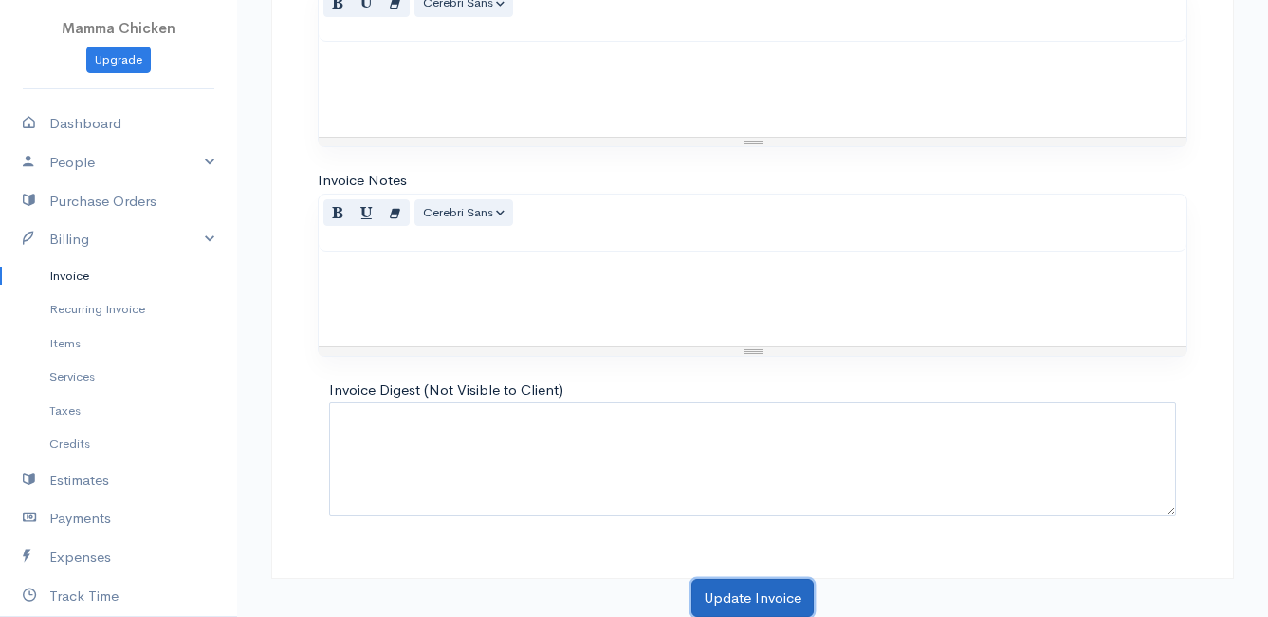
click at [734, 585] on button "Update Invoice" at bounding box center [753, 598] width 122 height 39
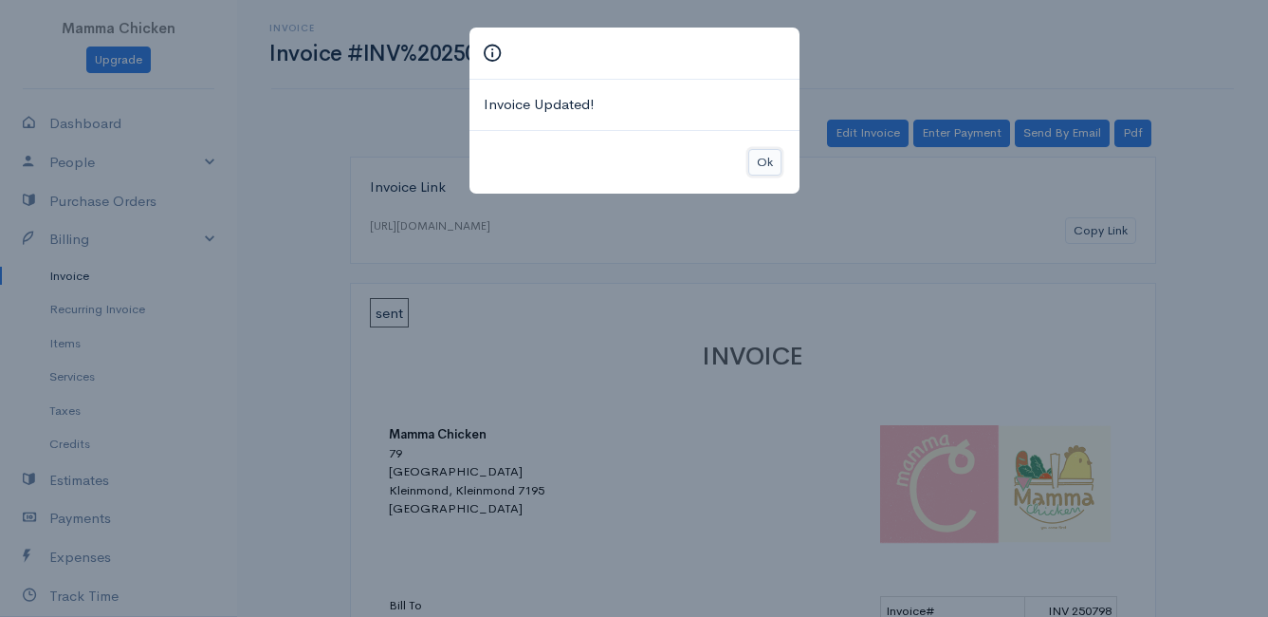
click at [767, 157] on button "Ok" at bounding box center [764, 163] width 33 height 28
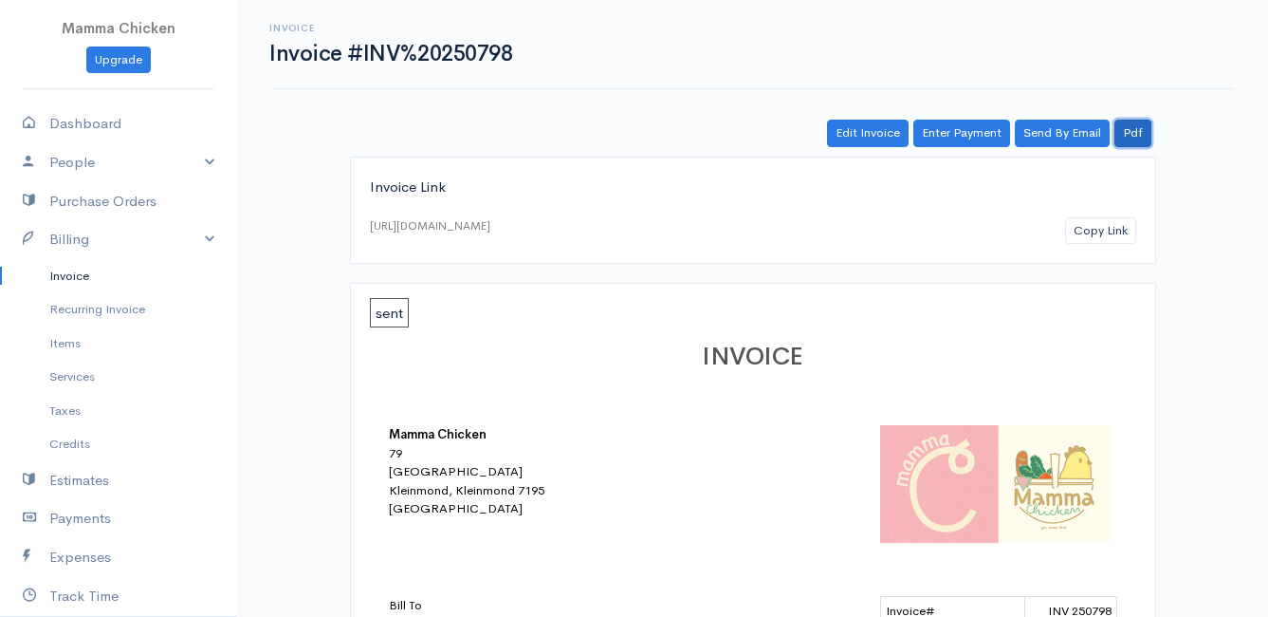
click at [1126, 136] on link "Pdf" at bounding box center [1133, 134] width 37 height 28
click at [83, 272] on link "Invoice" at bounding box center [118, 276] width 237 height 34
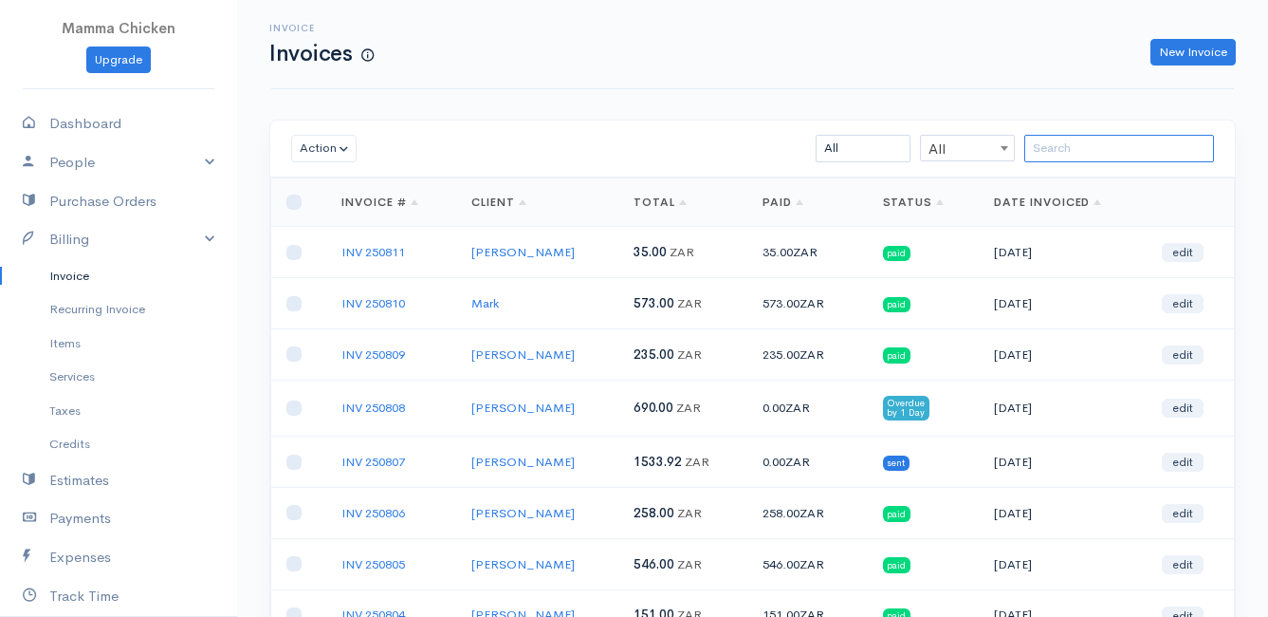
click at [1091, 156] on input "search" at bounding box center [1119, 149] width 190 height 28
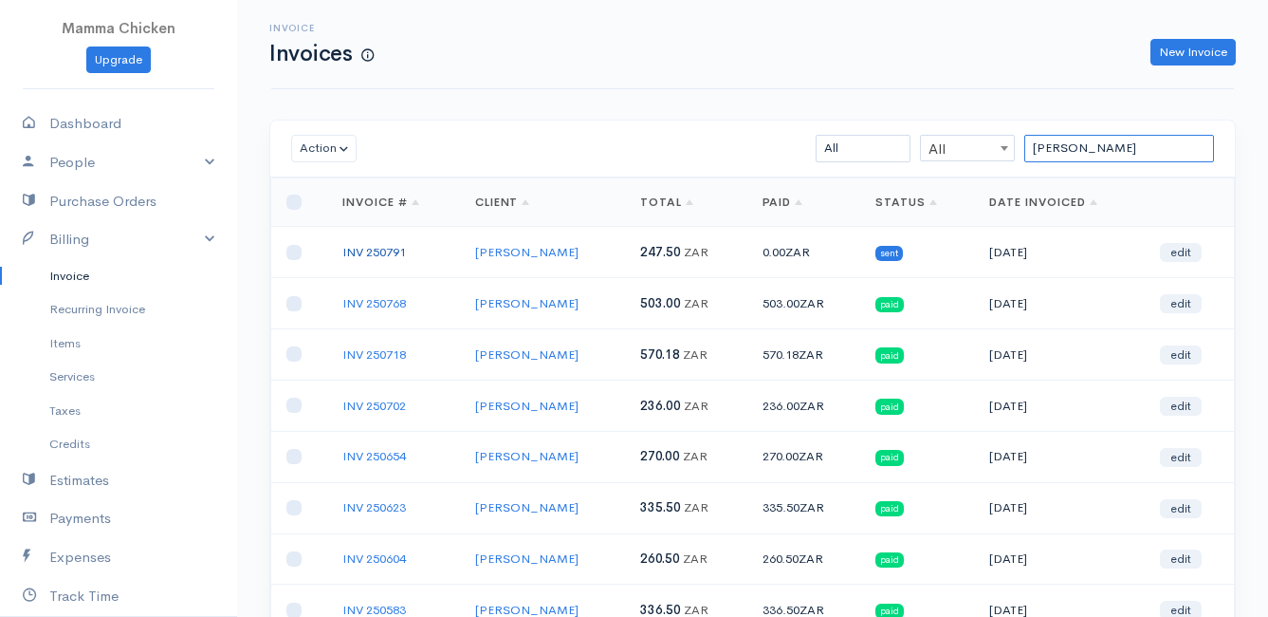
type input "[PERSON_NAME]"
click at [386, 245] on link "INV 250791" at bounding box center [374, 252] width 64 height 16
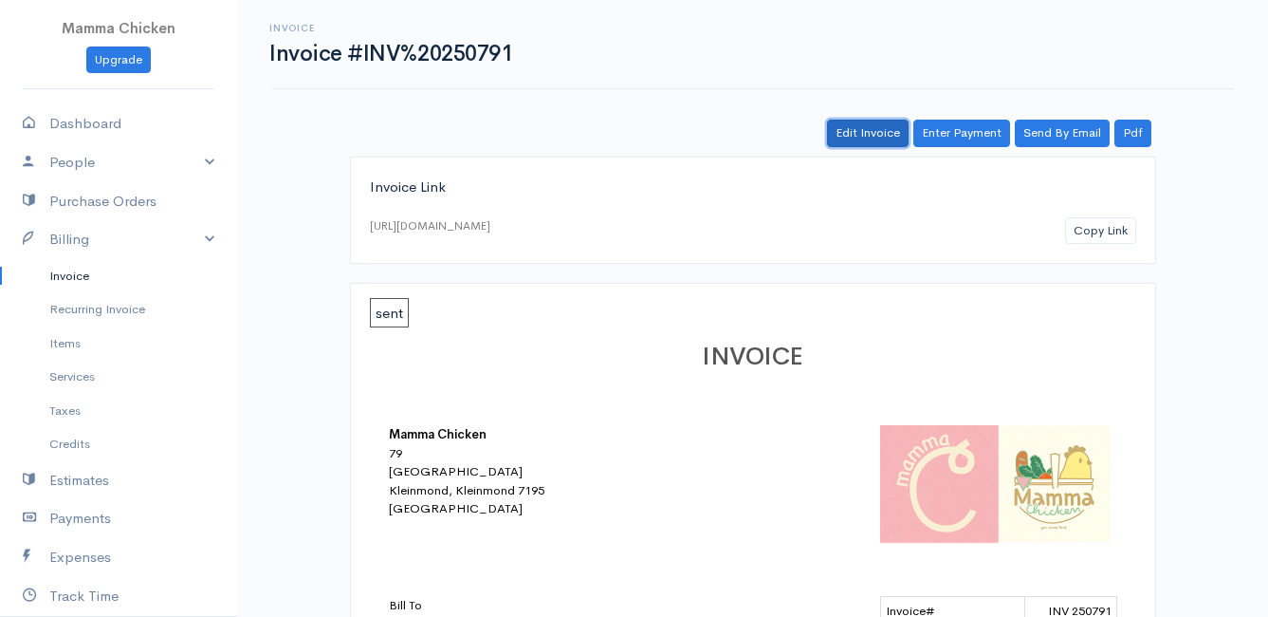
click at [868, 141] on link "Edit Invoice" at bounding box center [868, 134] width 82 height 28
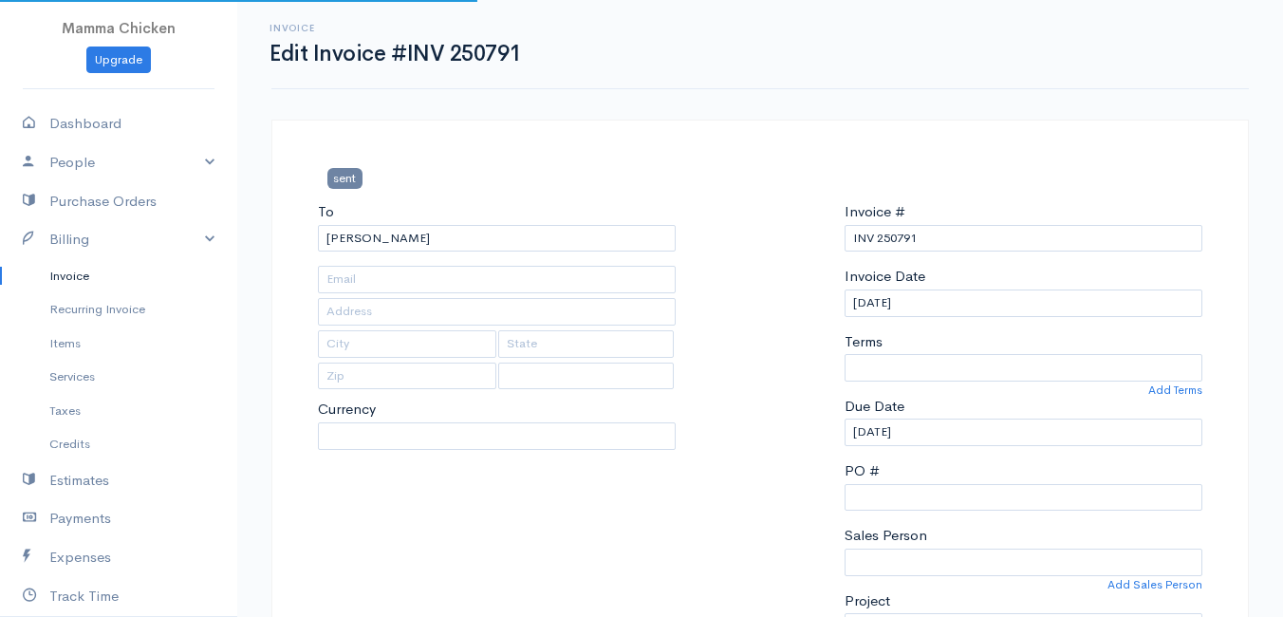
type input "[STREET_ADDRESS]"
type input "Onrust North"
type input "7201"
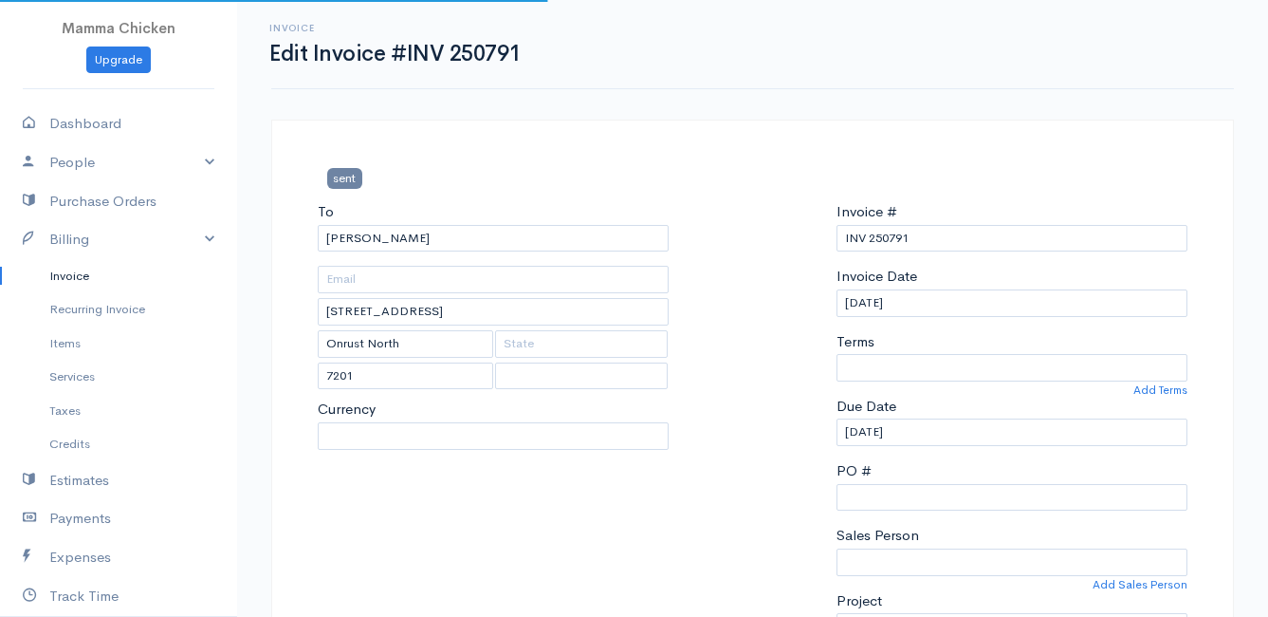
select select
select select "[GEOGRAPHIC_DATA]"
select select "ZAR"
select select "0"
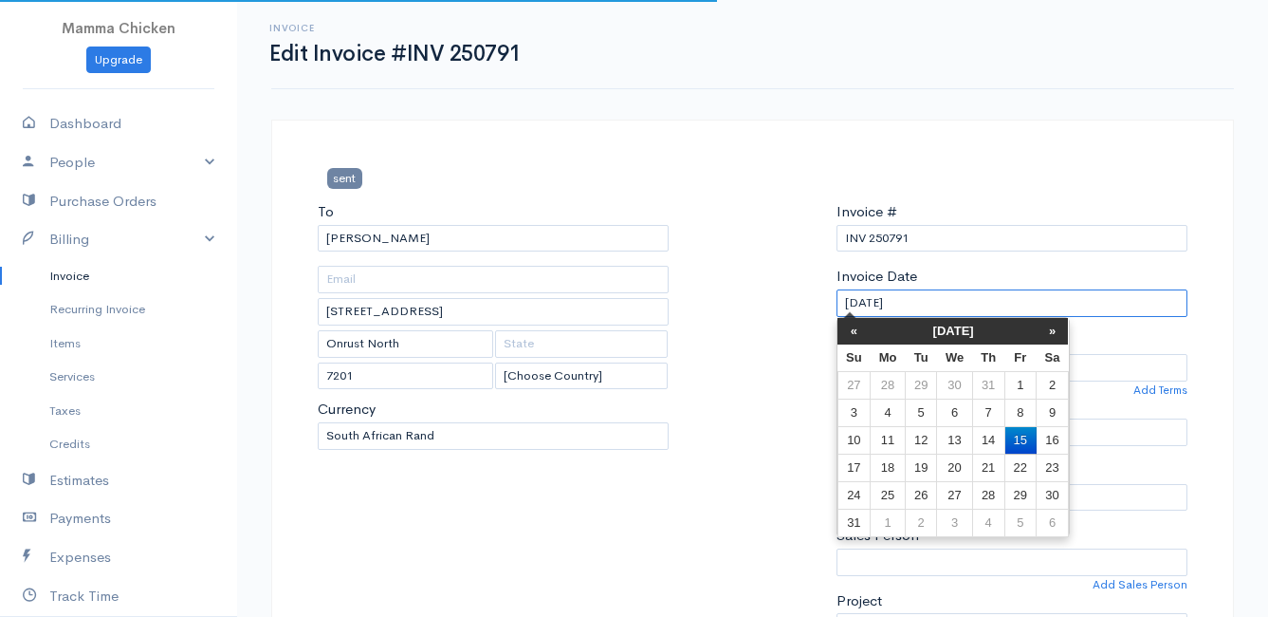
click at [937, 310] on input "[DATE]" at bounding box center [1012, 303] width 351 height 28
click at [990, 443] on td "14" at bounding box center [988, 440] width 32 height 28
type input "[DATE]"
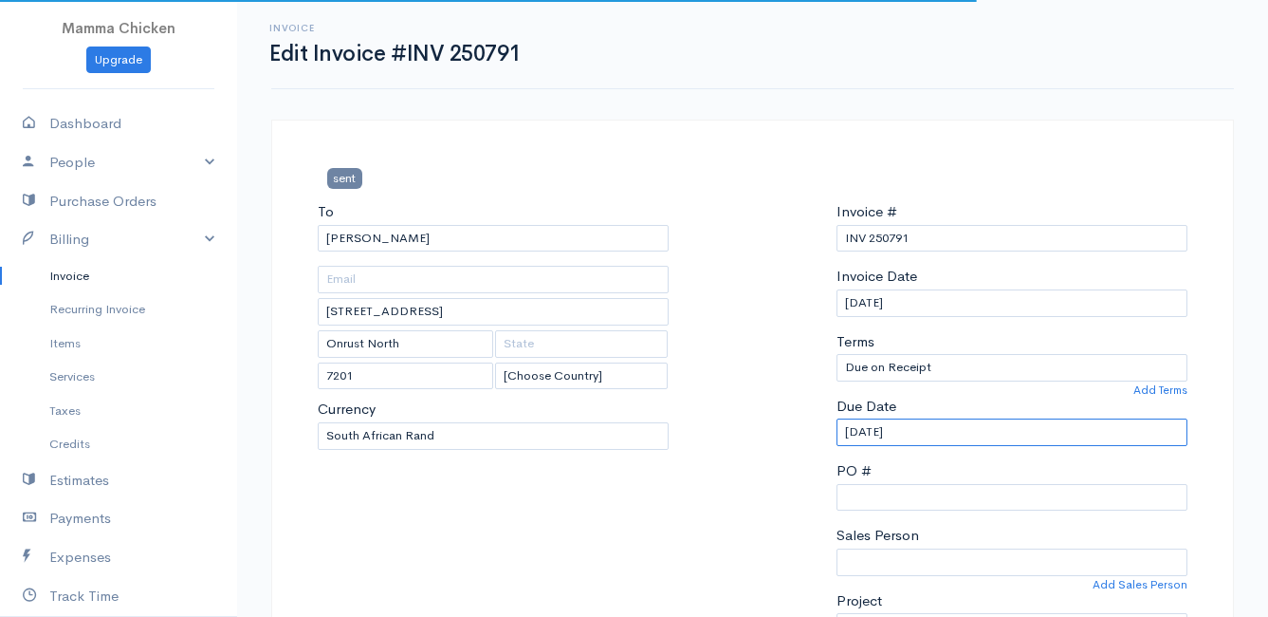
click at [945, 423] on input "[DATE]" at bounding box center [1012, 432] width 351 height 28
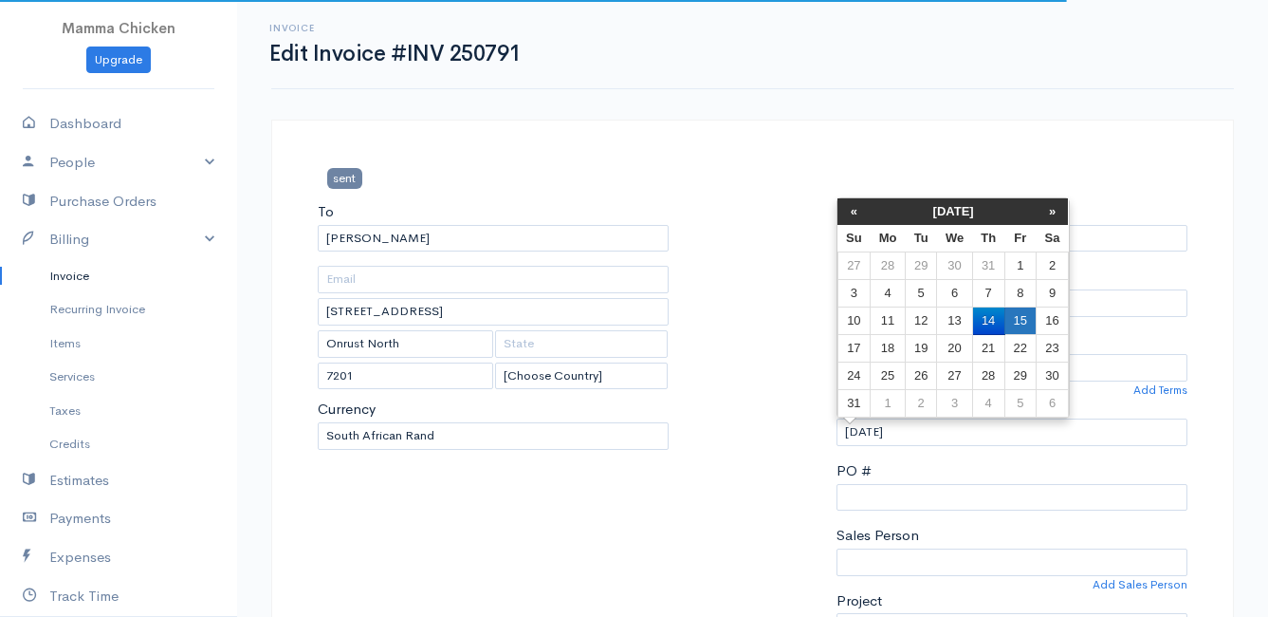
click at [1012, 309] on td "15" at bounding box center [1020, 321] width 31 height 28
type input "[DATE]"
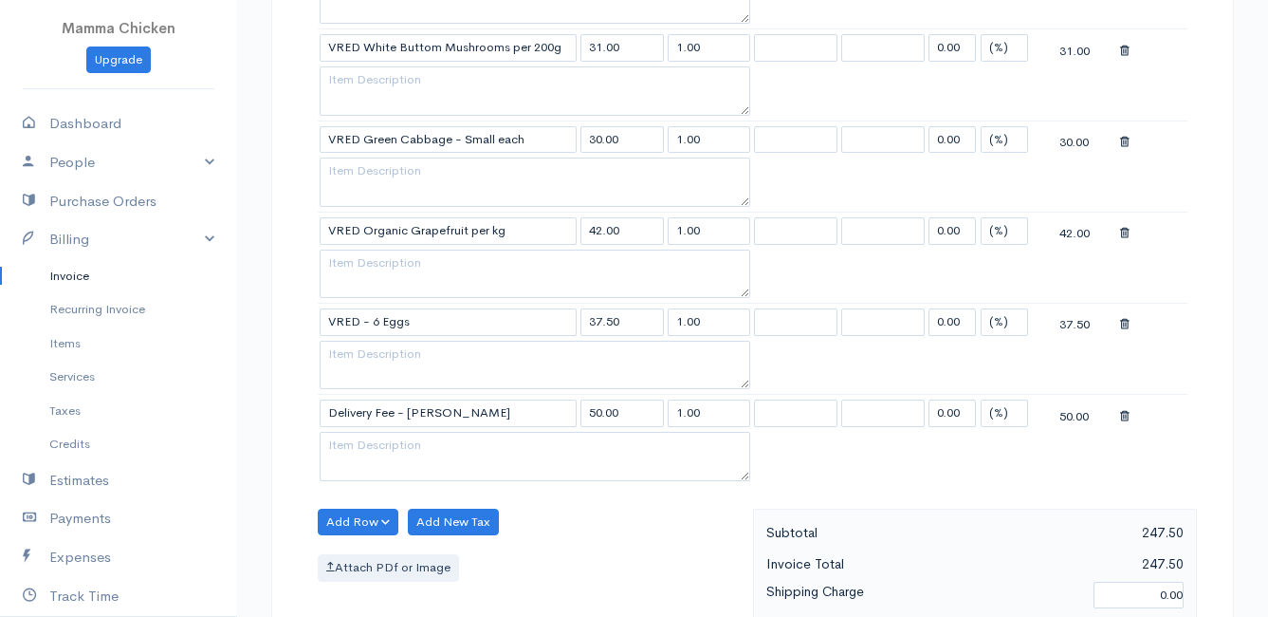
scroll to position [1571, 0]
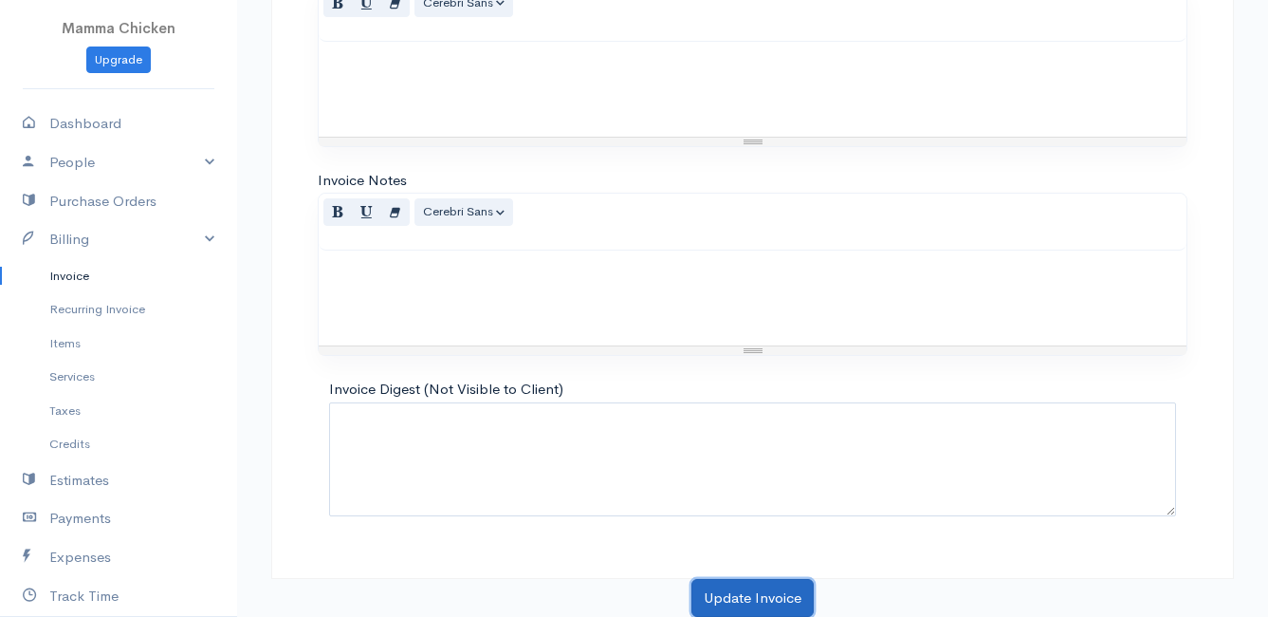
click at [735, 593] on button "Update Invoice" at bounding box center [753, 598] width 122 height 39
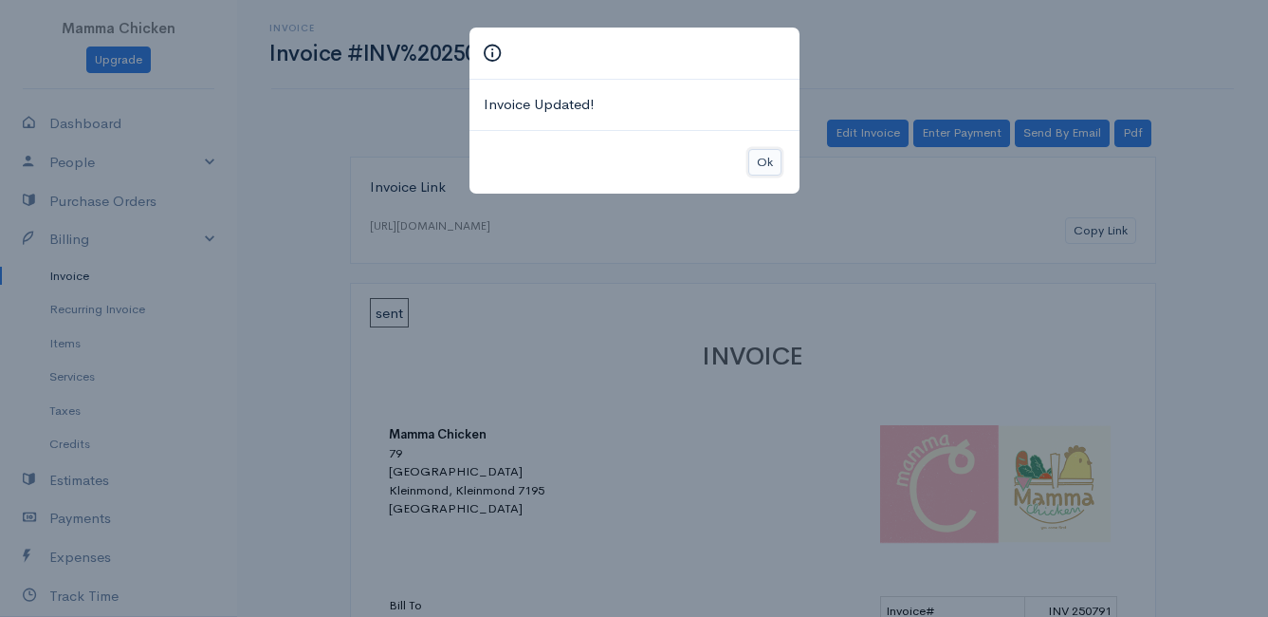
click at [756, 163] on button "Ok" at bounding box center [764, 163] width 33 height 28
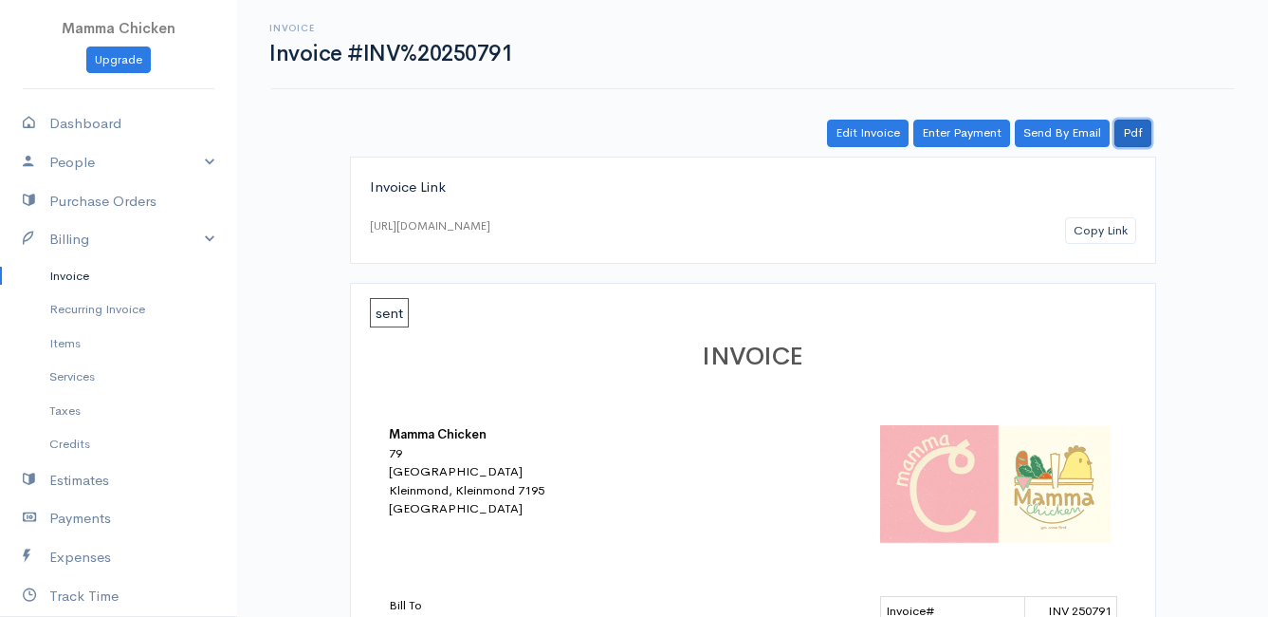
click at [1138, 137] on link "Pdf" at bounding box center [1133, 134] width 37 height 28
click at [65, 272] on link "Invoice" at bounding box center [118, 276] width 237 height 34
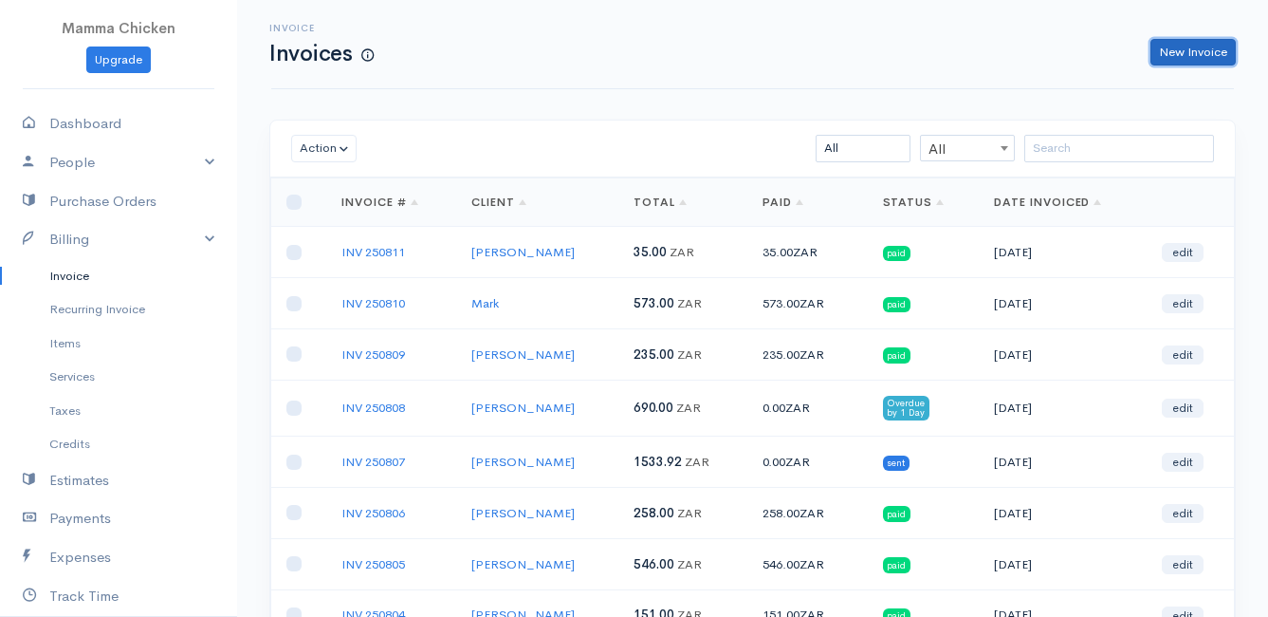
click at [1176, 53] on link "New Invoice" at bounding box center [1193, 53] width 85 height 28
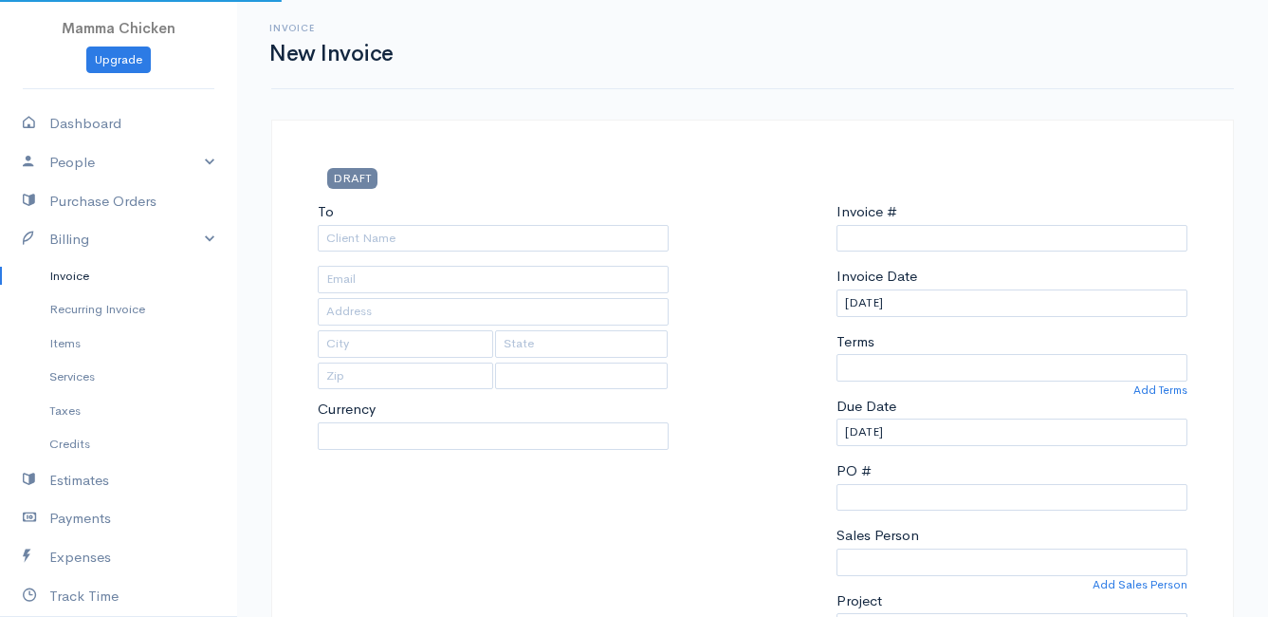
select select "[GEOGRAPHIC_DATA]"
select select "ZAR"
type input "INV 250812"
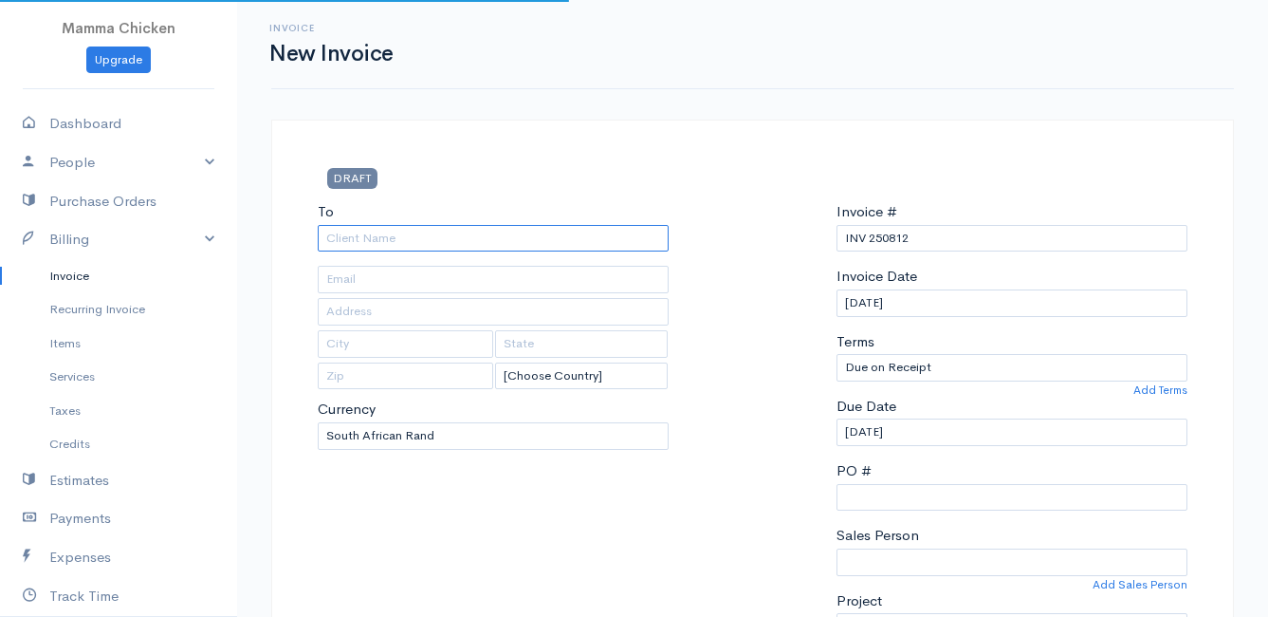
click at [438, 245] on input "To" at bounding box center [493, 239] width 351 height 28
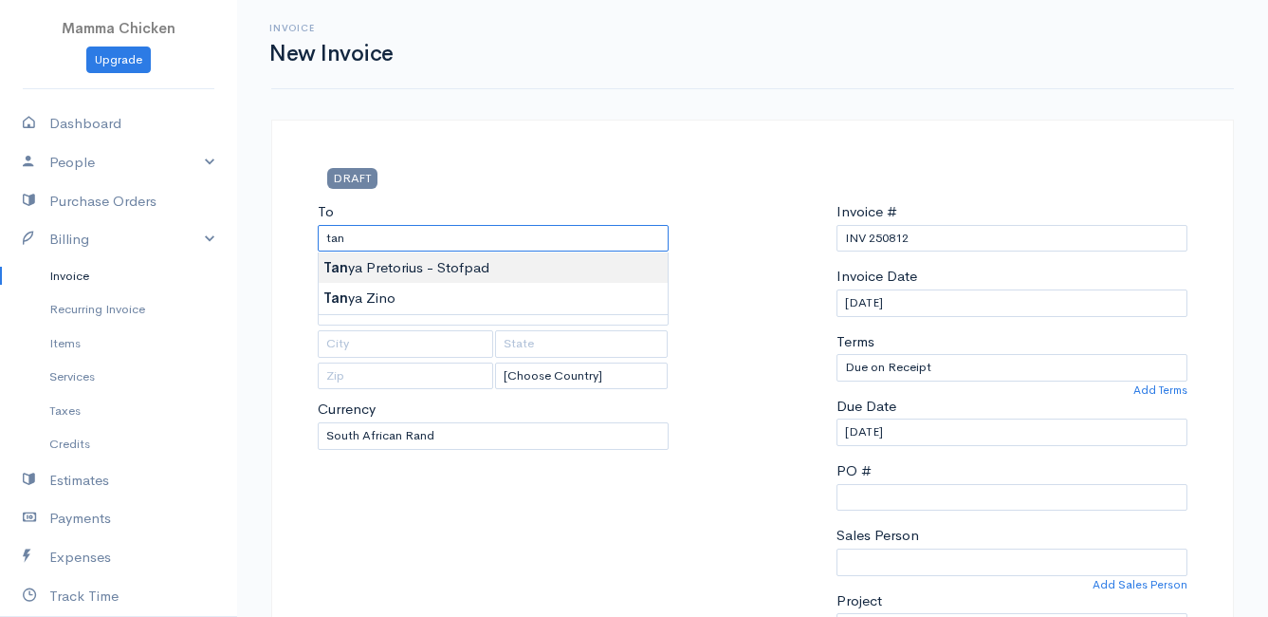
type input "[PERSON_NAME] - Stofpad"
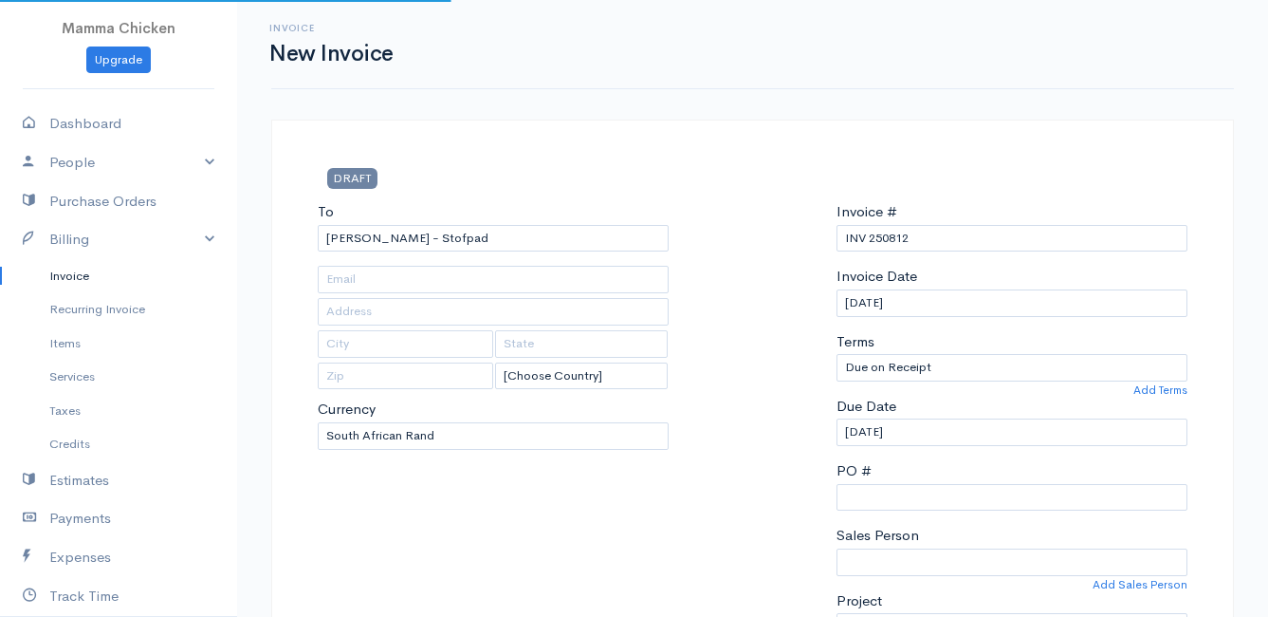
type input "[STREET_ADDRESS]"
type input "Onrus River"
type input "7201"
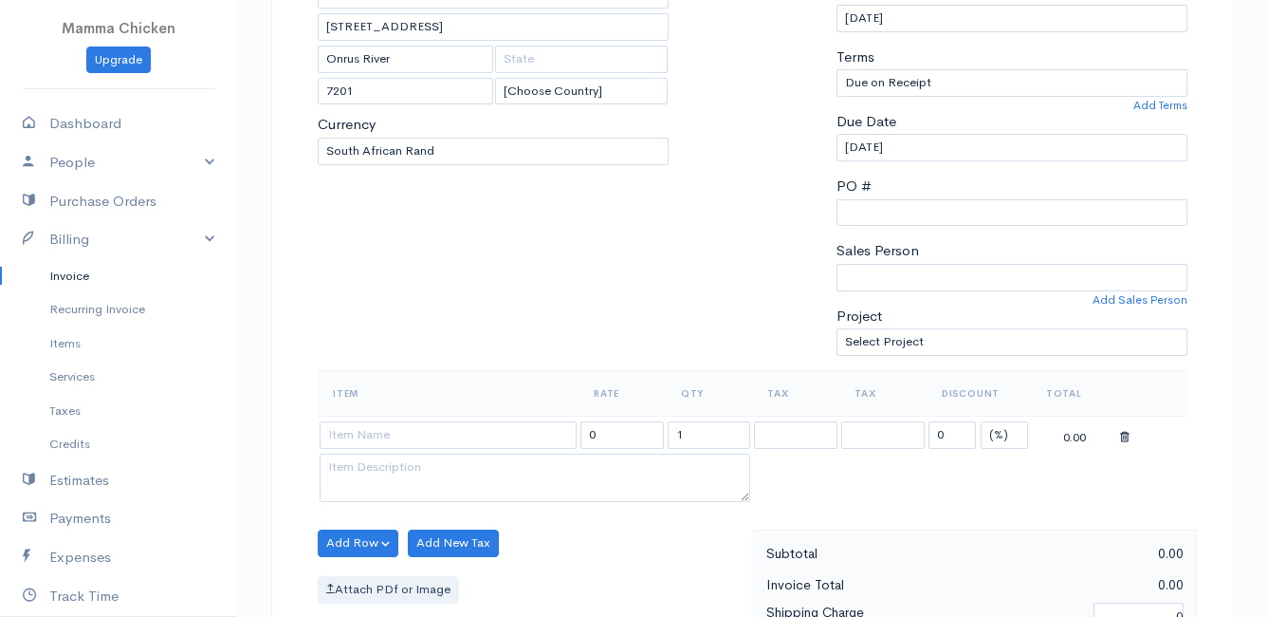
scroll to position [379, 0]
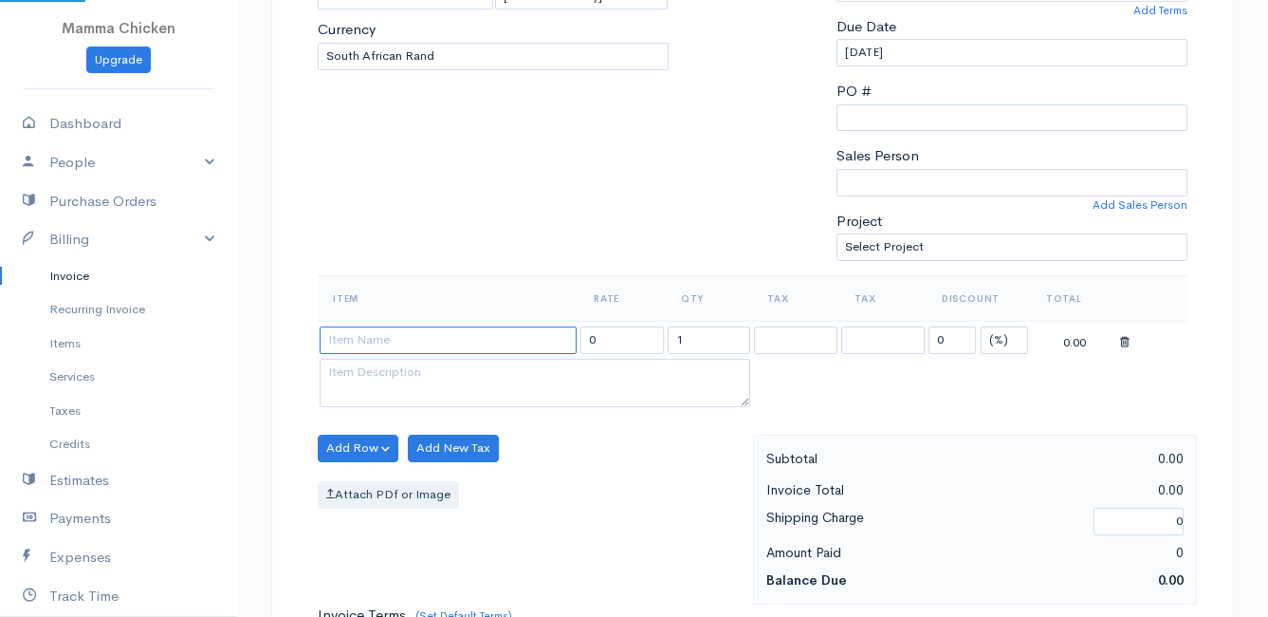
click at [372, 347] on input at bounding box center [448, 340] width 257 height 28
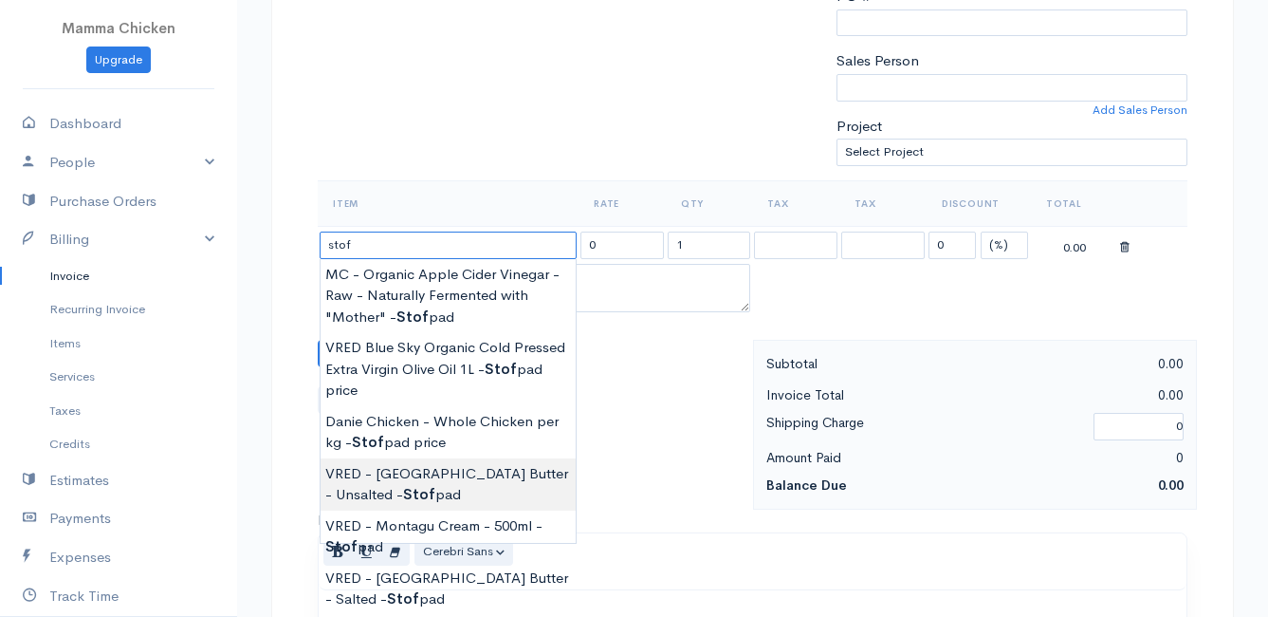
scroll to position [569, 0]
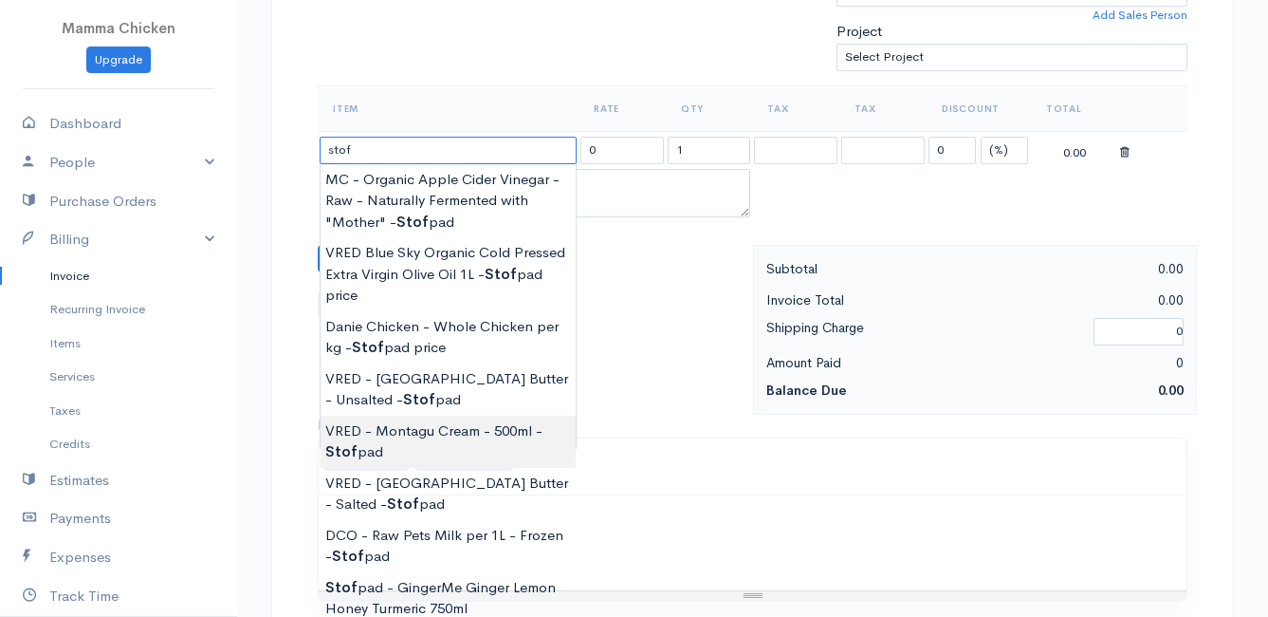
type input "VRED - Montagu Cream - 500ml - Stofpad"
type input "55.20"
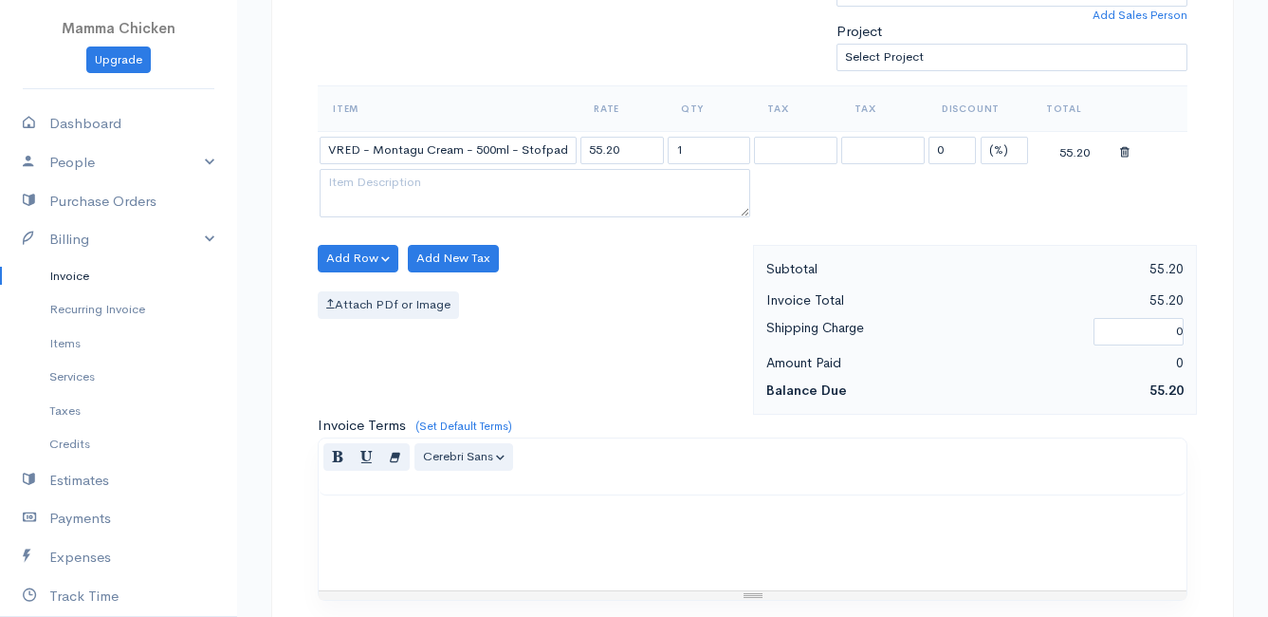
click at [459, 440] on body "Mamma Chicken Upgrade Dashboard People Clients Vendors Staff Users Purchase Ord…" at bounding box center [634, 251] width 1268 height 1640
click at [719, 153] on input "1" at bounding box center [709, 151] width 83 height 28
type input "6"
click at [838, 496] on div at bounding box center [753, 542] width 868 height 95
click at [342, 255] on button "Add Row" at bounding box center [358, 259] width 81 height 28
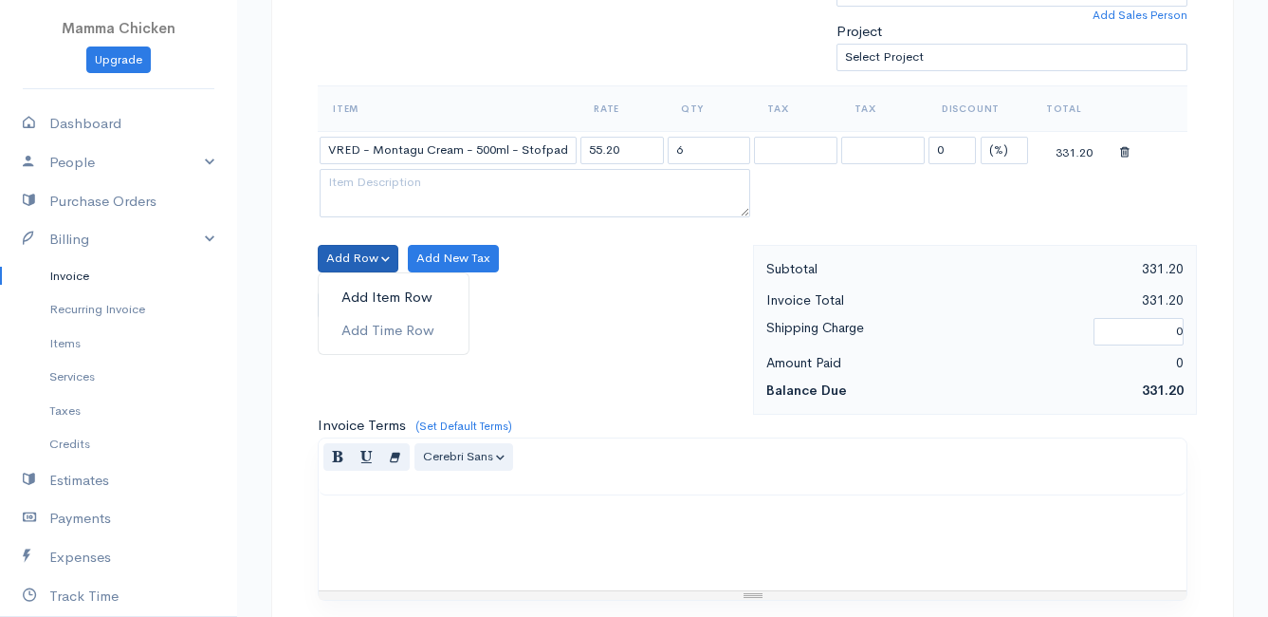
click at [360, 297] on link "Add Item Row" at bounding box center [394, 297] width 150 height 33
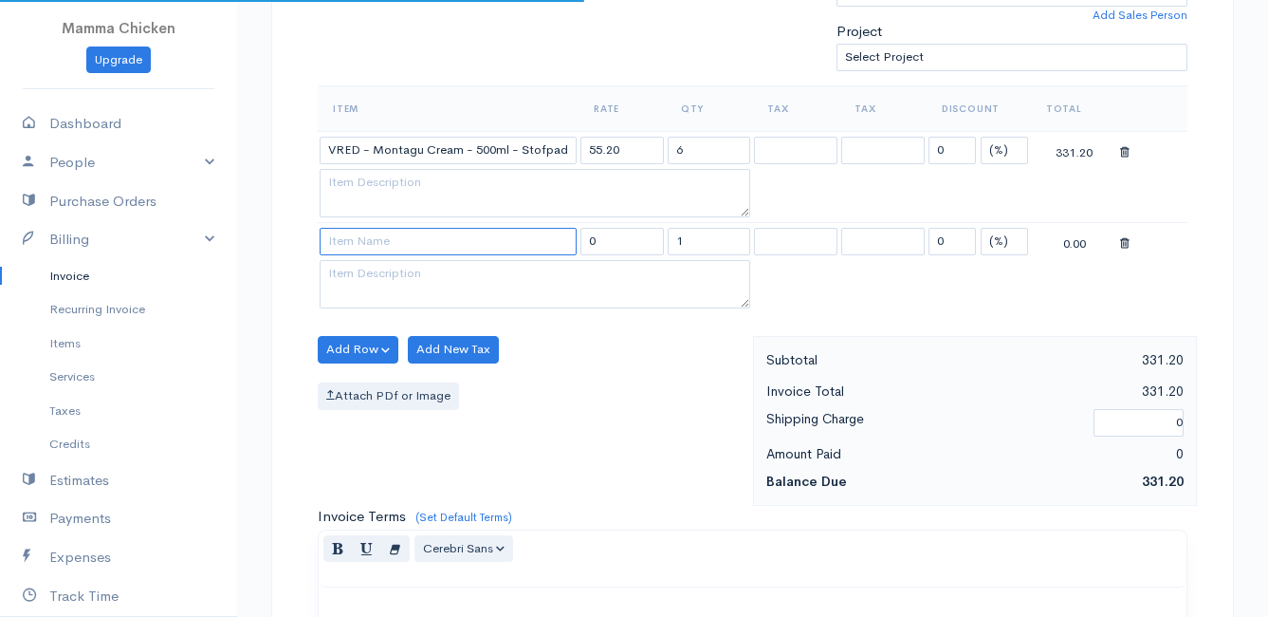
click at [371, 248] on input at bounding box center [448, 242] width 257 height 28
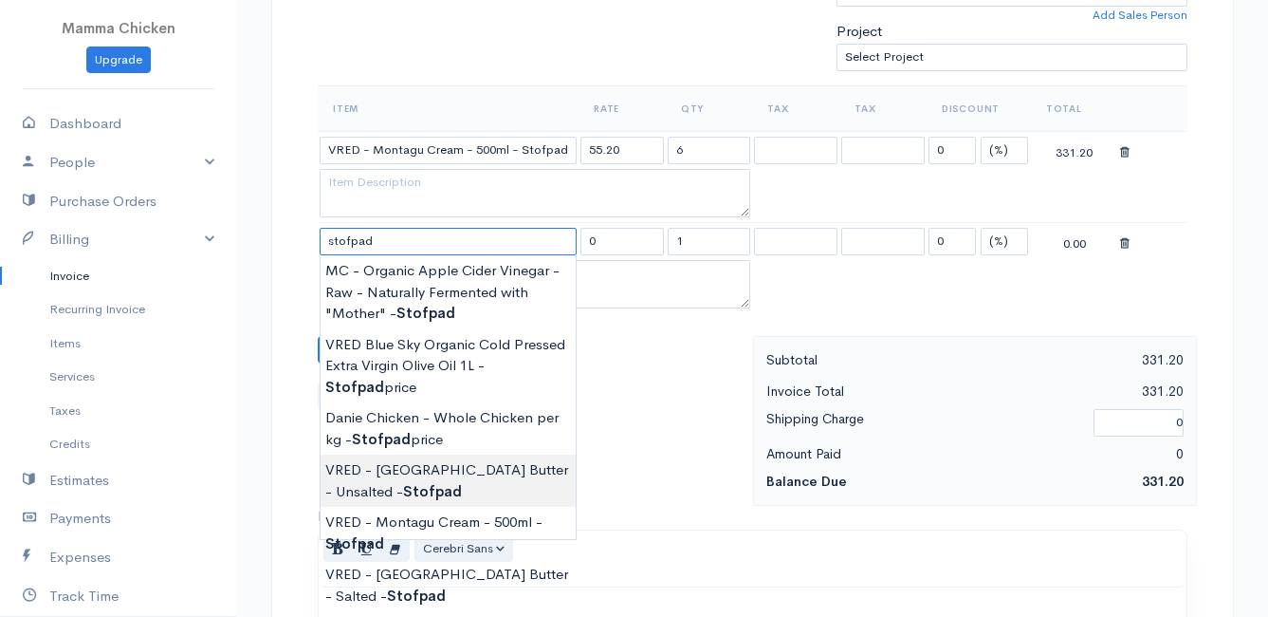
type input "VRED - [GEOGRAPHIC_DATA] Butter - Unsalted - Stofpad"
type input "90.28"
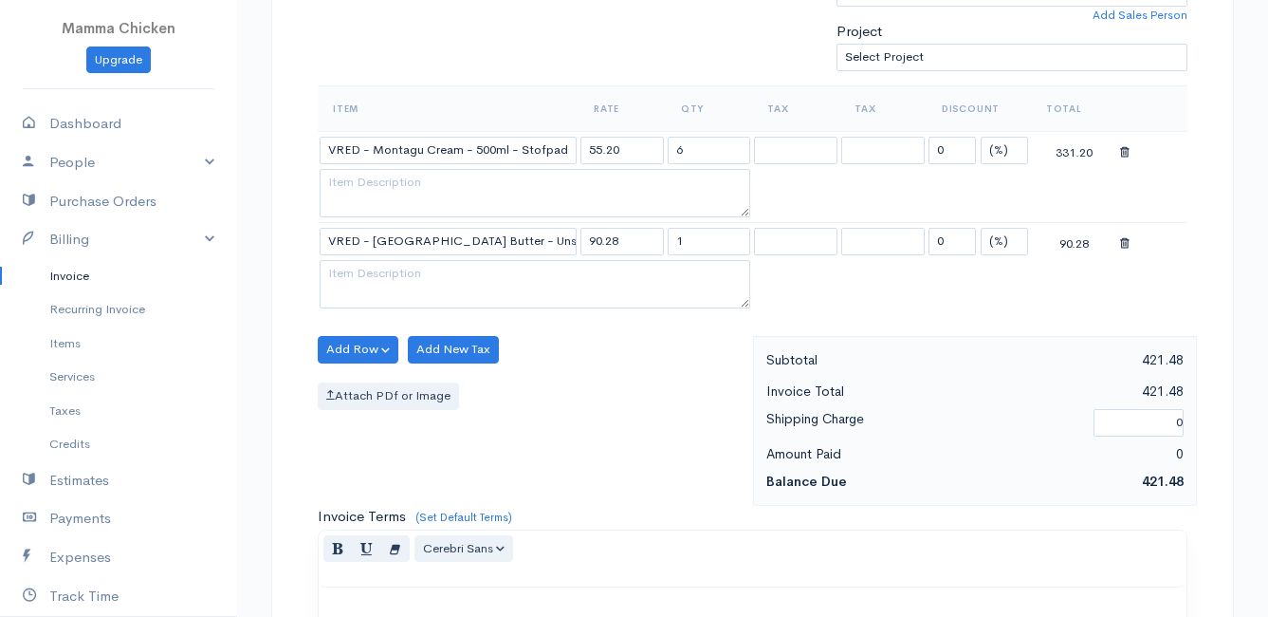
click at [472, 482] on body "Mamma Chicken Upgrade Dashboard People Clients Vendors Staff Users Purchase Ord…" at bounding box center [634, 296] width 1268 height 1731
click at [695, 245] on input "1" at bounding box center [709, 242] width 83 height 28
type input "10"
click at [666, 444] on div "Add Row Add Item Row Add Time Row Add New Tax Attach PDf or Image" at bounding box center [530, 421] width 445 height 170
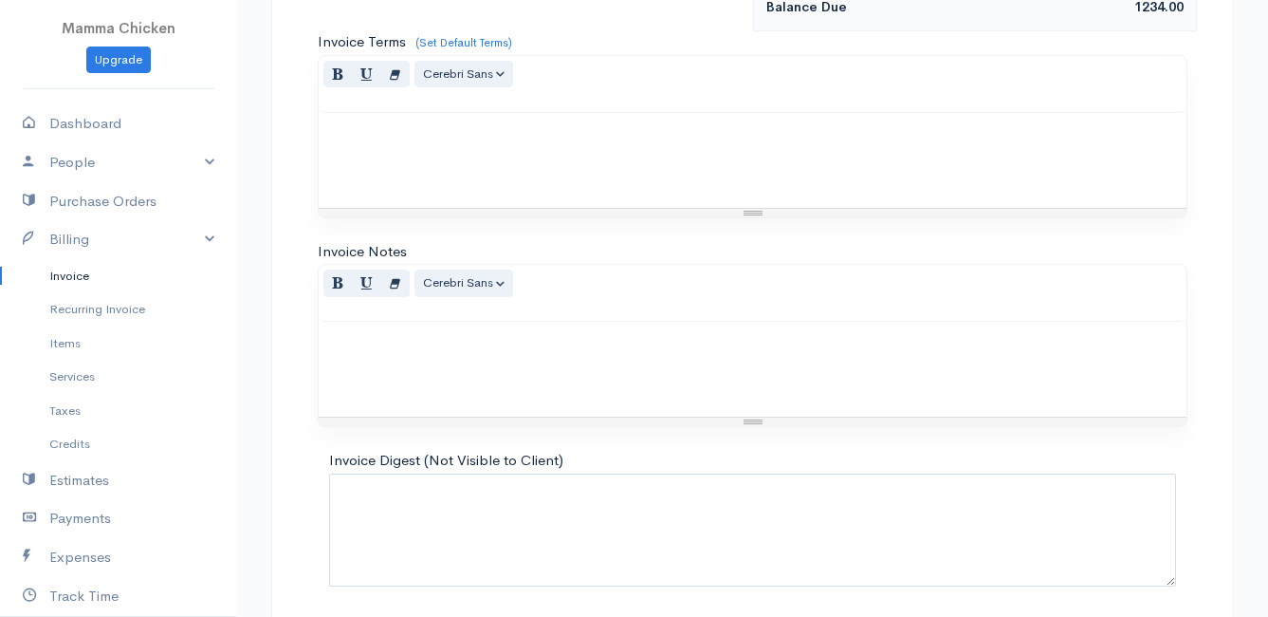
scroll to position [1115, 0]
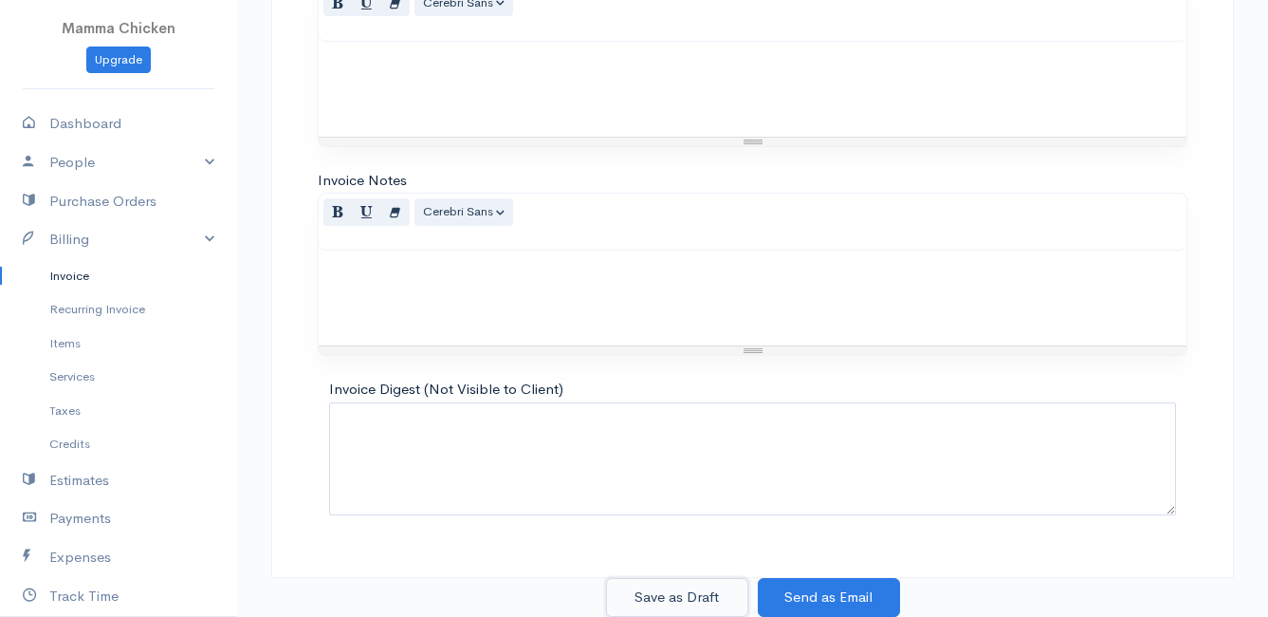
click at [680, 592] on button "Save as Draft" at bounding box center [677, 597] width 142 height 39
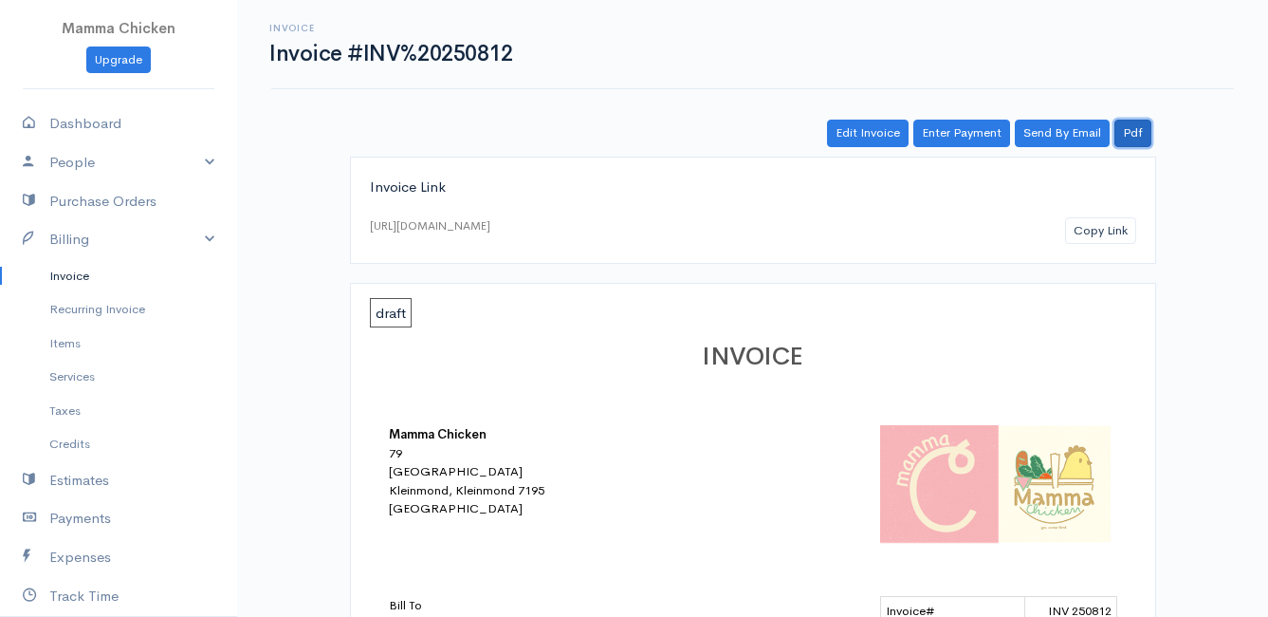
click at [1132, 138] on link "Pdf" at bounding box center [1133, 134] width 37 height 28
click at [85, 271] on link "Invoice" at bounding box center [118, 276] width 237 height 34
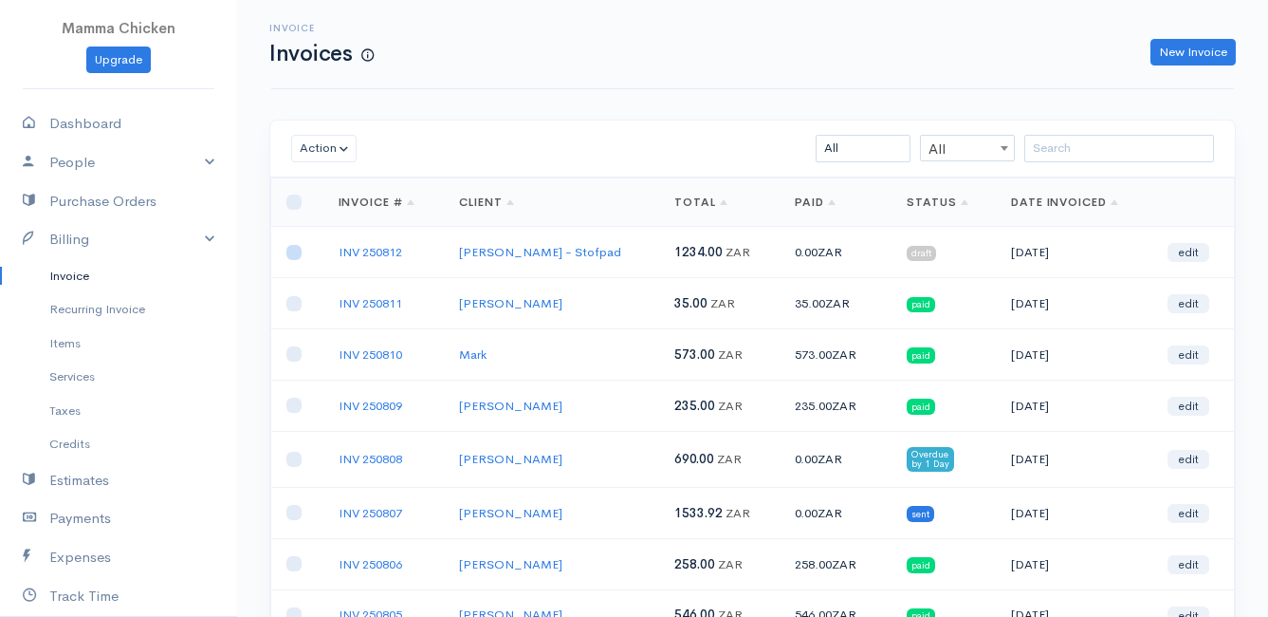
click at [293, 252] on input "checkbox" at bounding box center [293, 252] width 15 height 15
checkbox input "true"
click at [306, 143] on button "Action" at bounding box center [323, 149] width 65 height 28
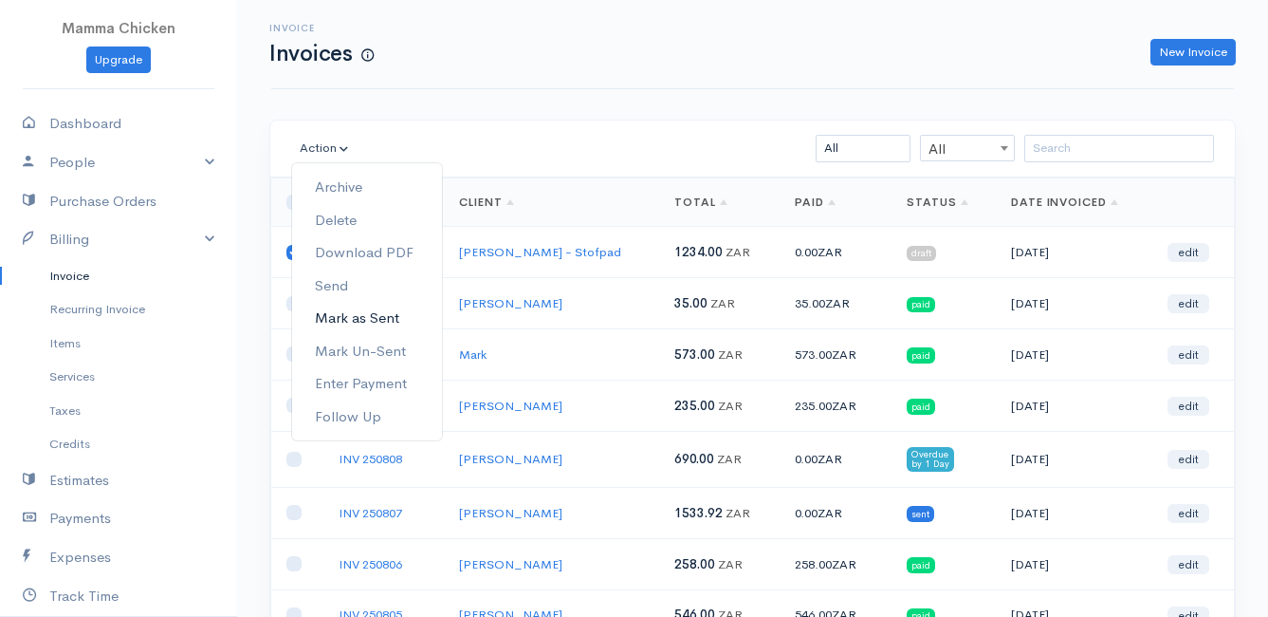
click at [386, 310] on link "Mark as Sent" at bounding box center [367, 318] width 150 height 33
